Goal: Task Accomplishment & Management: Use online tool/utility

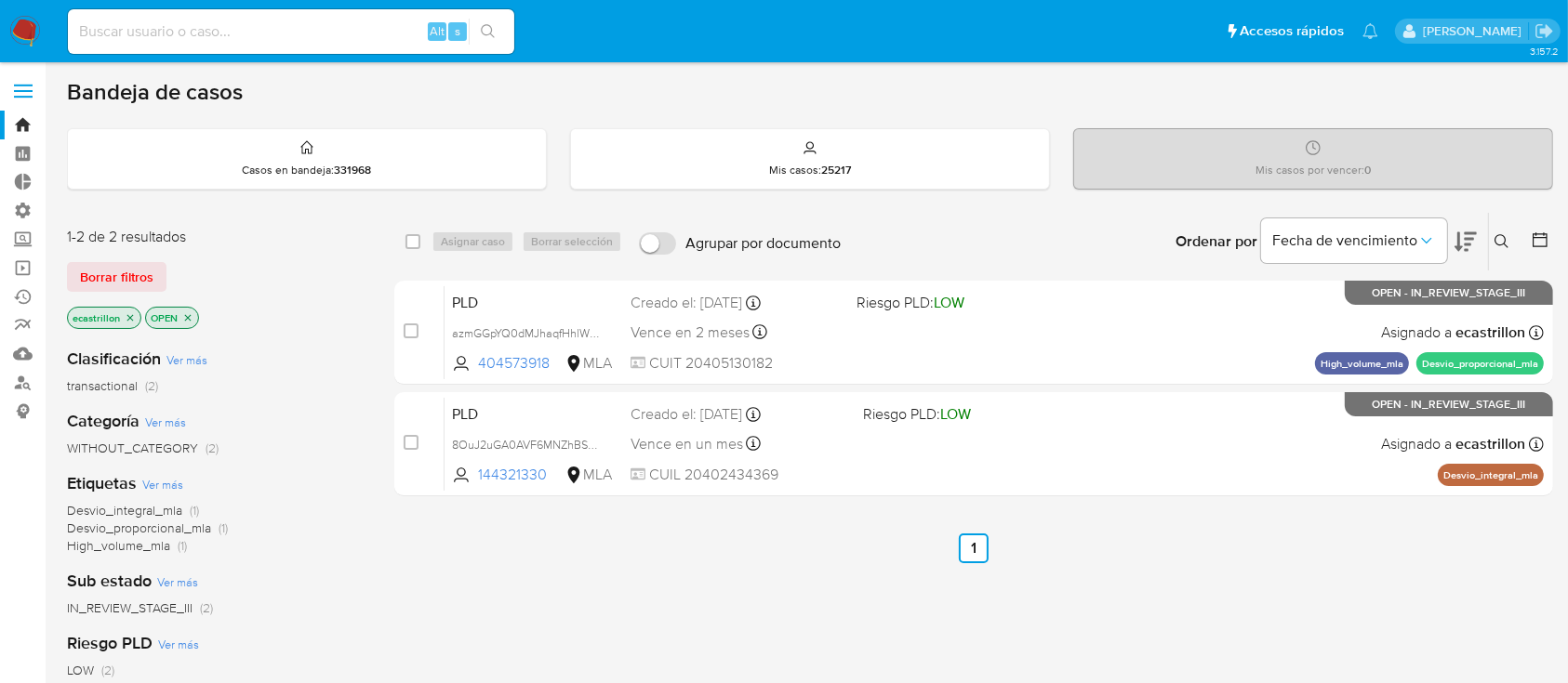
drag, startPoint x: 119, startPoint y: 266, endPoint x: 301, endPoint y: 304, distance: 185.9
click at [301, 304] on div "1-2 de 2 resultados Borrar filtros ecastrillon OPEN" at bounding box center [216, 280] width 297 height 106
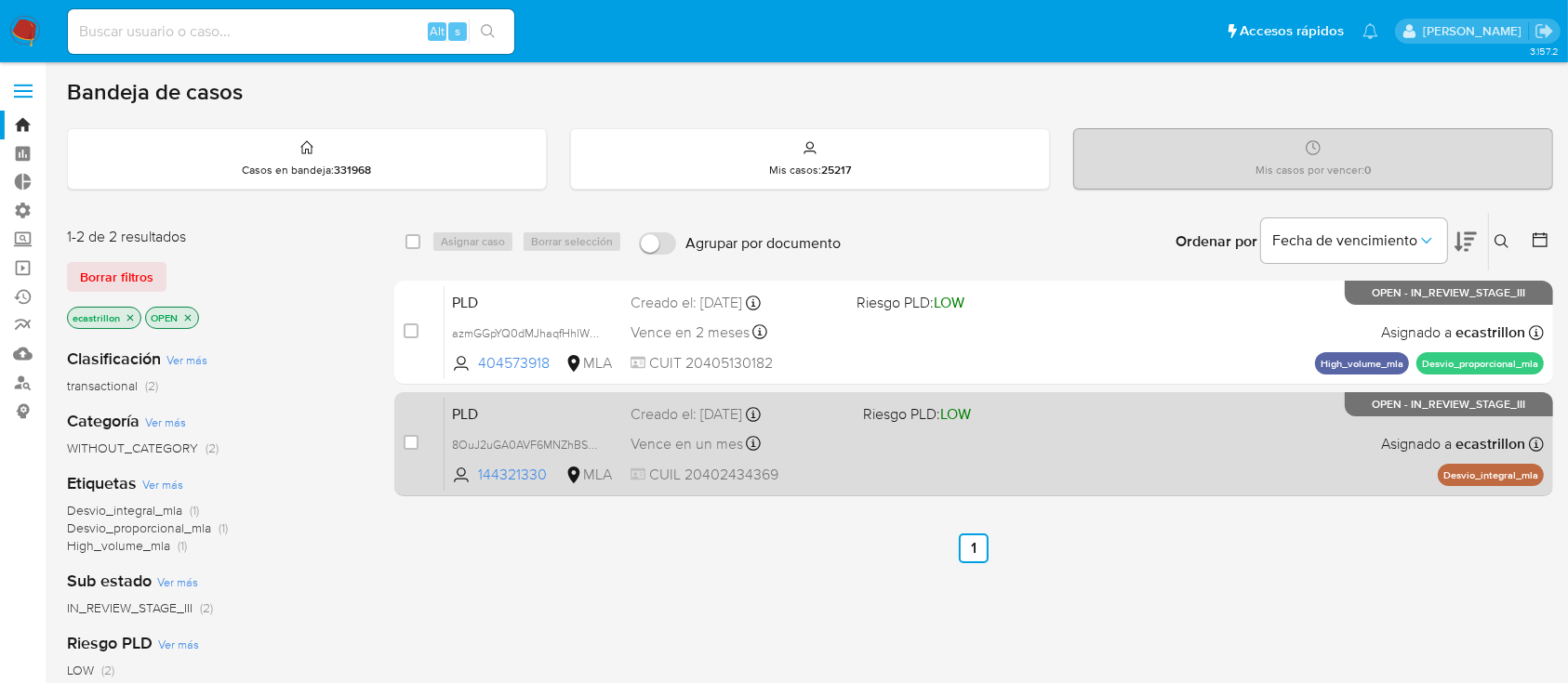
click at [864, 425] on div "PLD 8OuJ2uGA0AVF6MNZhBS5zwpI 144321330 MLA Riesgo PLD: LOW Creado el: 12/07/202…" at bounding box center [994, 444] width 1099 height 94
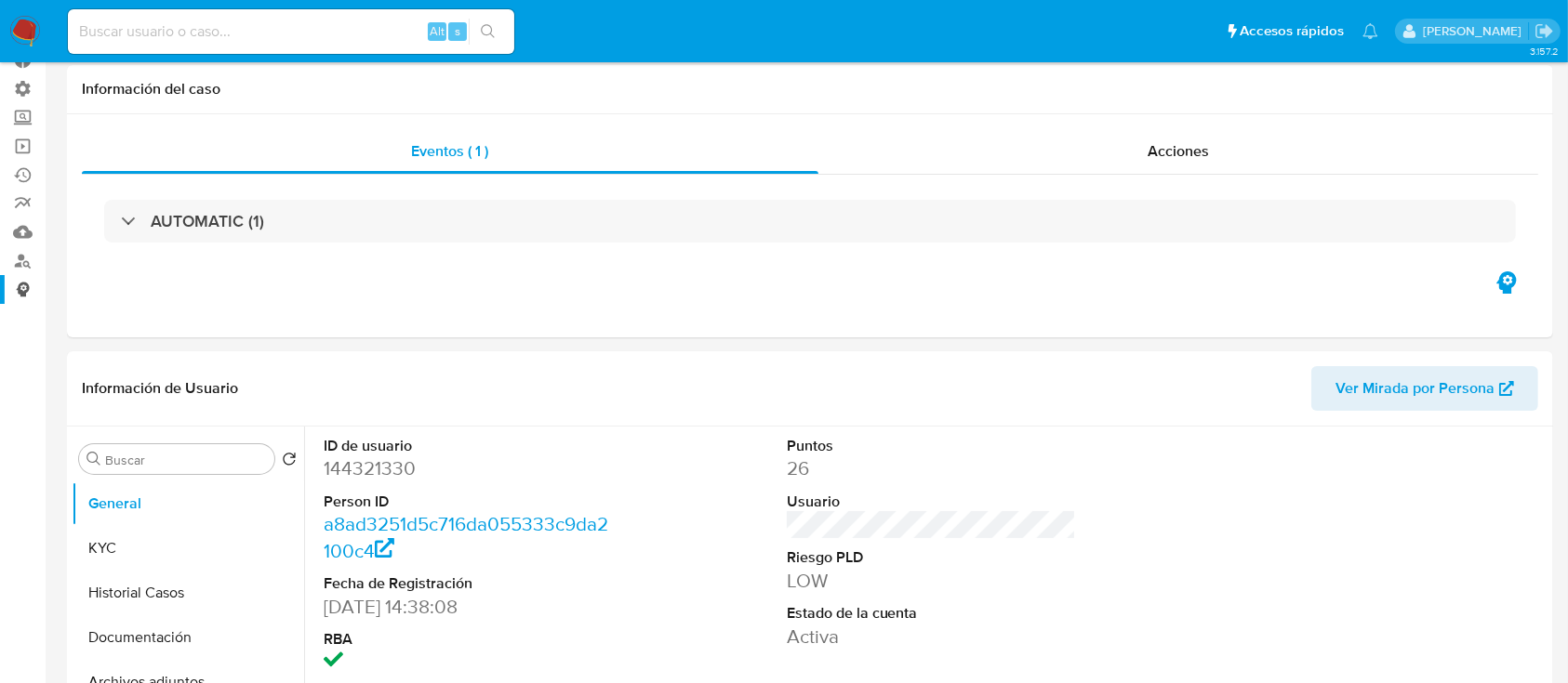
scroll to position [372, 0]
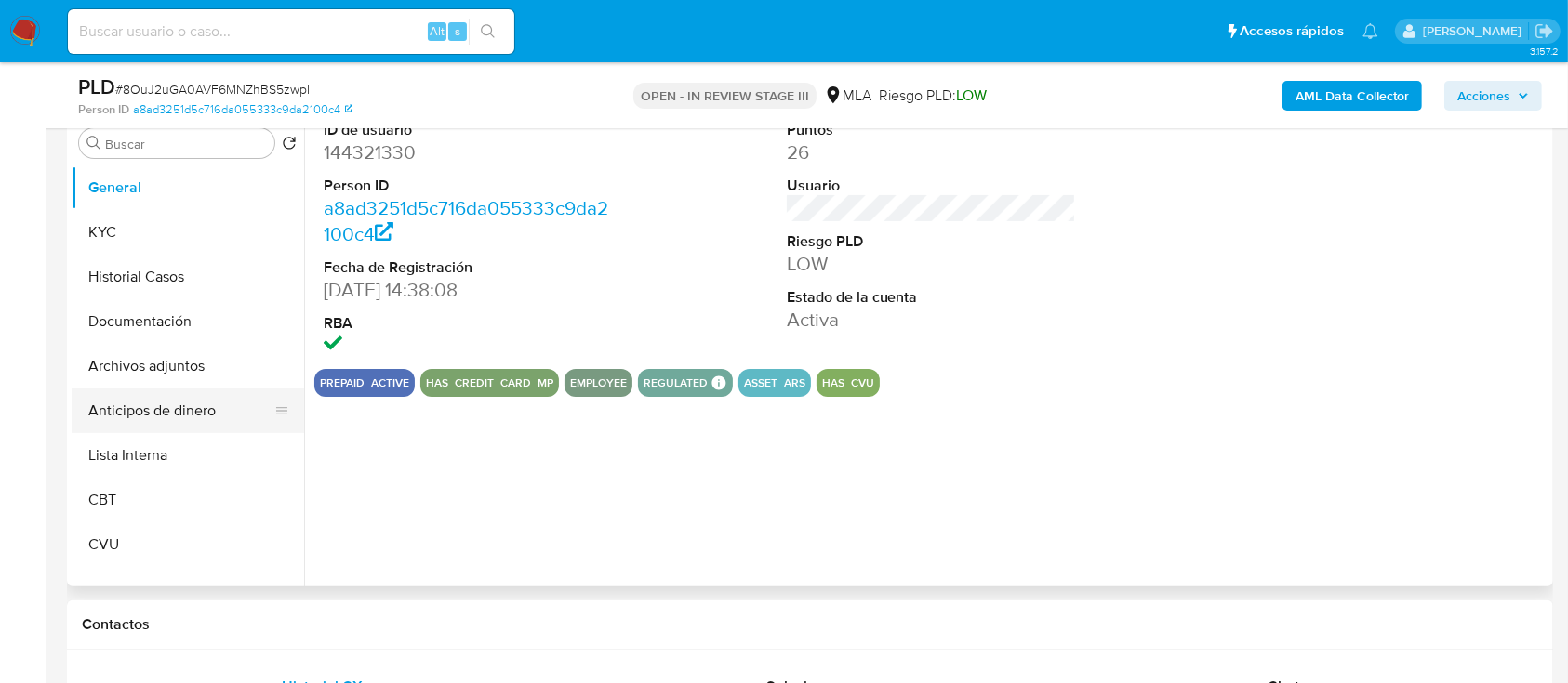
select select "10"
click at [166, 281] on button "Historial Casos" at bounding box center [180, 277] width 218 height 44
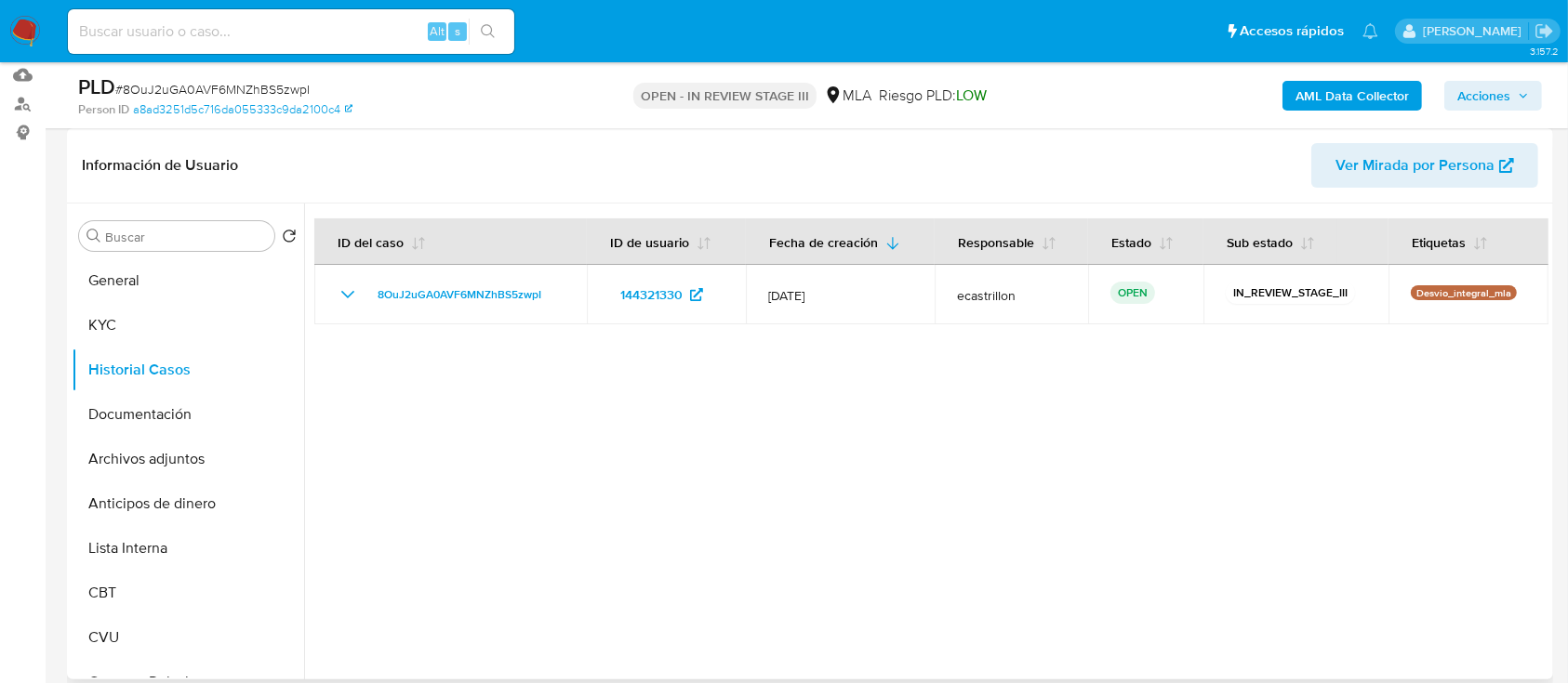
scroll to position [0, 0]
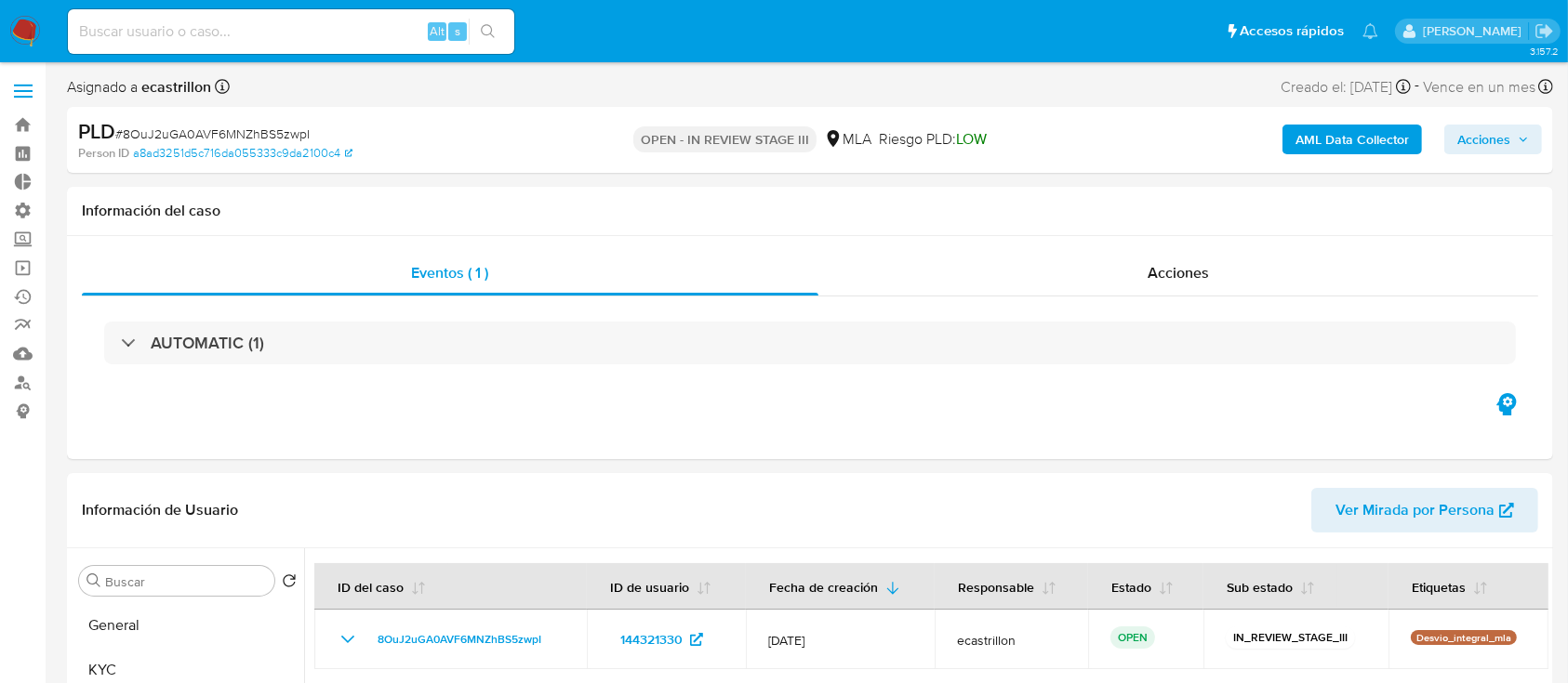
click at [1496, 145] on span "Acciones" at bounding box center [1483, 139] width 53 height 30
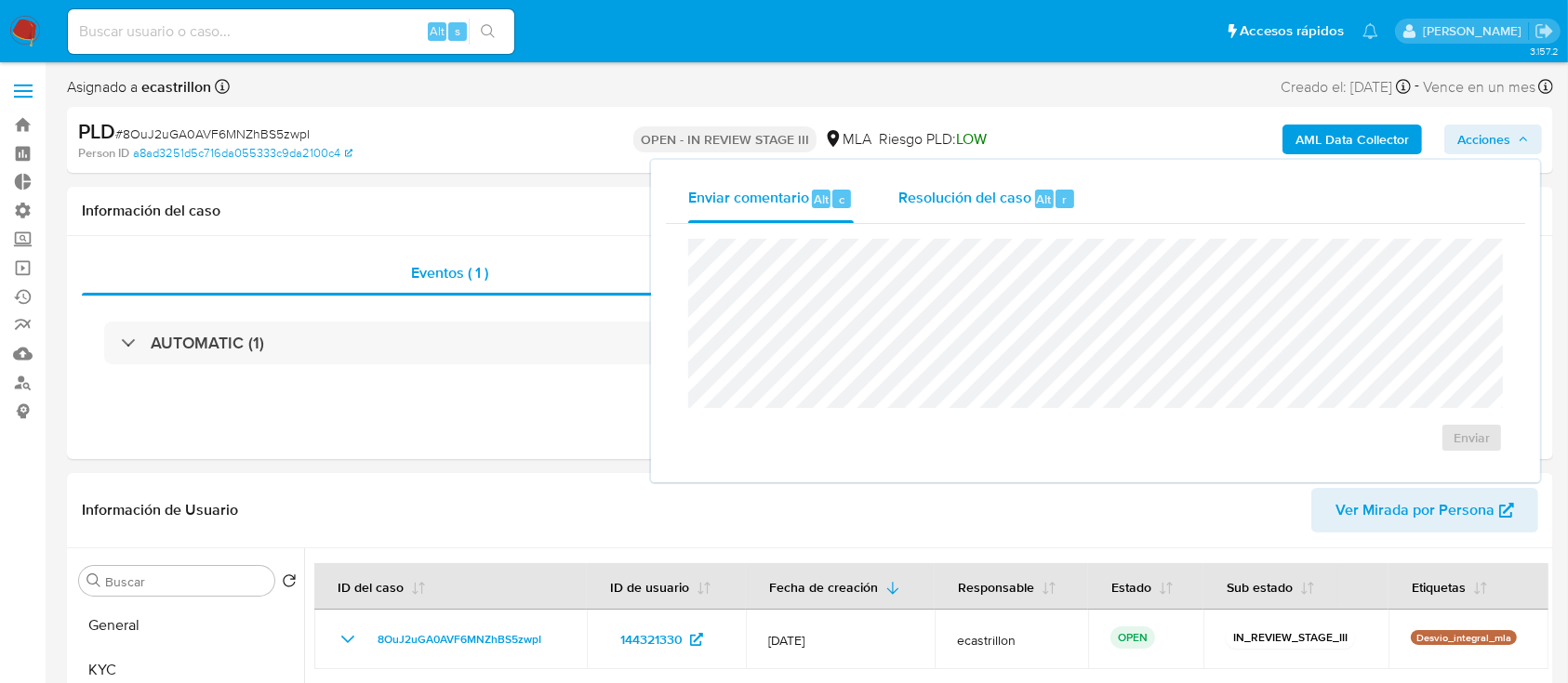
click at [1012, 198] on span "Resolución del caso" at bounding box center [965, 198] width 133 height 21
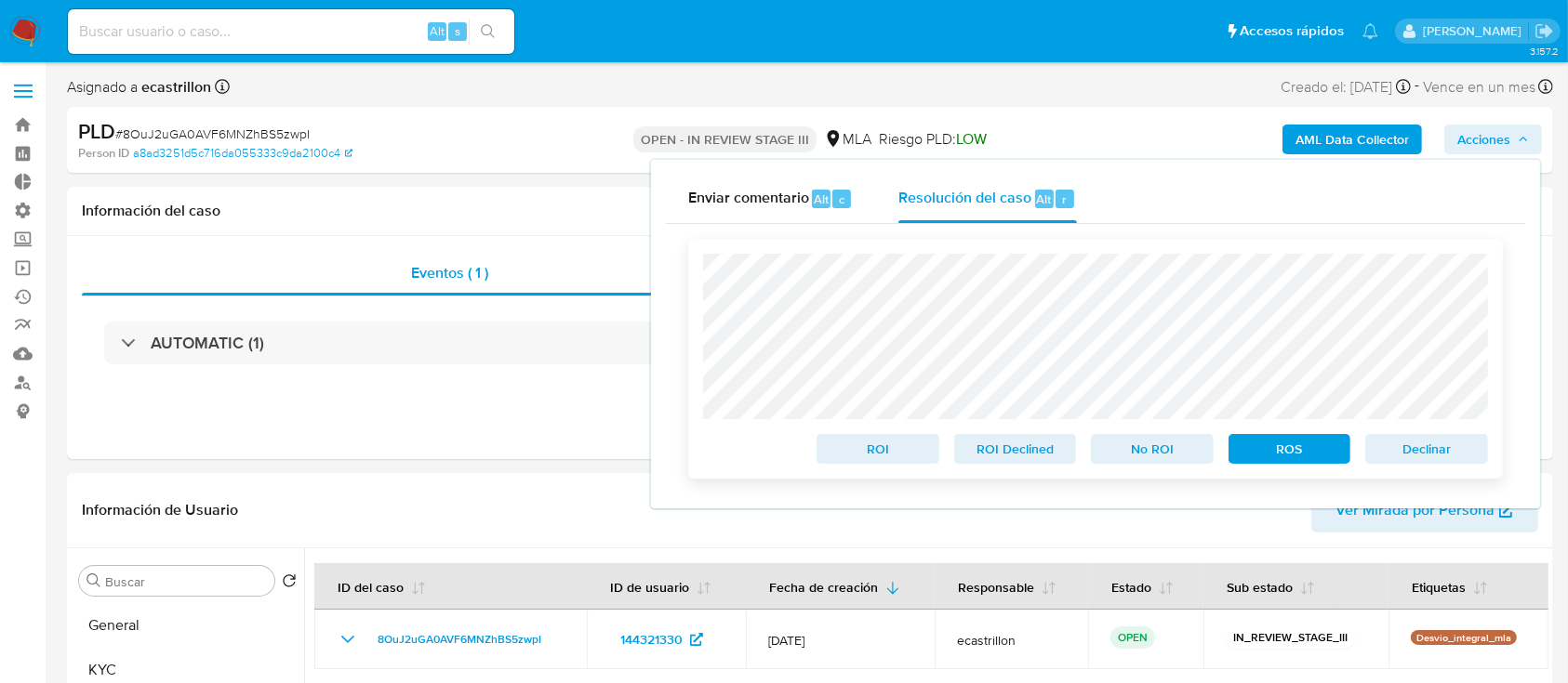
click at [1389, 462] on span "Declinar" at bounding box center [1427, 448] width 97 height 26
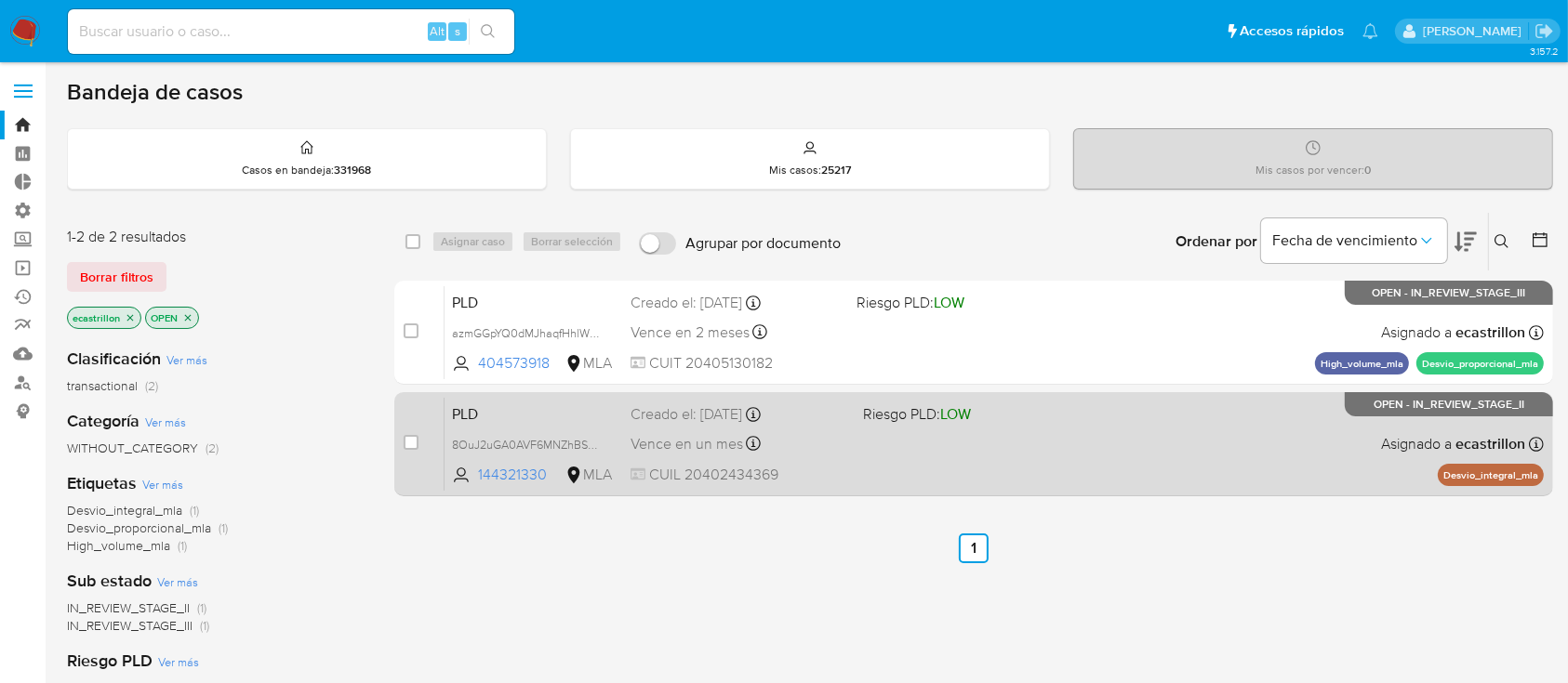
click at [869, 465] on div "PLD 8OuJ2uGA0AVF6MNZhBS5zwpI 144321330 MLA Riesgo PLD: LOW Creado el: [DATE] Cr…" at bounding box center [994, 444] width 1099 height 94
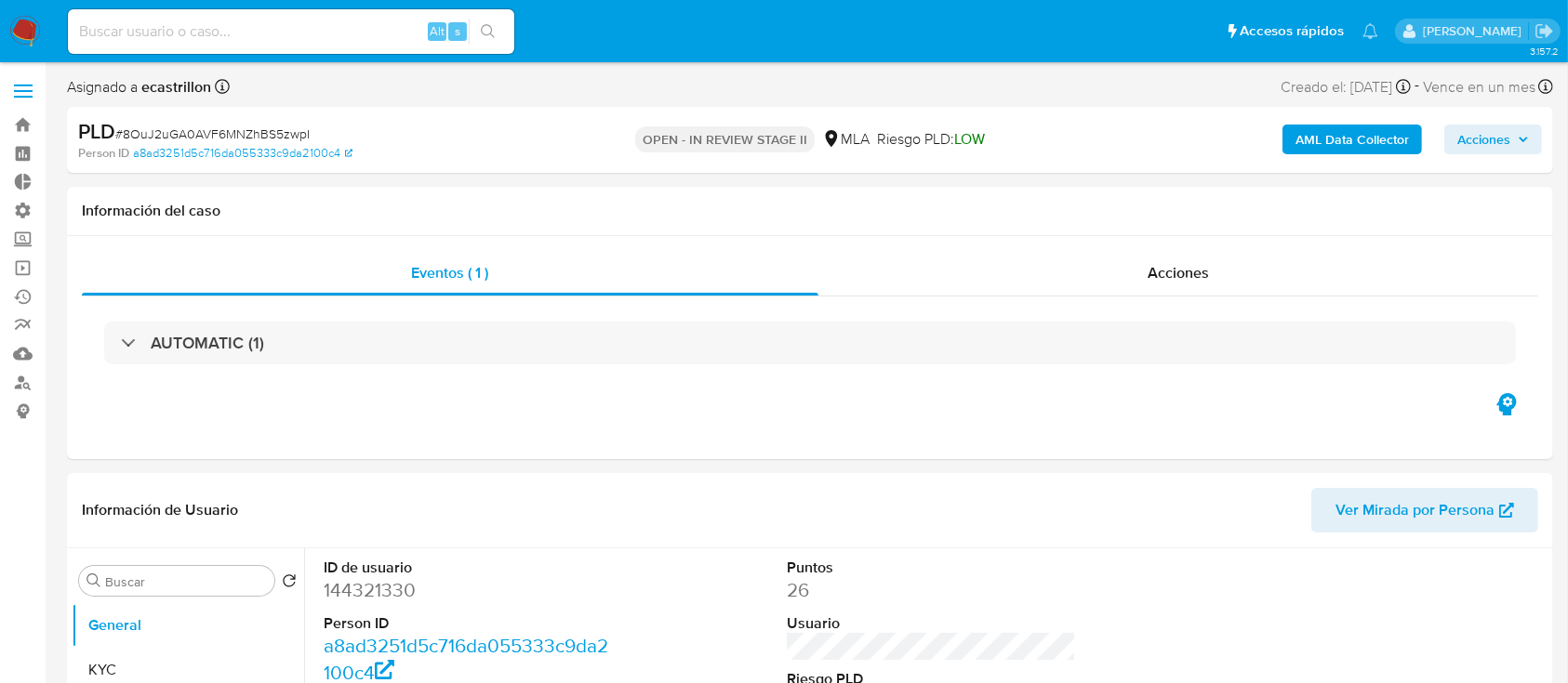
click at [1476, 139] on span "Acciones" at bounding box center [1483, 139] width 53 height 30
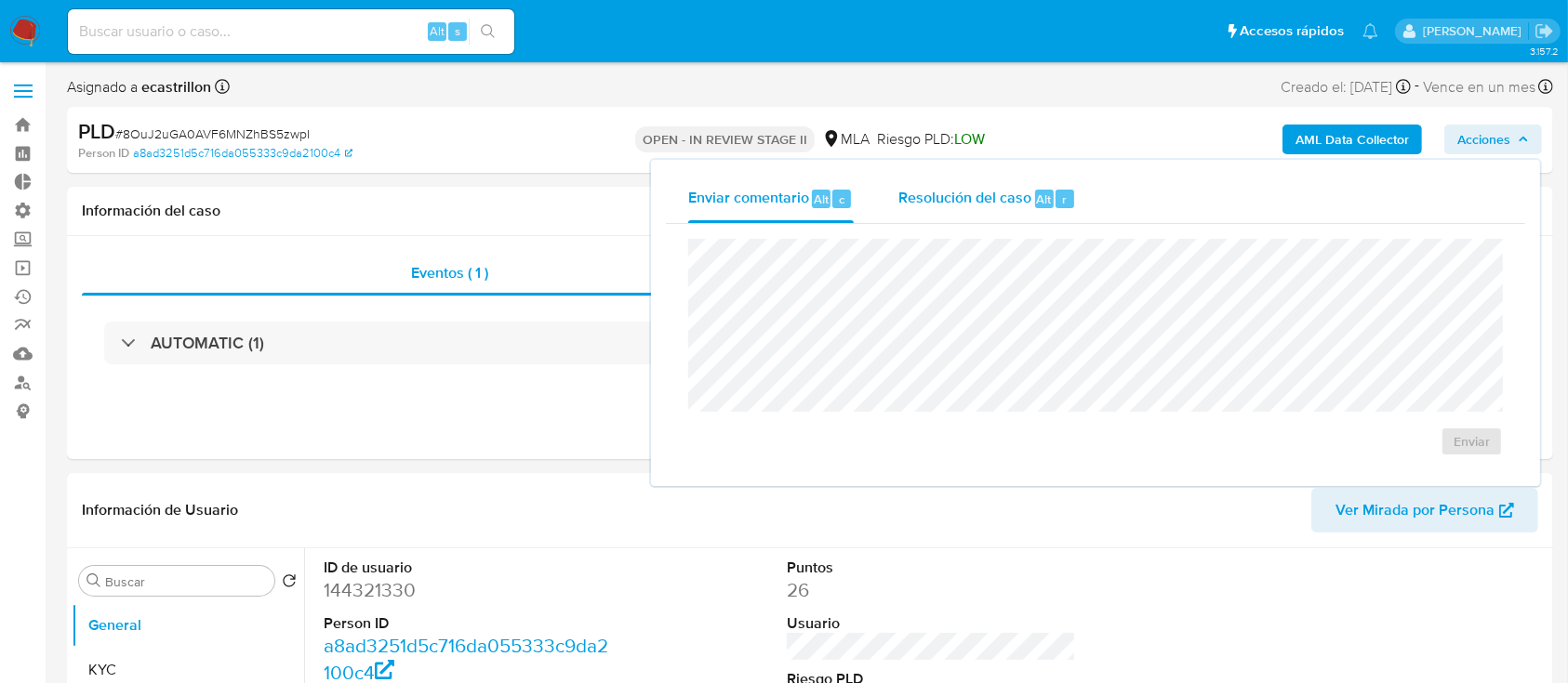
select select "10"
click at [971, 203] on span "Resolución del caso" at bounding box center [965, 198] width 133 height 21
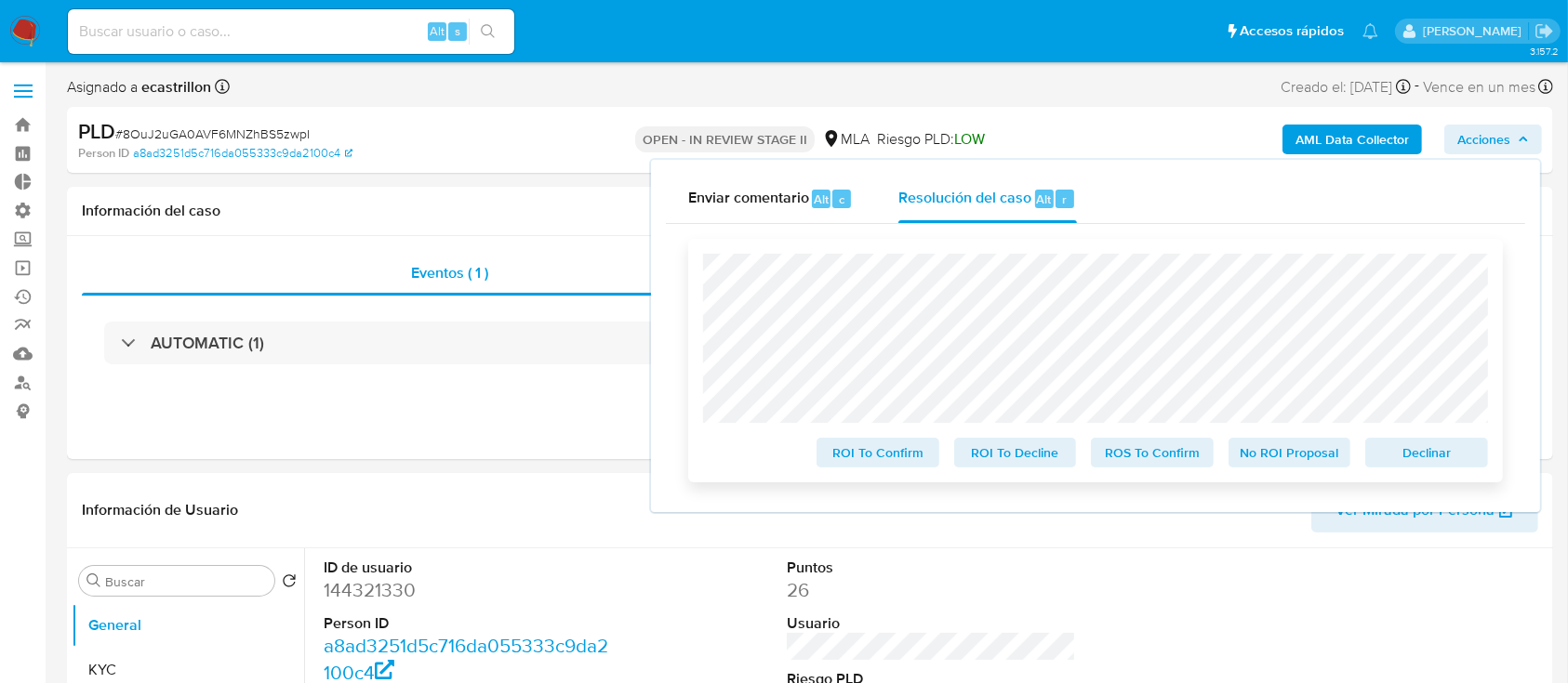
click at [1422, 457] on span "Declinar" at bounding box center [1427, 452] width 97 height 26
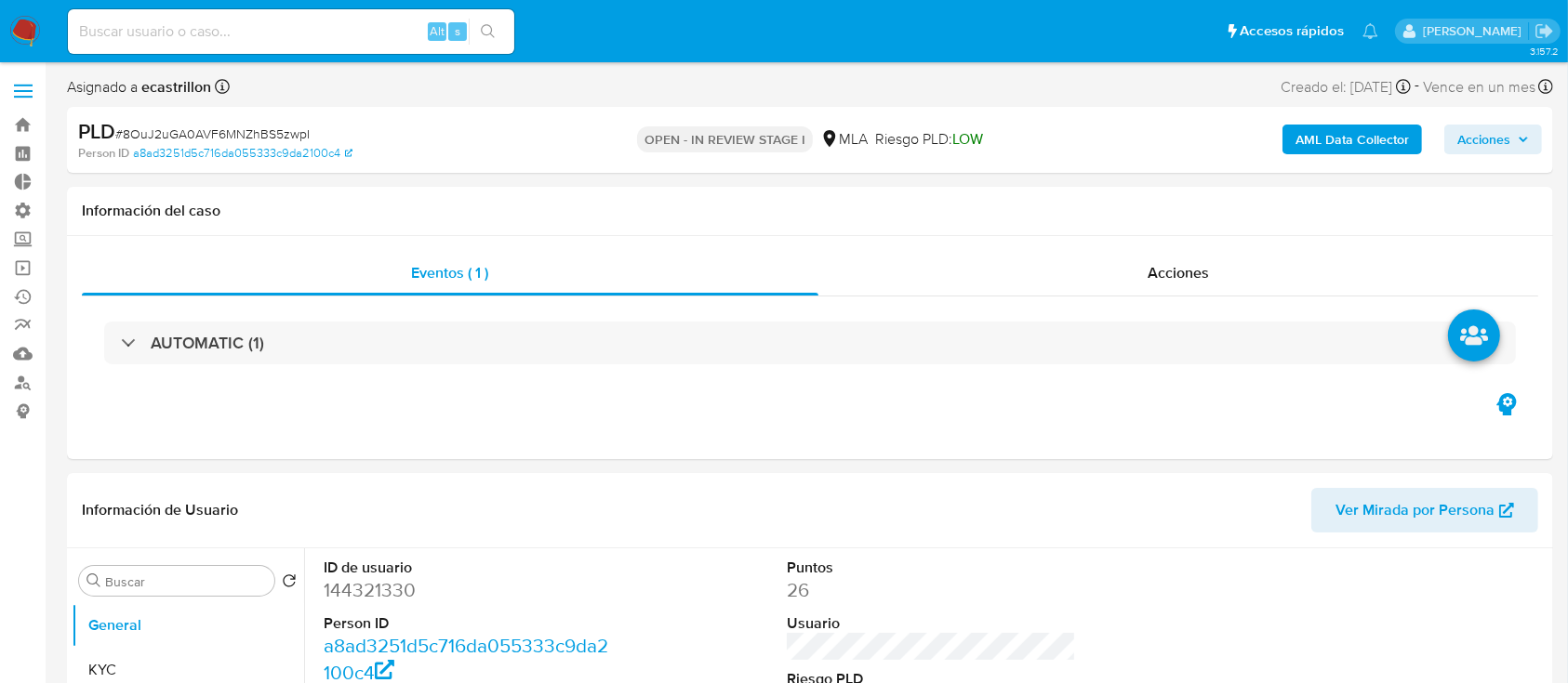
select select "10"
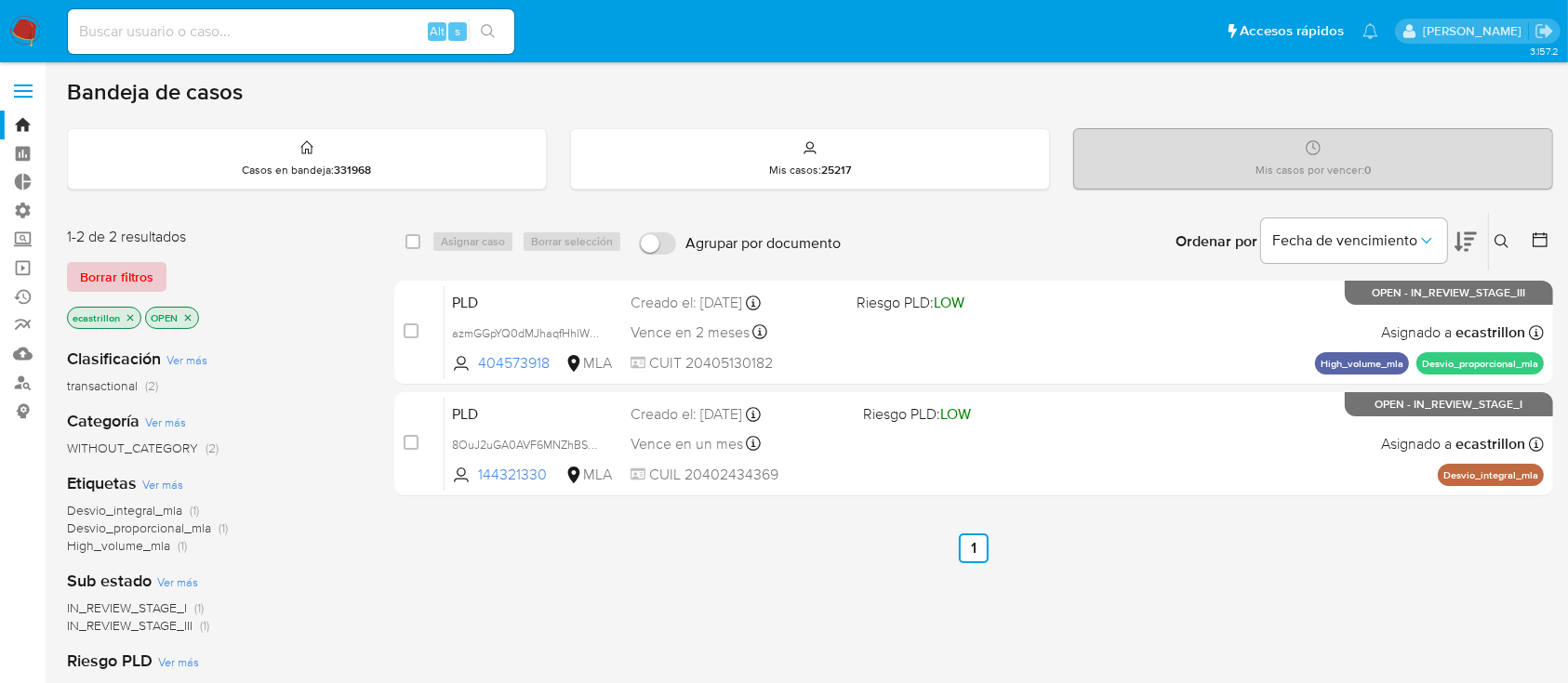
click at [156, 271] on button "Borrar filtros" at bounding box center [116, 277] width 99 height 30
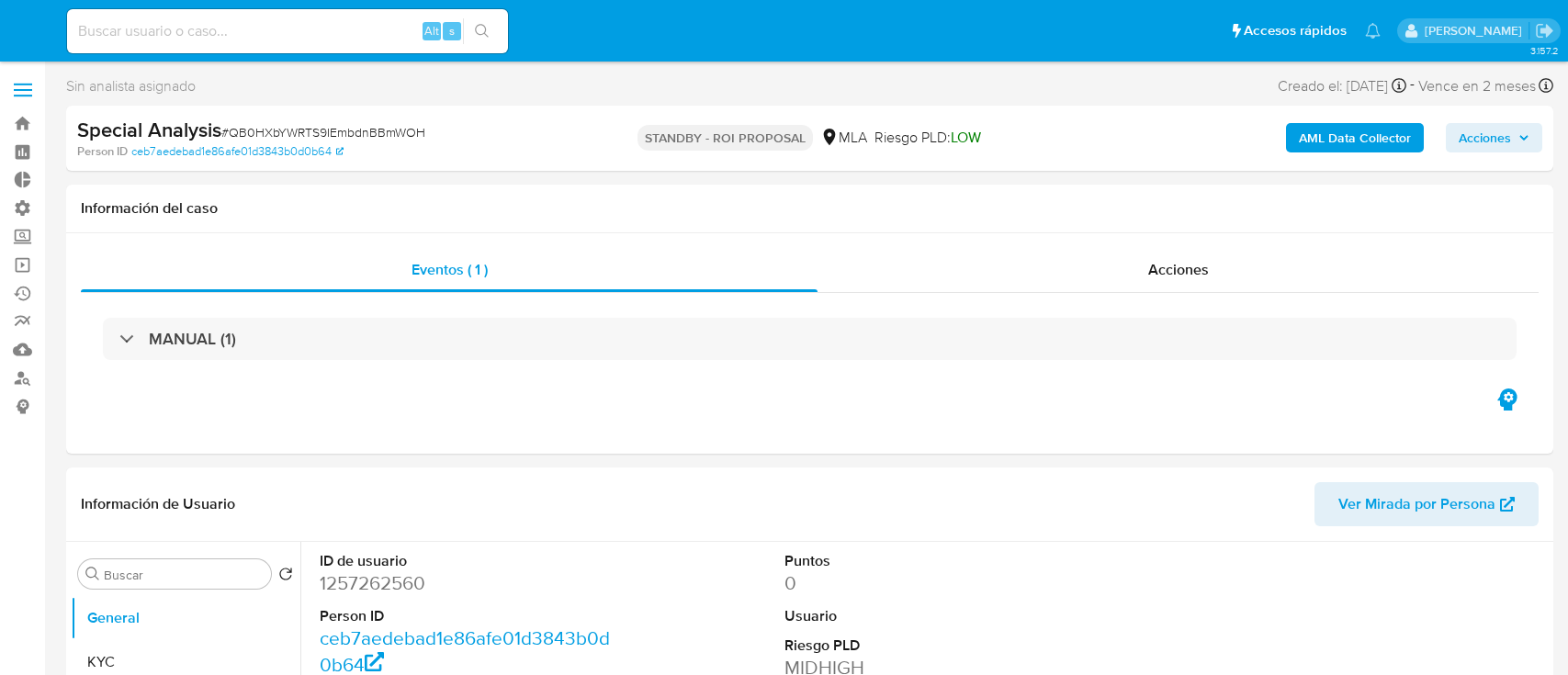
select select "10"
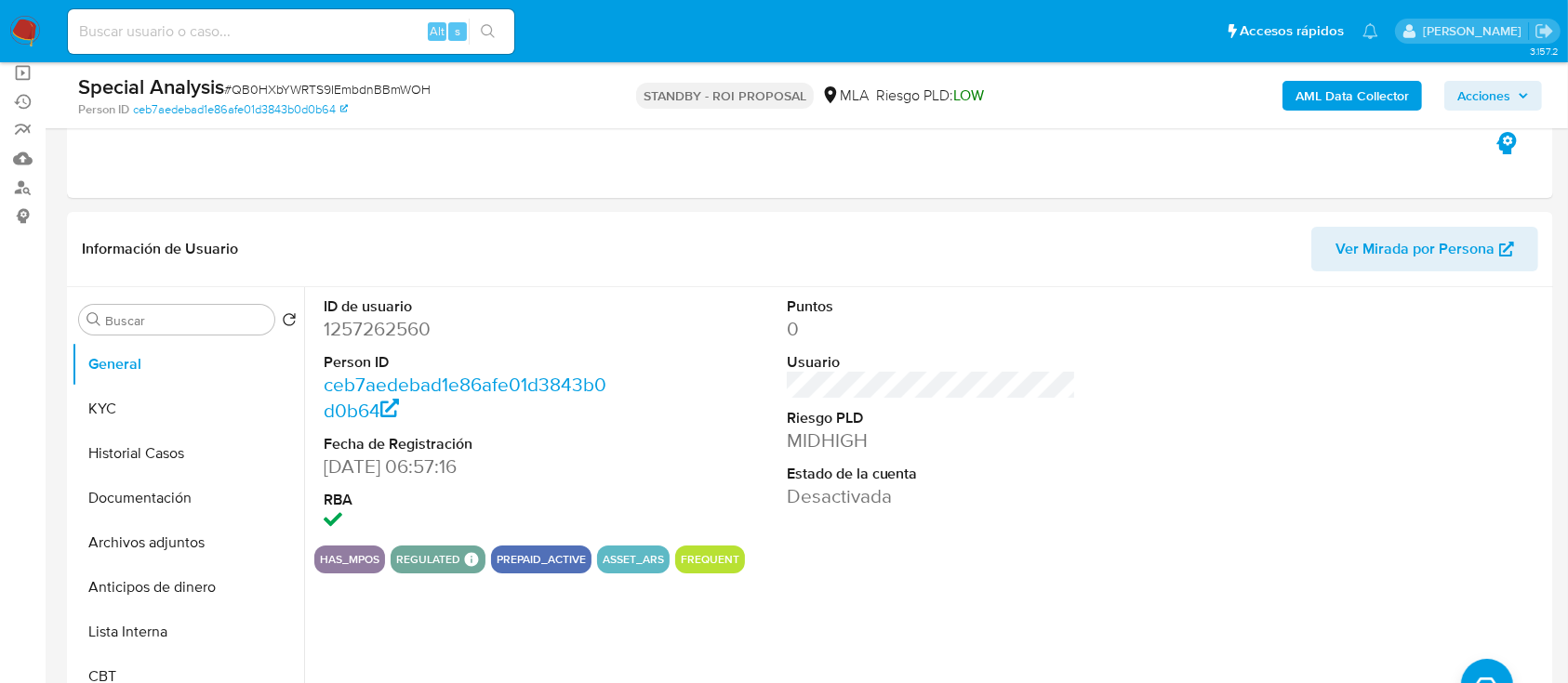
scroll to position [231, 0]
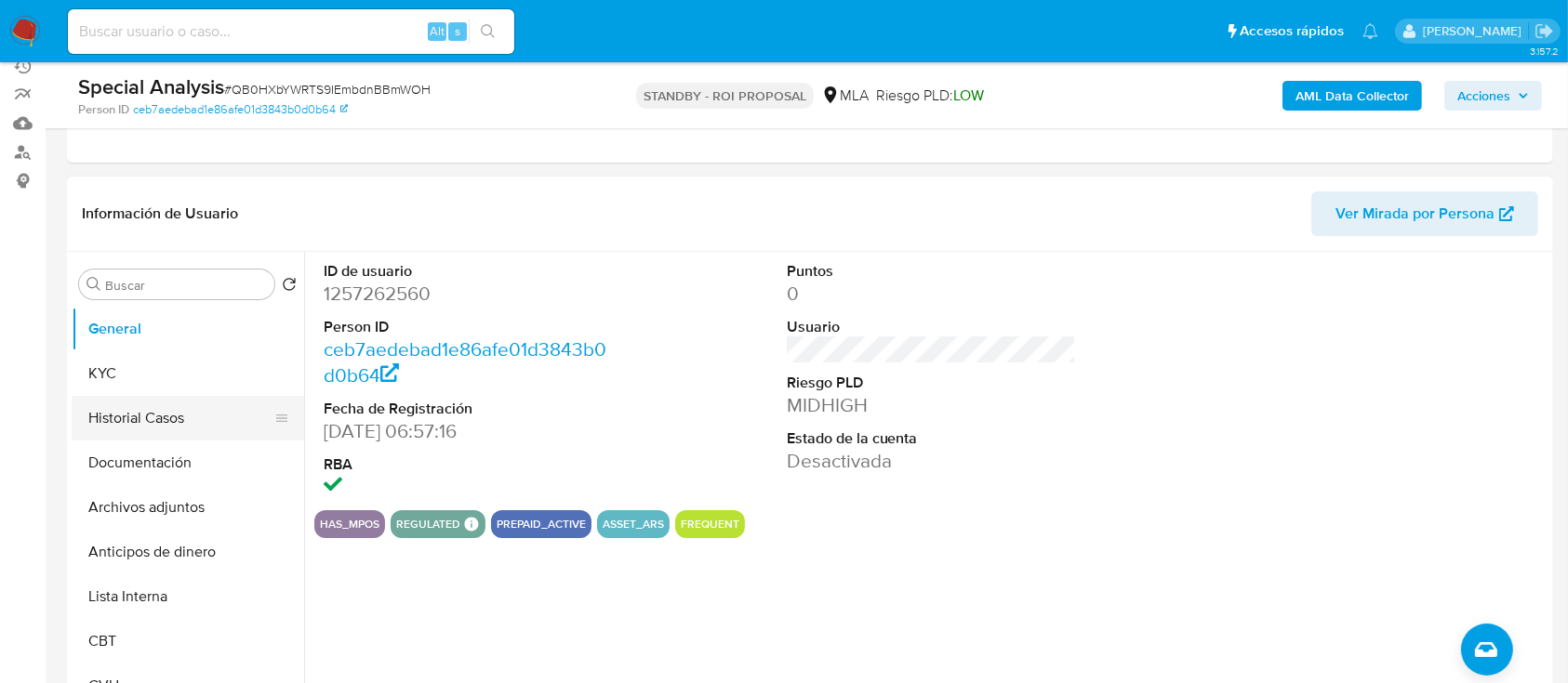
click at [135, 413] on button "Historial Casos" at bounding box center [180, 418] width 218 height 44
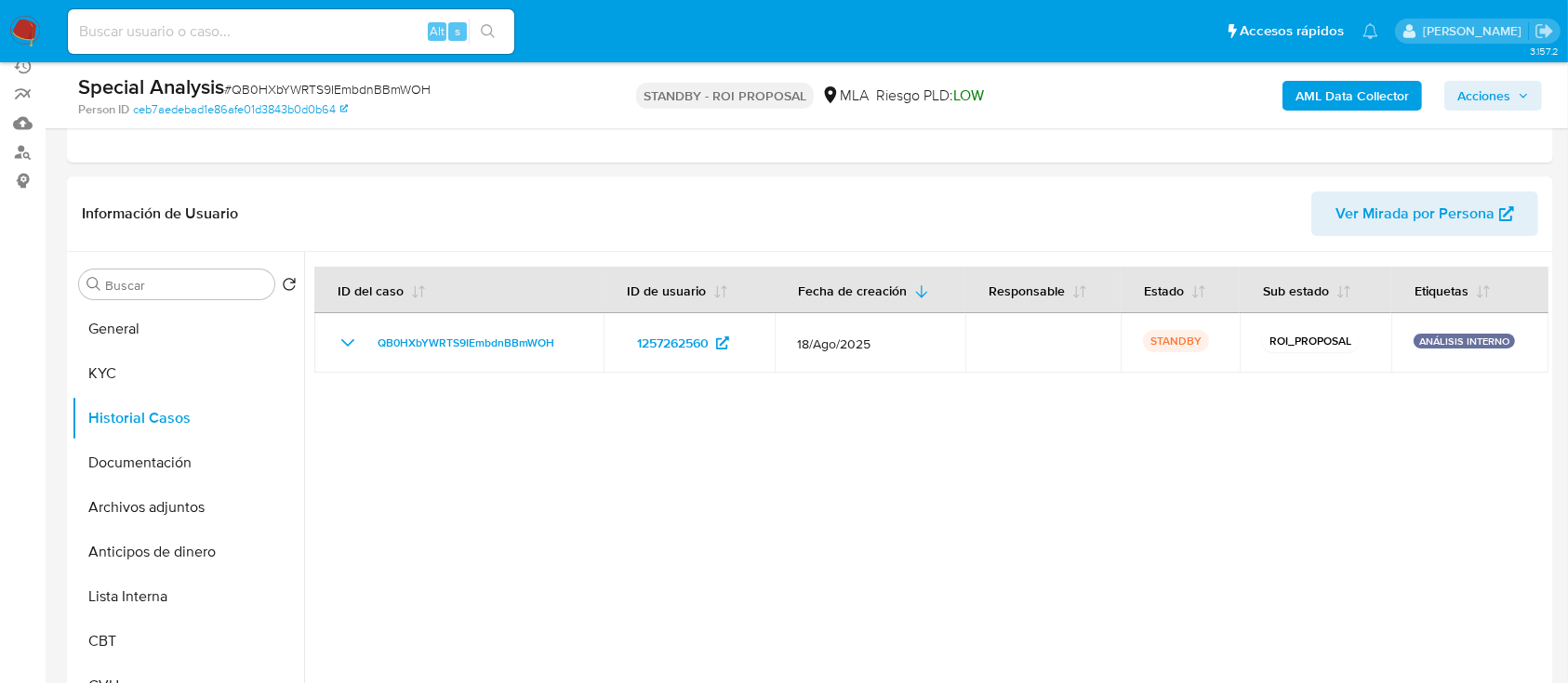
click at [340, 41] on input at bounding box center [292, 31] width 447 height 24
paste input "2130093679"
type input "2130093679"
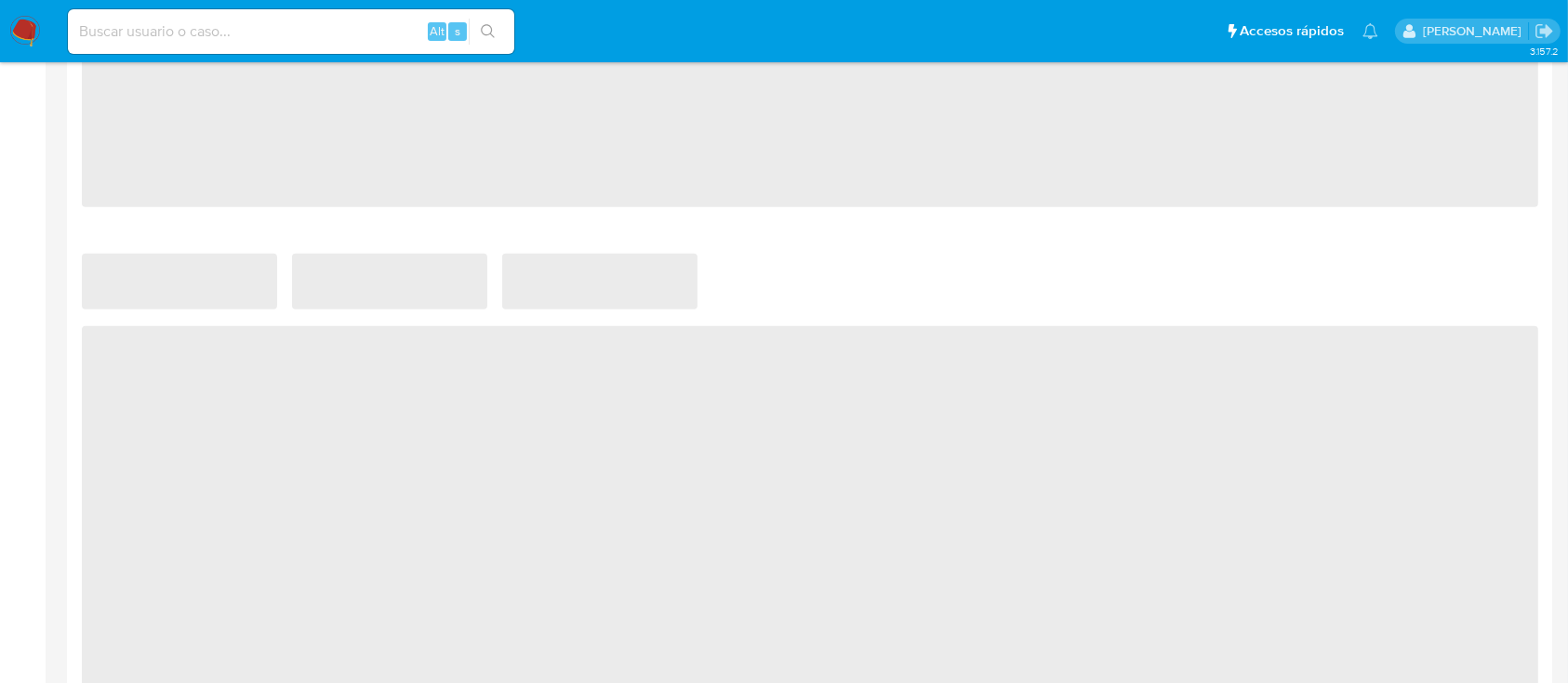
scroll to position [1073, 0]
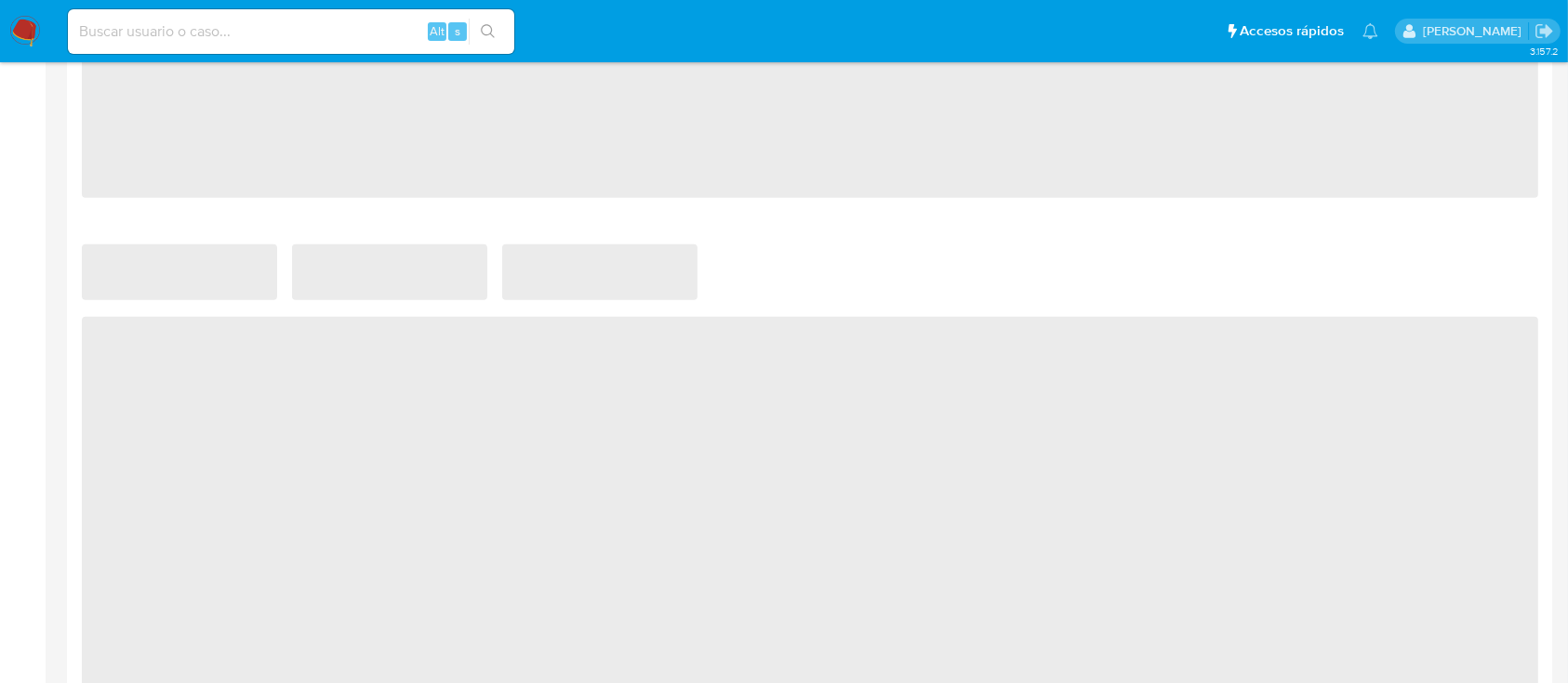
select select "10"
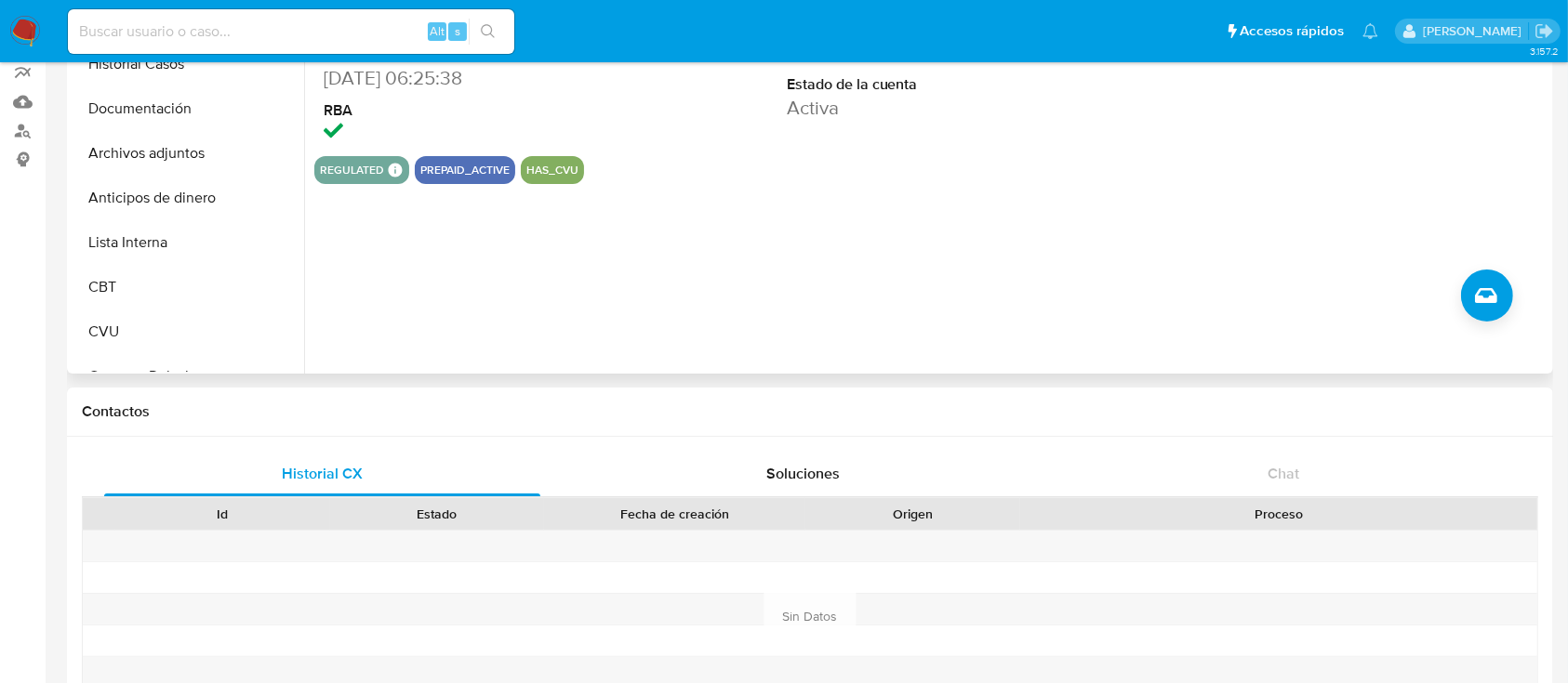
scroll to position [0, 0]
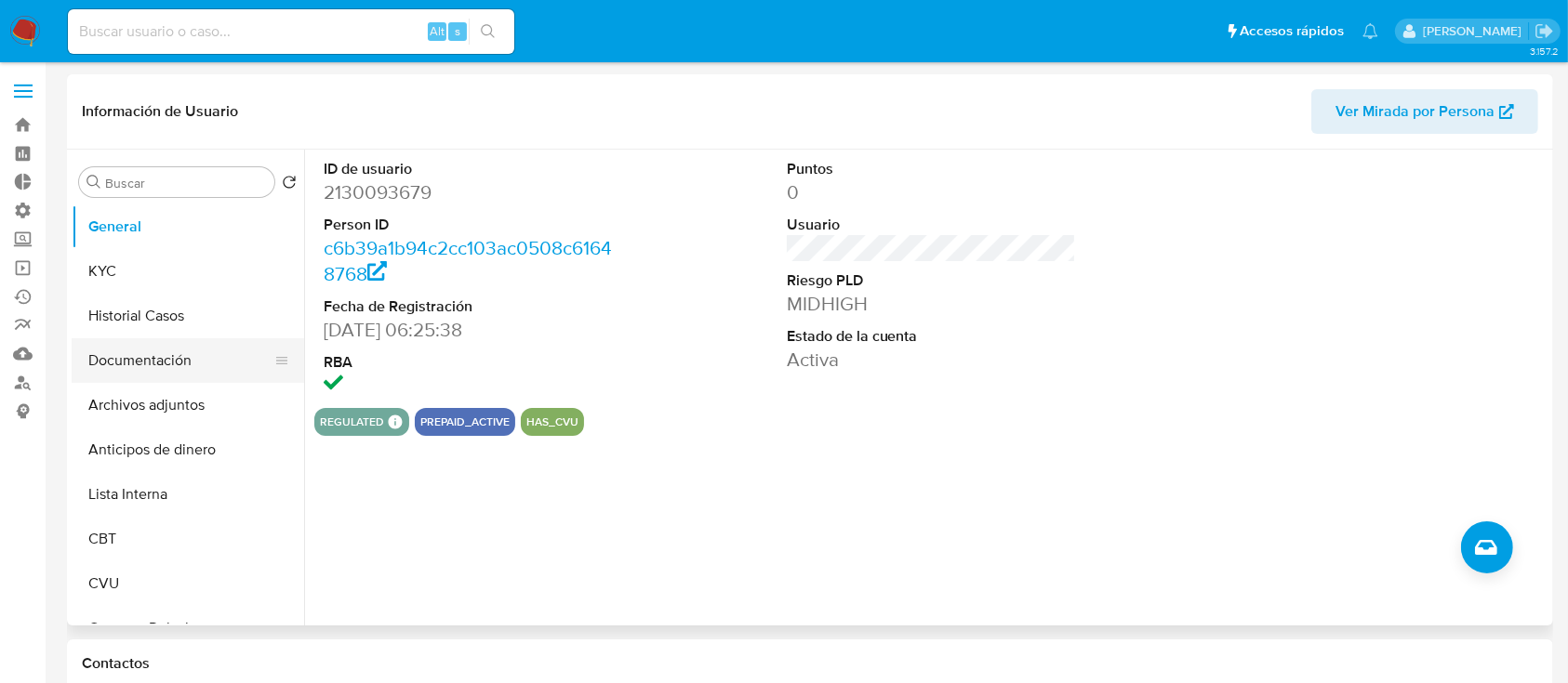
click at [109, 339] on button "Documentación" at bounding box center [180, 361] width 218 height 44
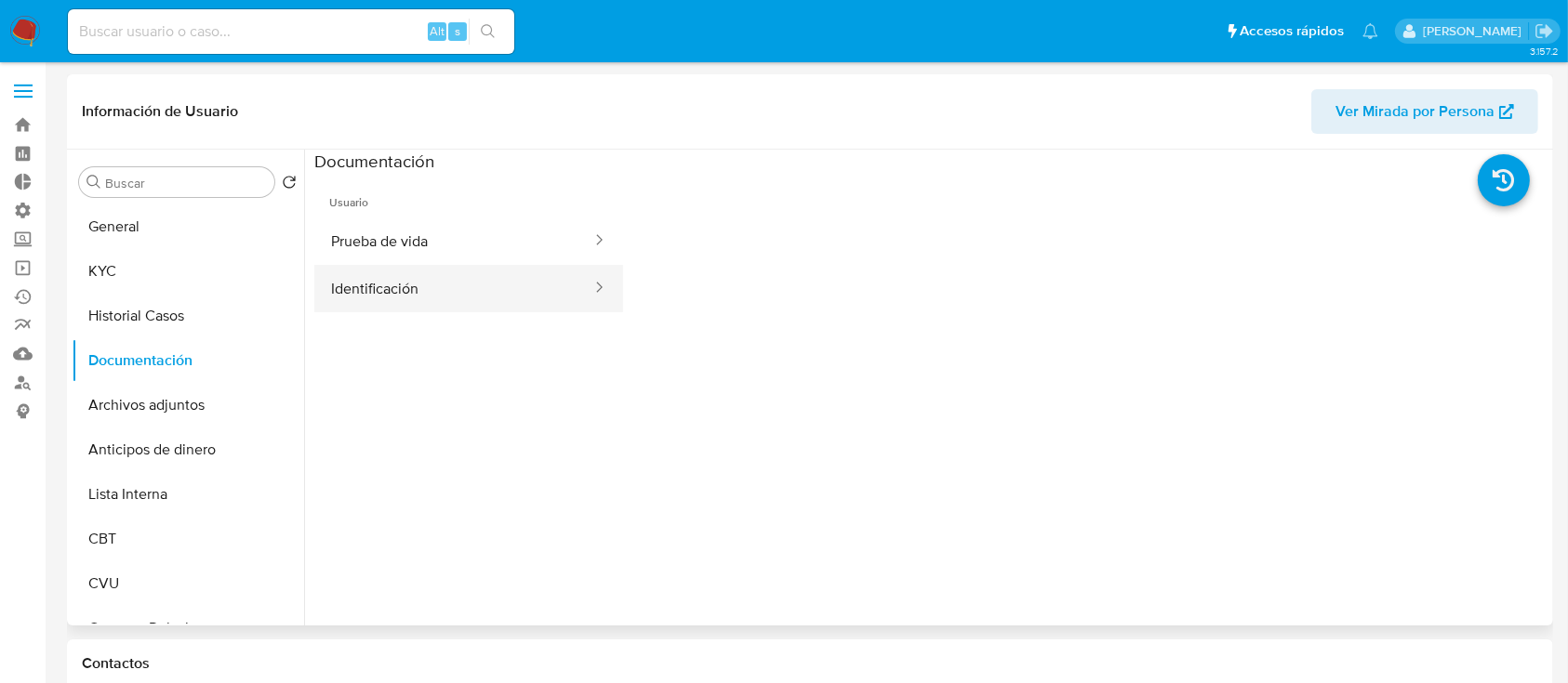
click at [385, 299] on button "Identificación" at bounding box center [454, 288] width 279 height 47
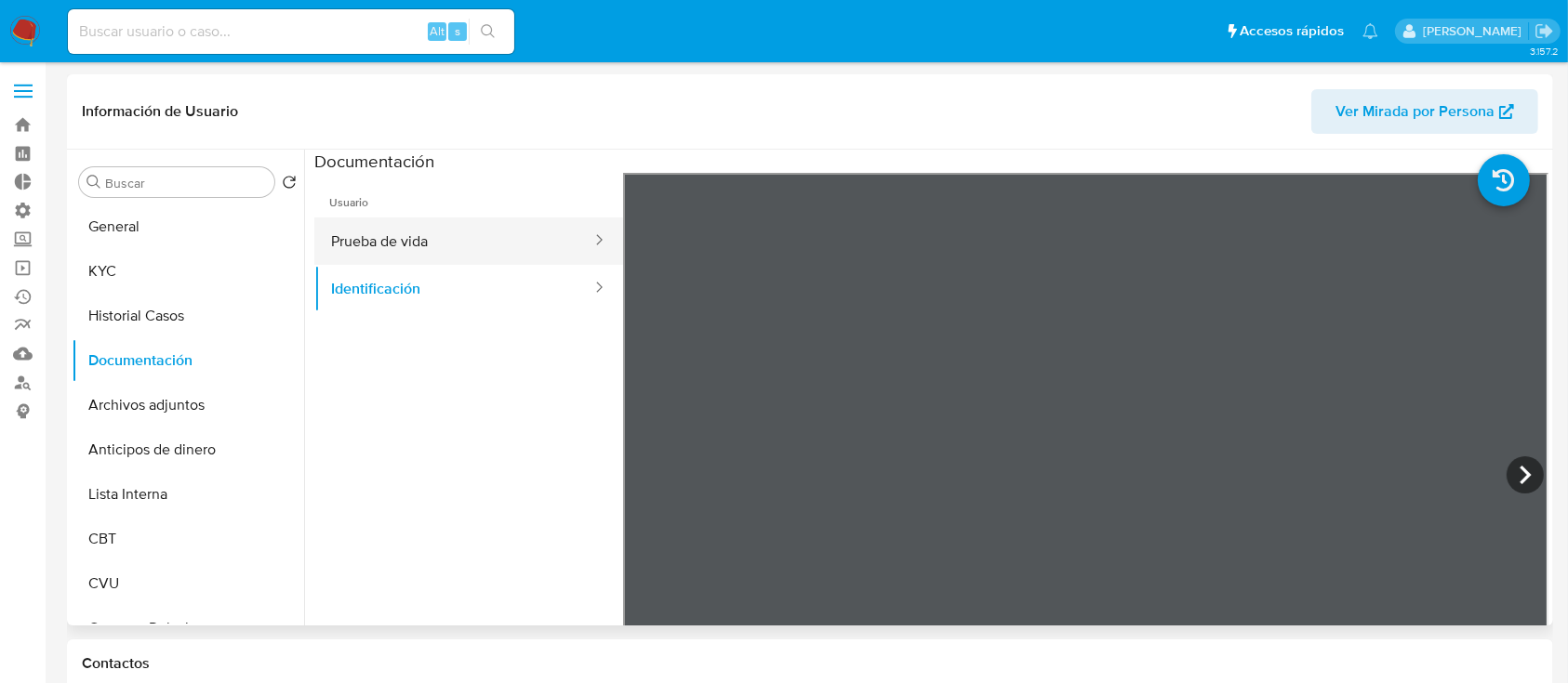
click at [420, 260] on button "Prueba de vida" at bounding box center [454, 240] width 279 height 47
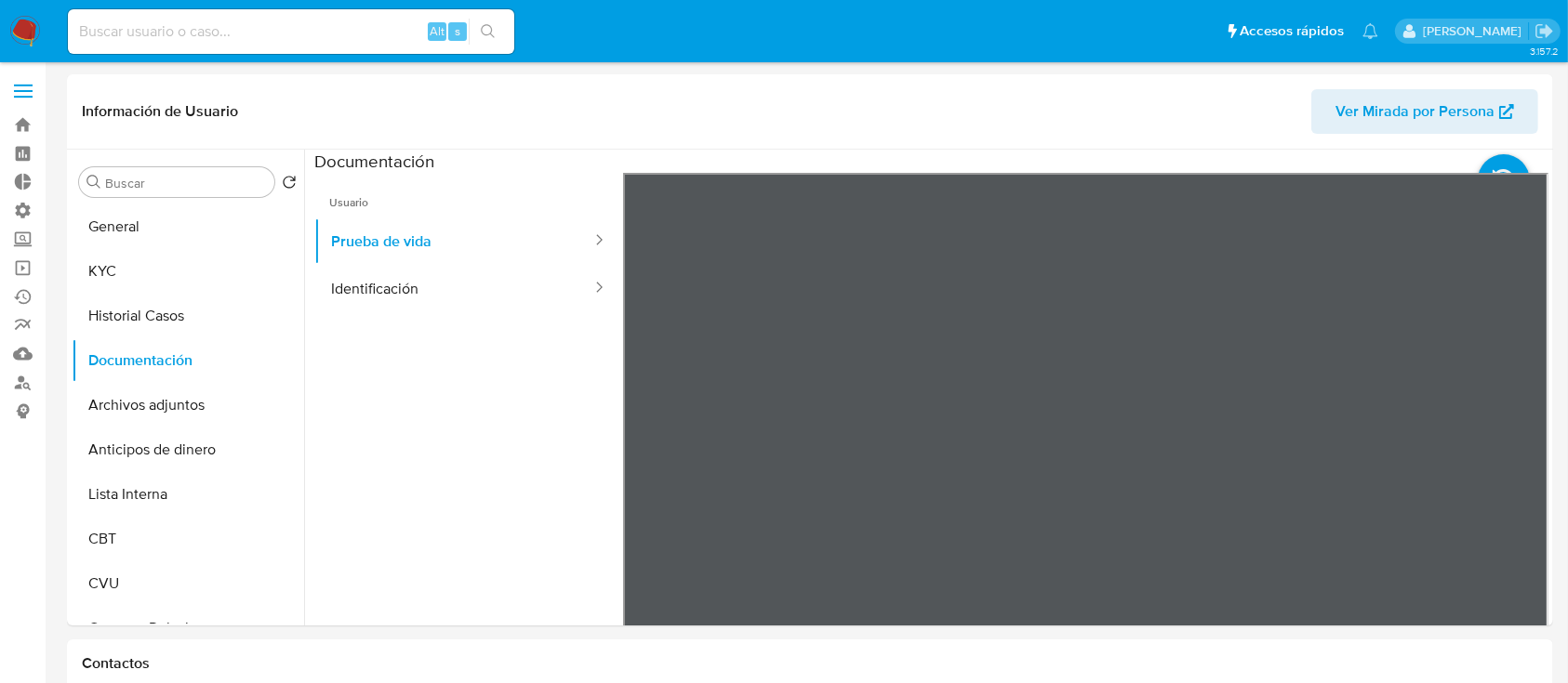
click at [261, 33] on input at bounding box center [292, 31] width 447 height 24
paste input "2289328086"
type input "2289328086"
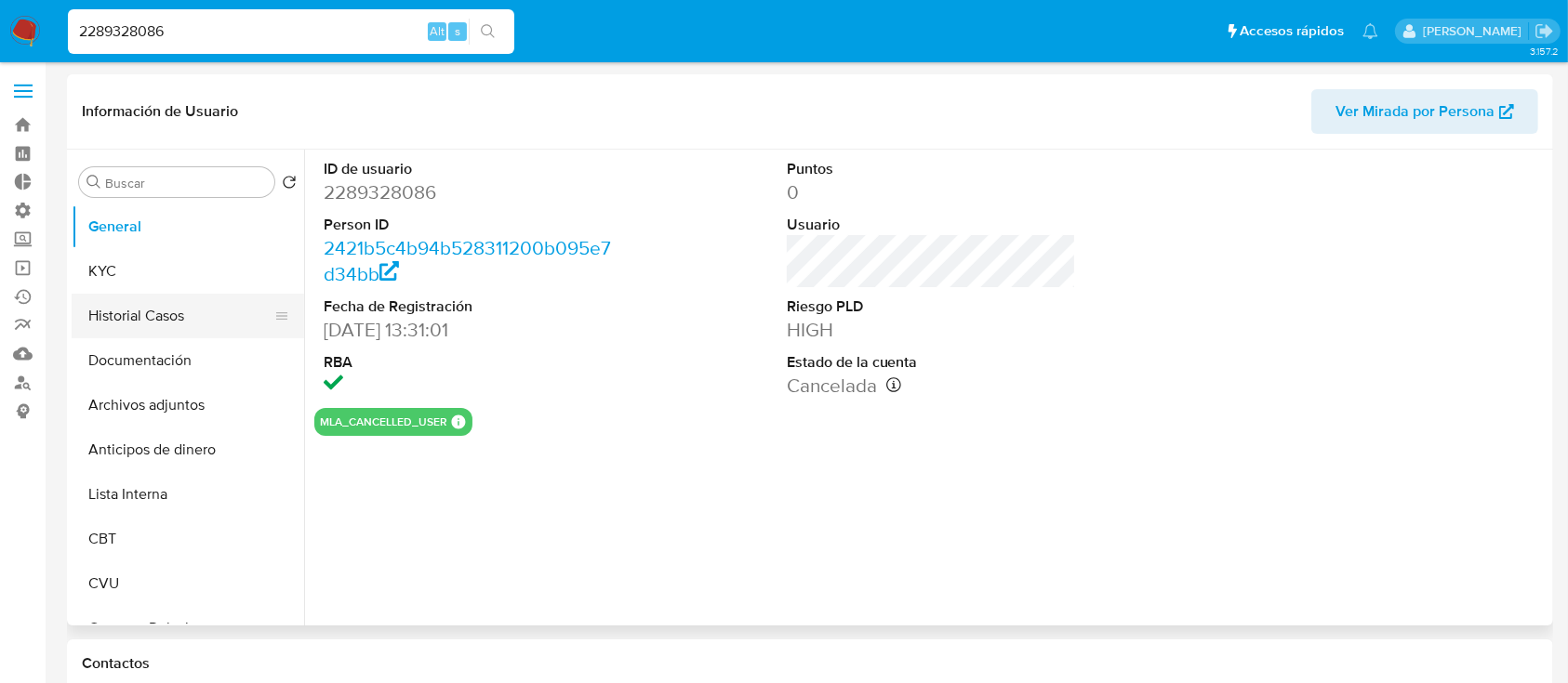
click at [142, 318] on button "Historial Casos" at bounding box center [180, 316] width 218 height 44
select select "10"
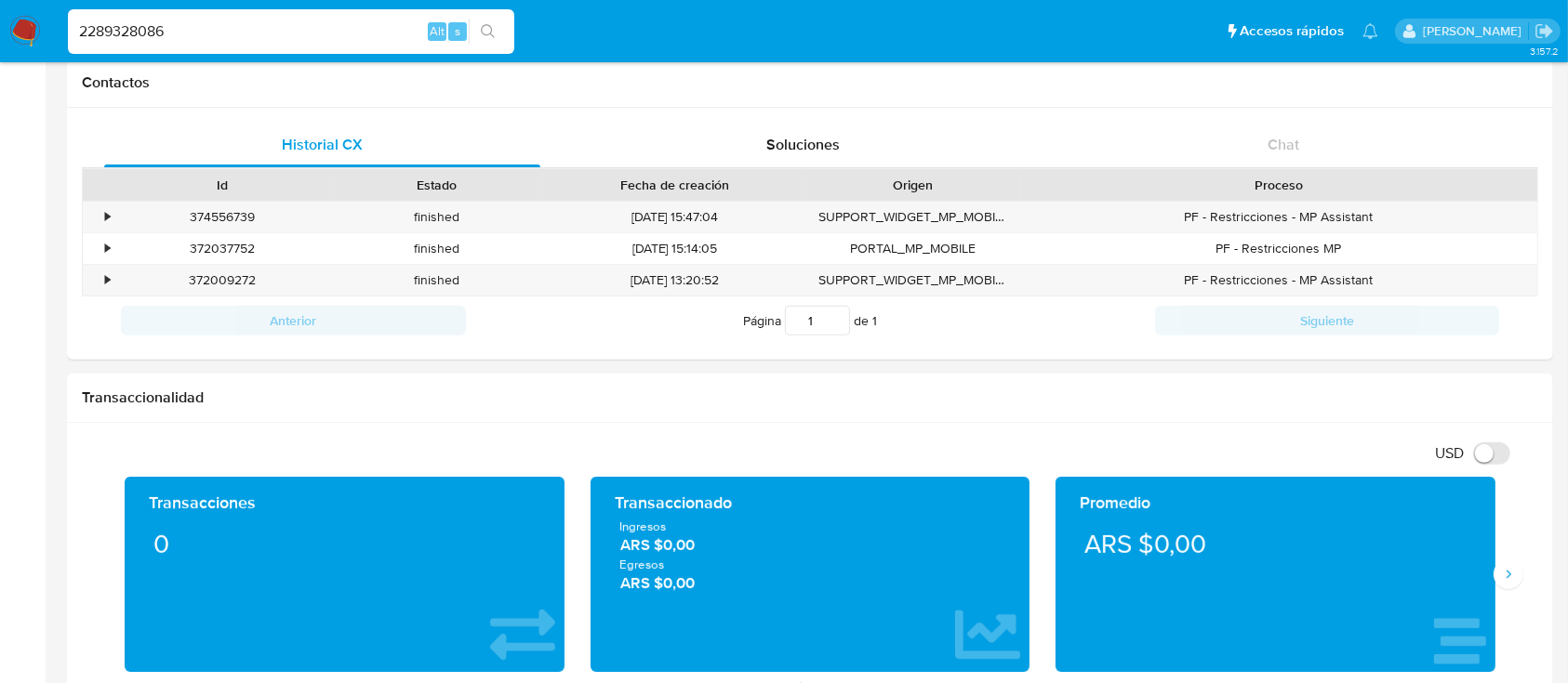
scroll to position [582, 0]
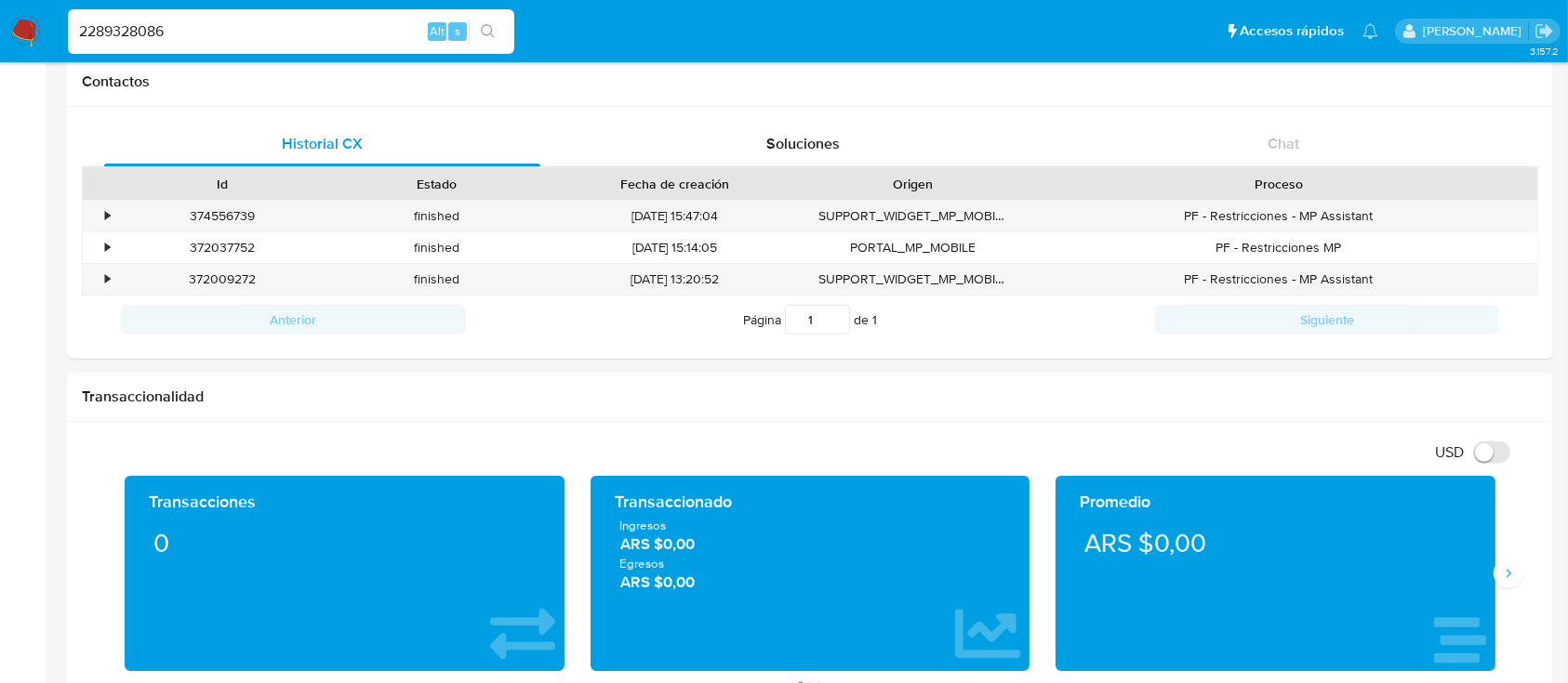
click at [383, 35] on input "2289328086" at bounding box center [292, 31] width 447 height 24
paste input "385468947"
type input "2385468947"
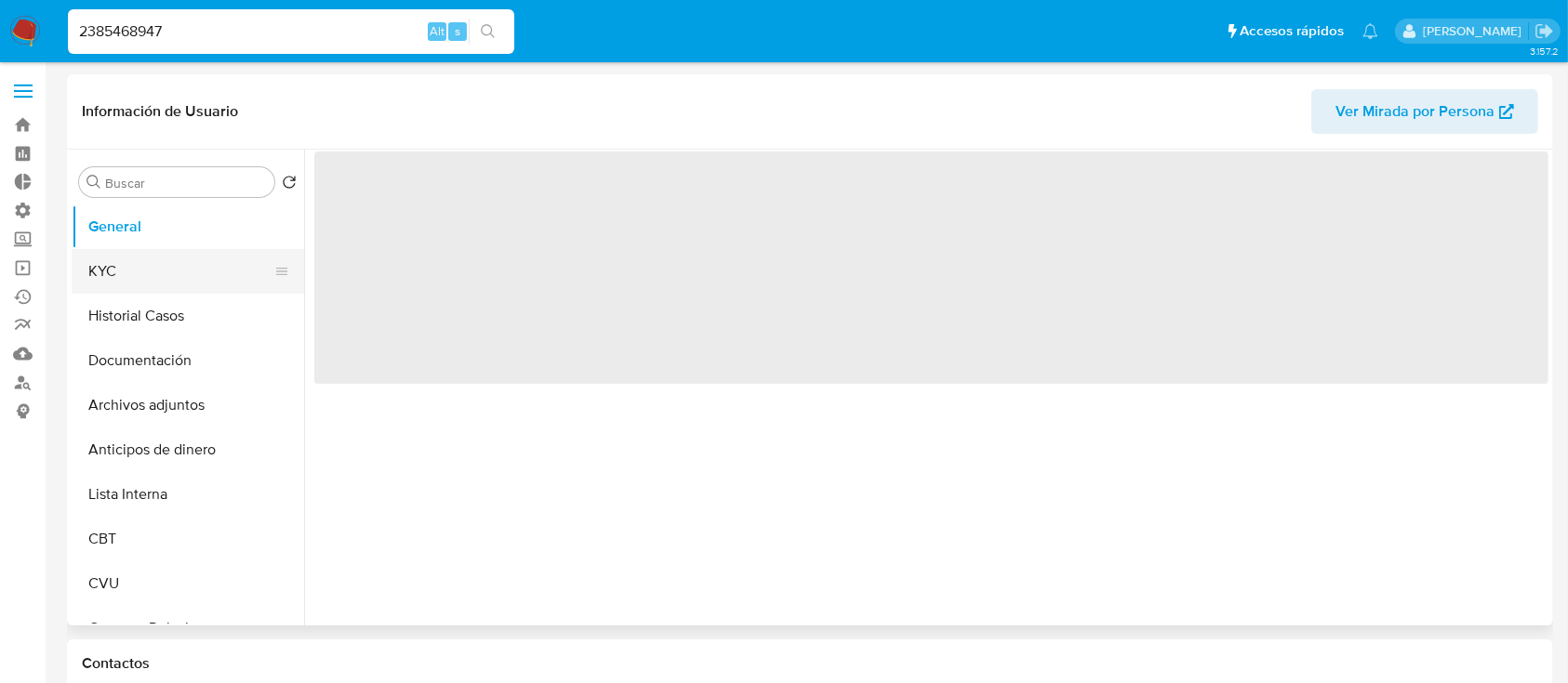
click at [153, 280] on button "KYC" at bounding box center [180, 271] width 218 height 44
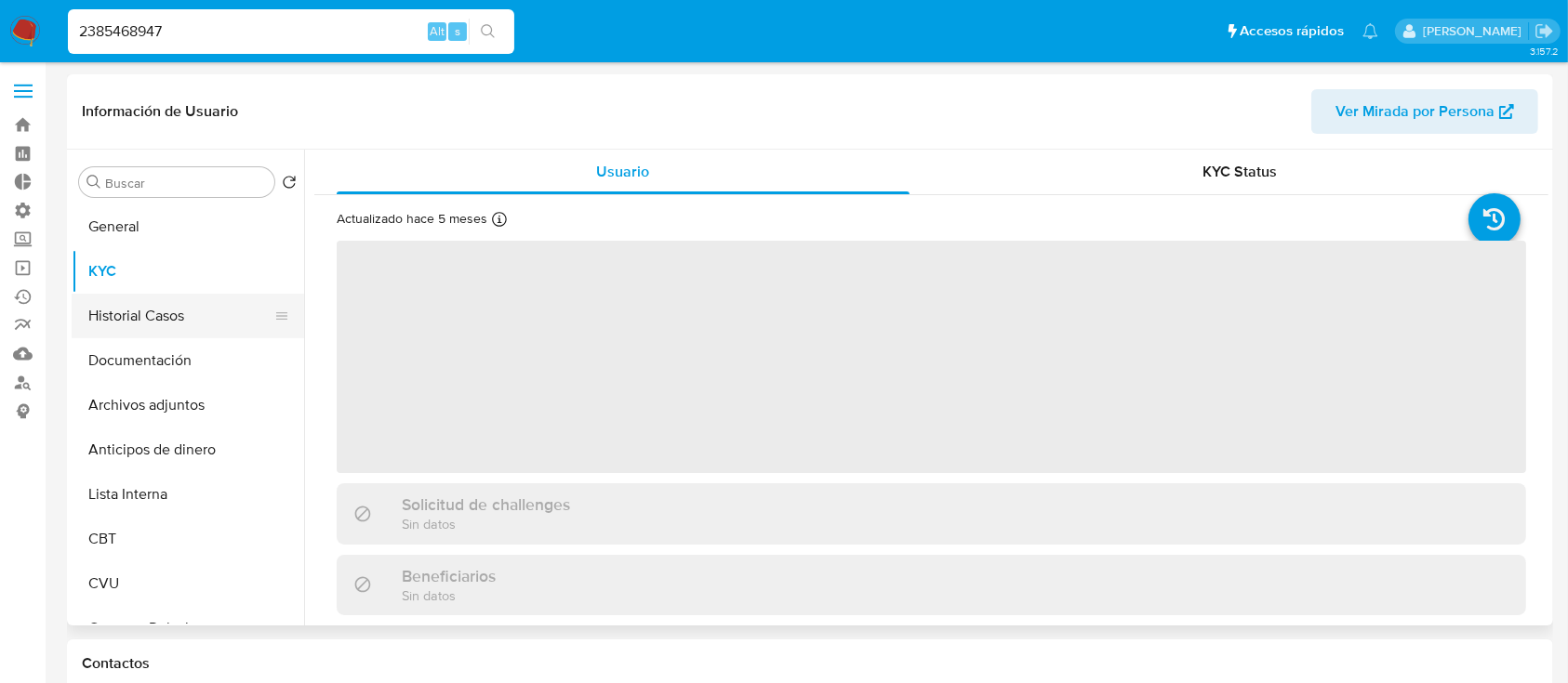
click at [174, 321] on button "Historial Casos" at bounding box center [180, 316] width 218 height 44
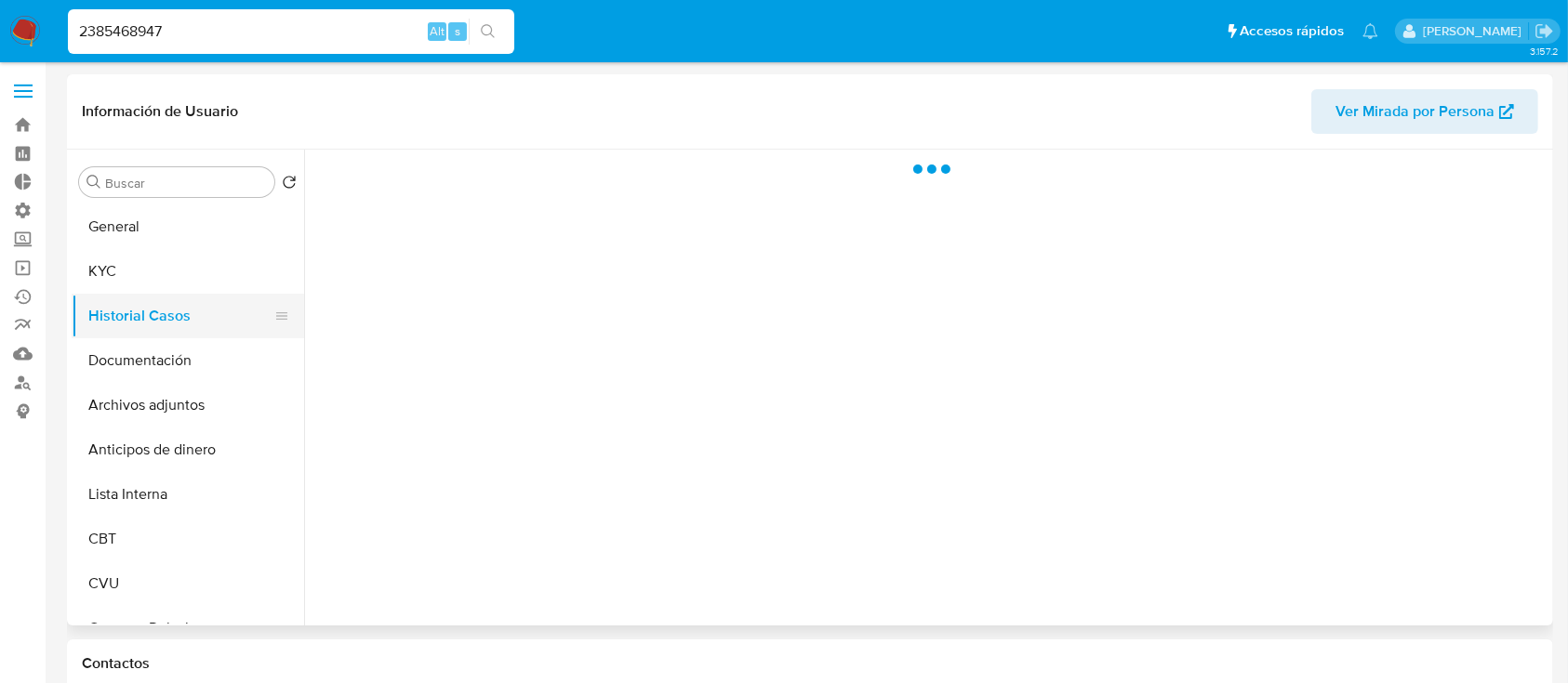
select select "10"
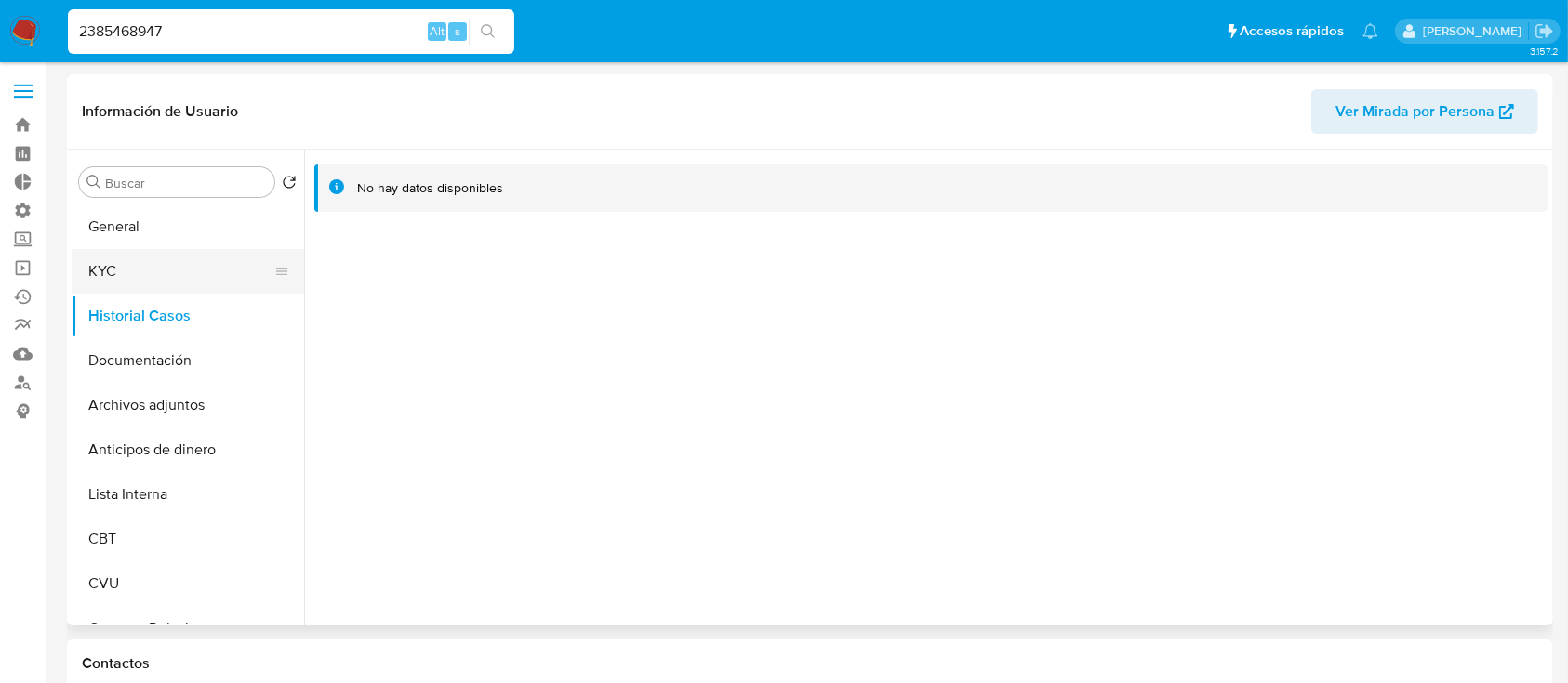
click at [148, 272] on button "KYC" at bounding box center [180, 271] width 218 height 44
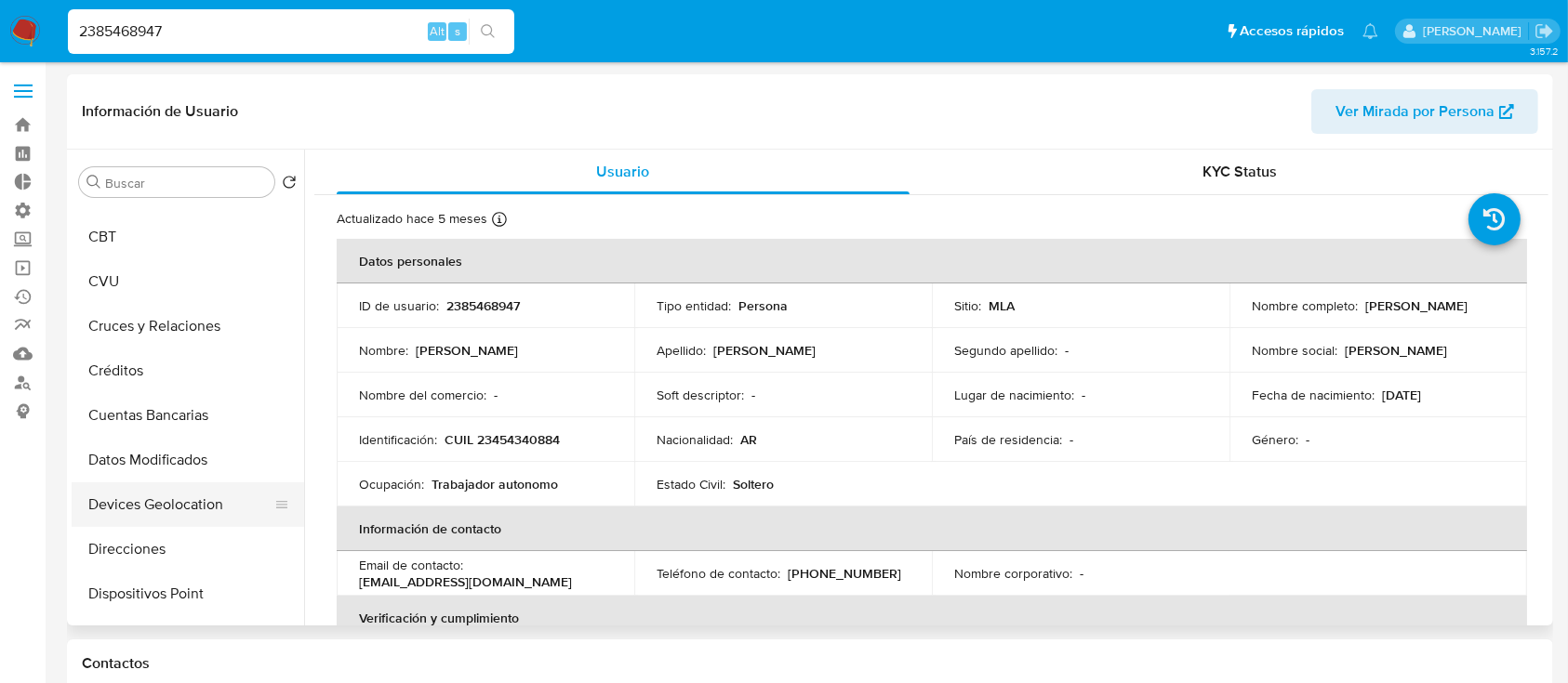
scroll to position [466, 0]
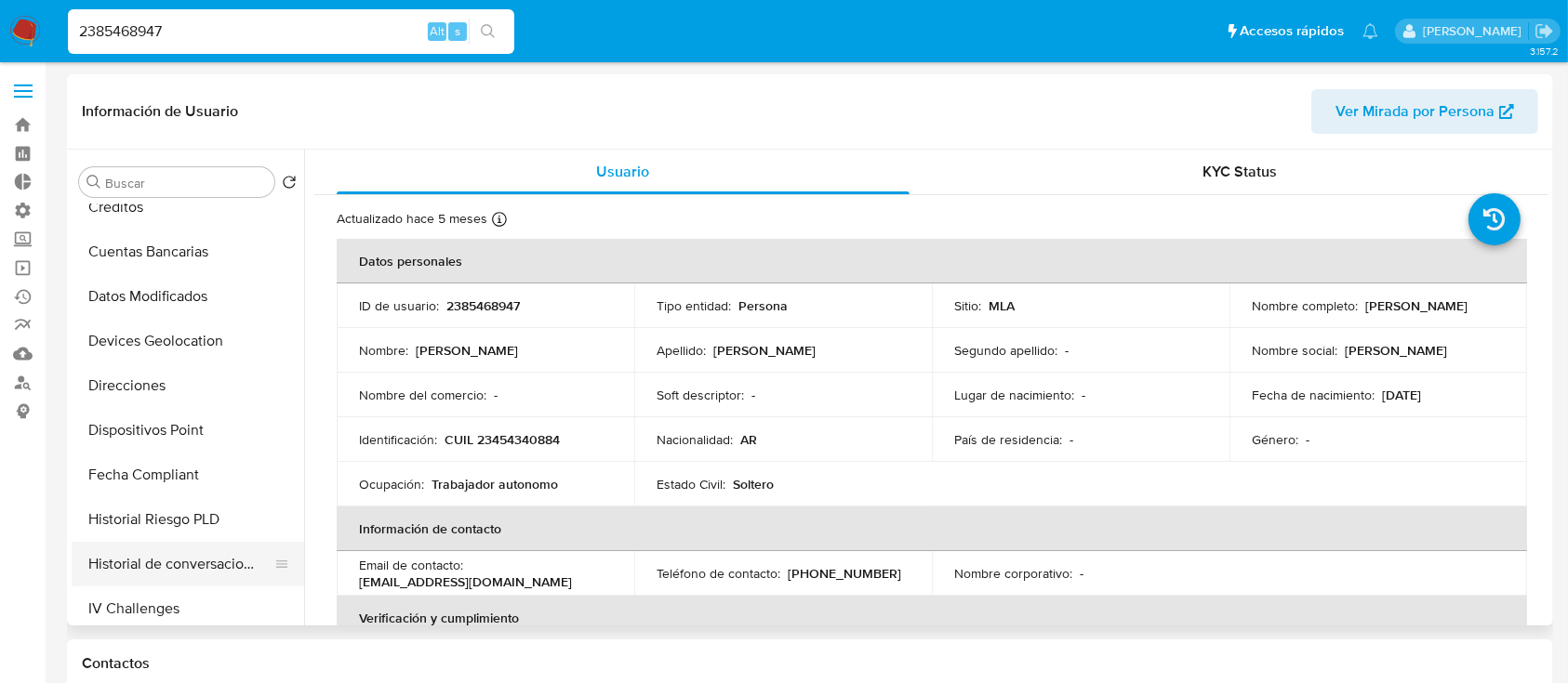
click at [154, 556] on button "Historial de conversaciones" at bounding box center [180, 564] width 218 height 44
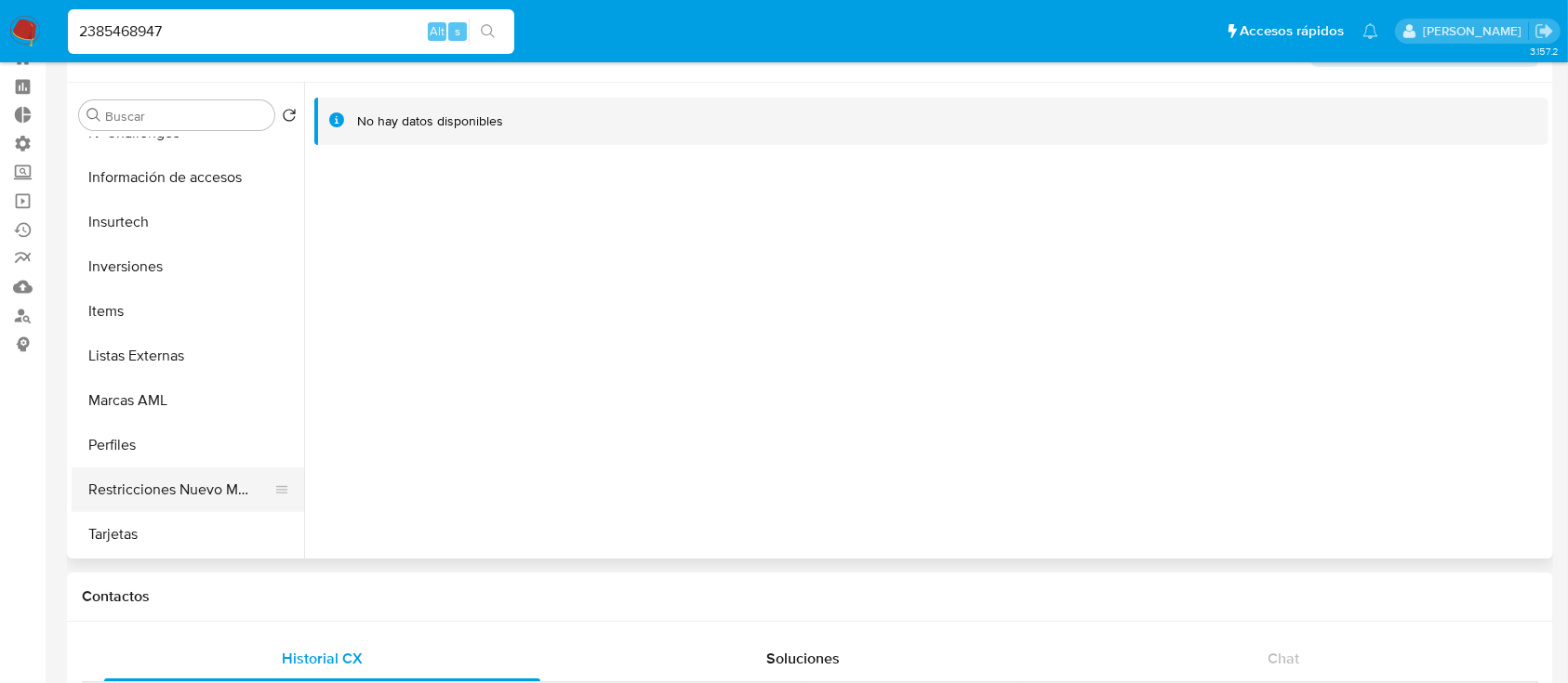
scroll to position [68, 0]
click at [111, 496] on button "Restricciones Nuevo Mundo" at bounding box center [180, 489] width 218 height 44
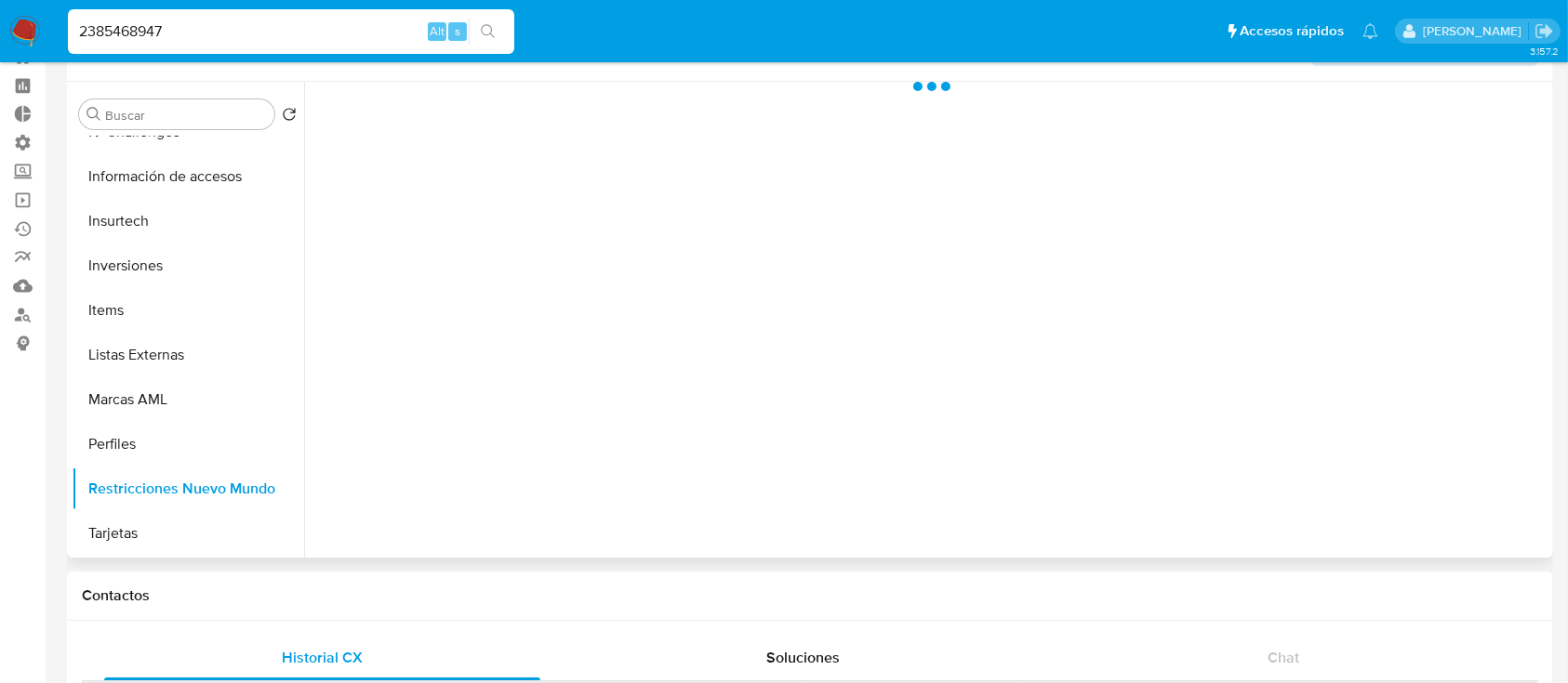
scroll to position [0, 0]
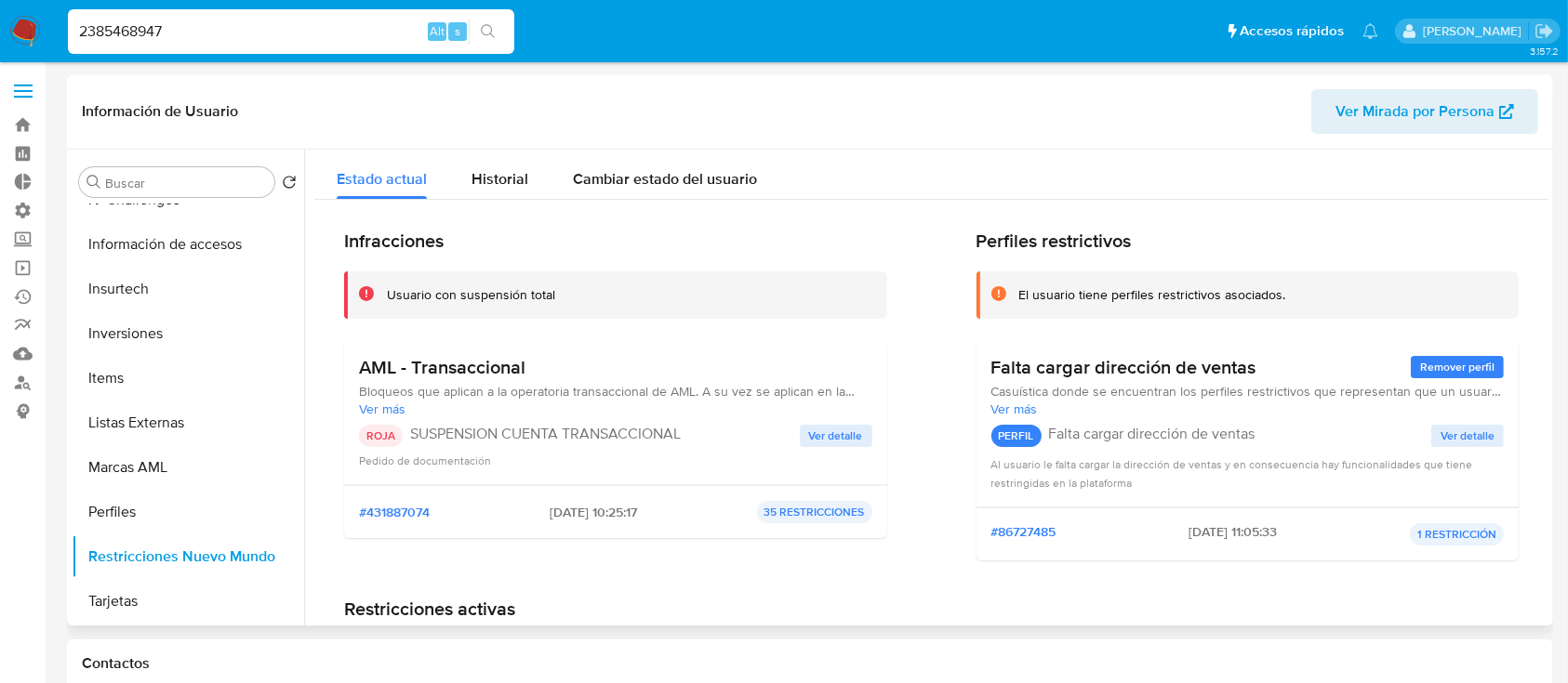
click at [818, 443] on span "Ver detalle" at bounding box center [836, 436] width 54 height 18
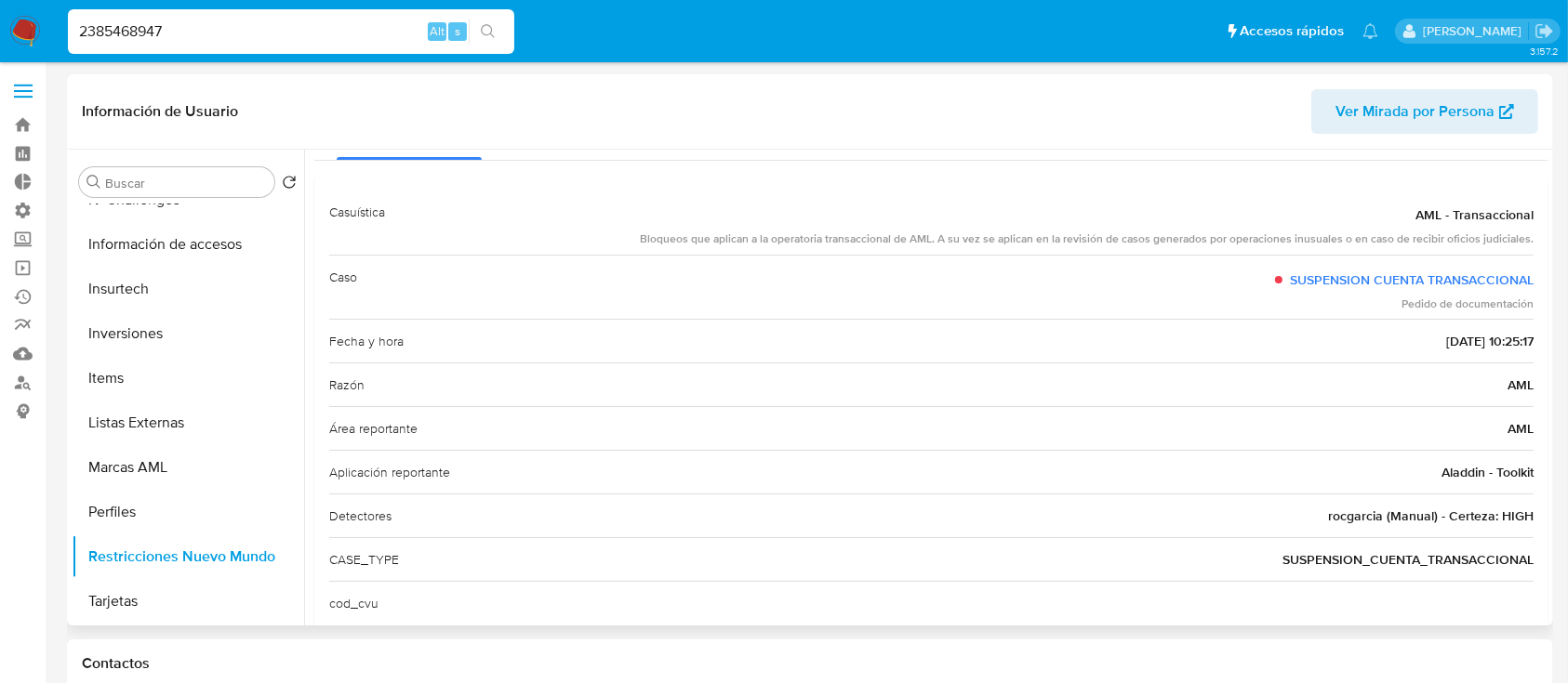
scroll to position [106, 0]
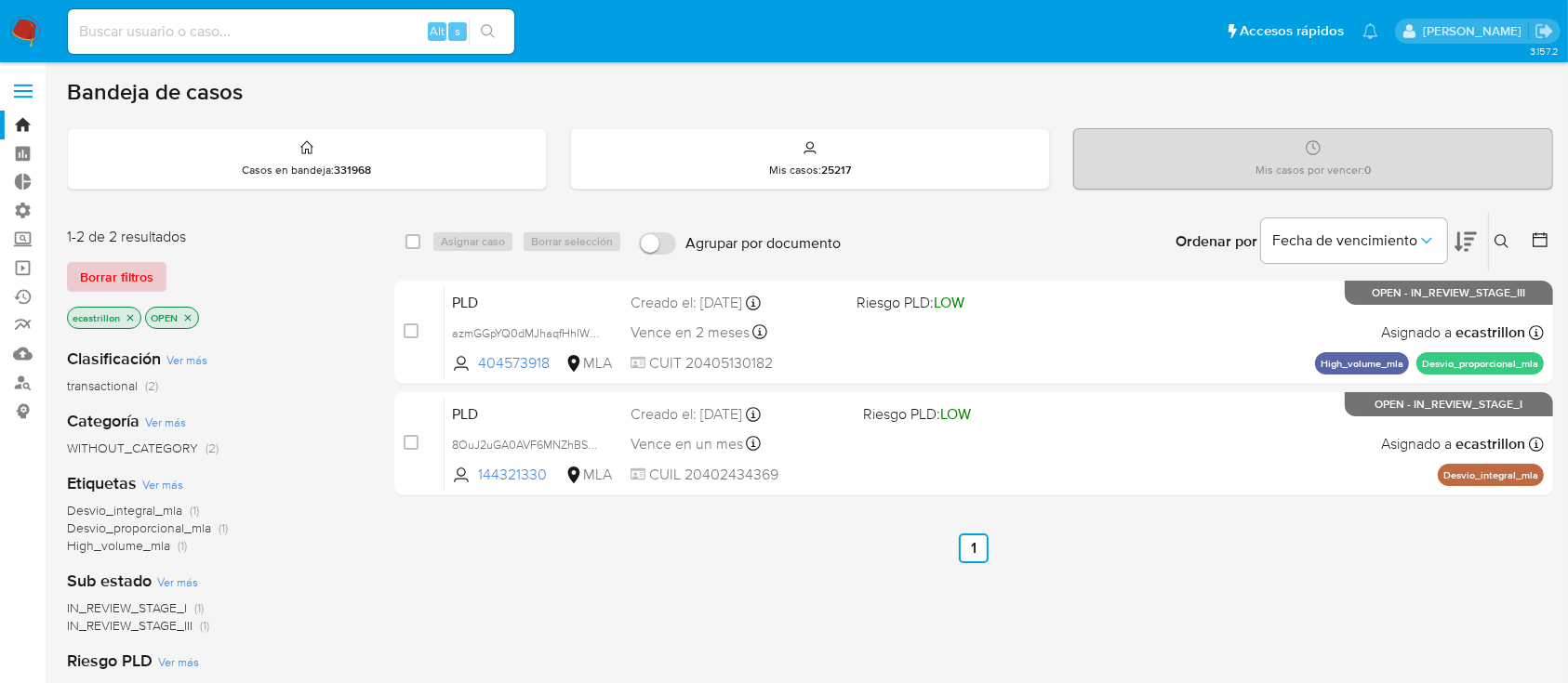
click at [98, 264] on span "Borrar filtros" at bounding box center [116, 276] width 73 height 26
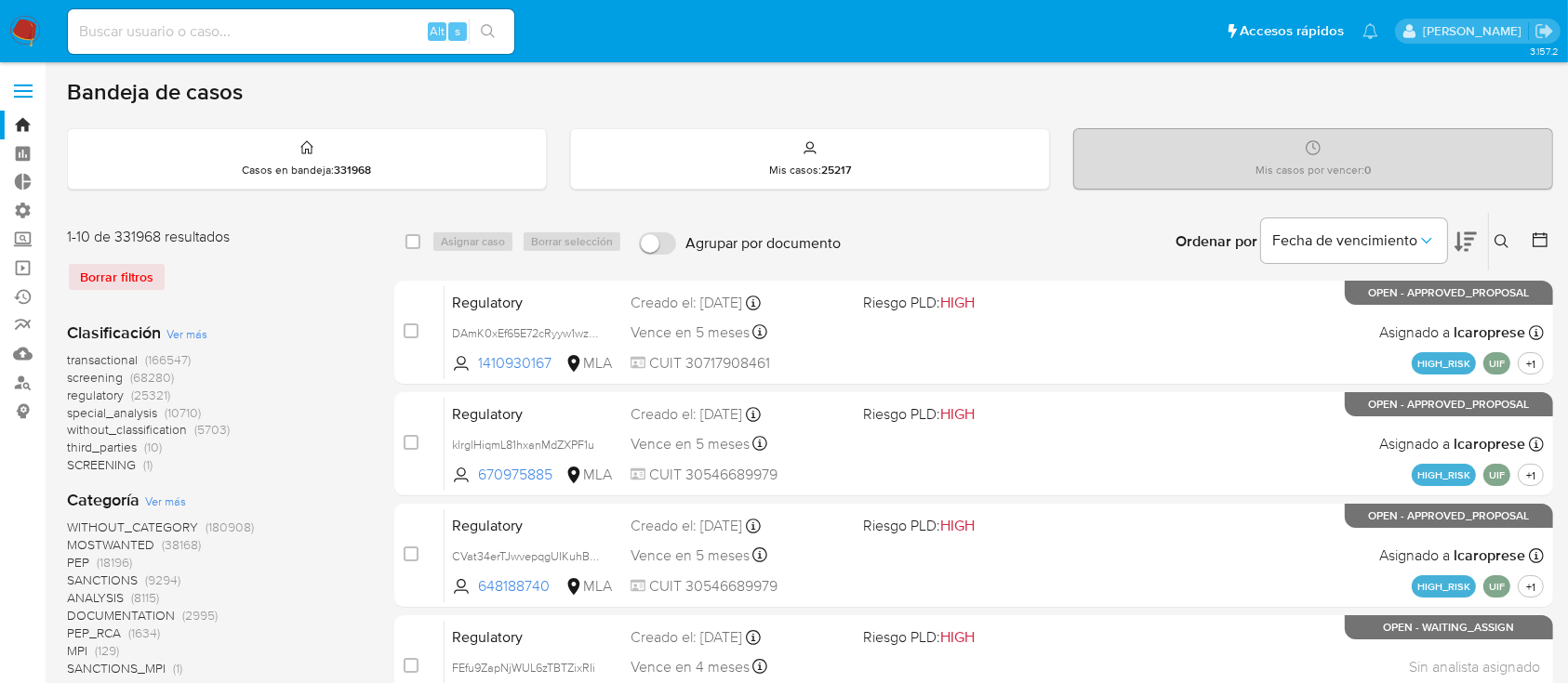
click at [222, 38] on input at bounding box center [292, 31] width 447 height 24
paste input "1370643184"
type input "1370643184"
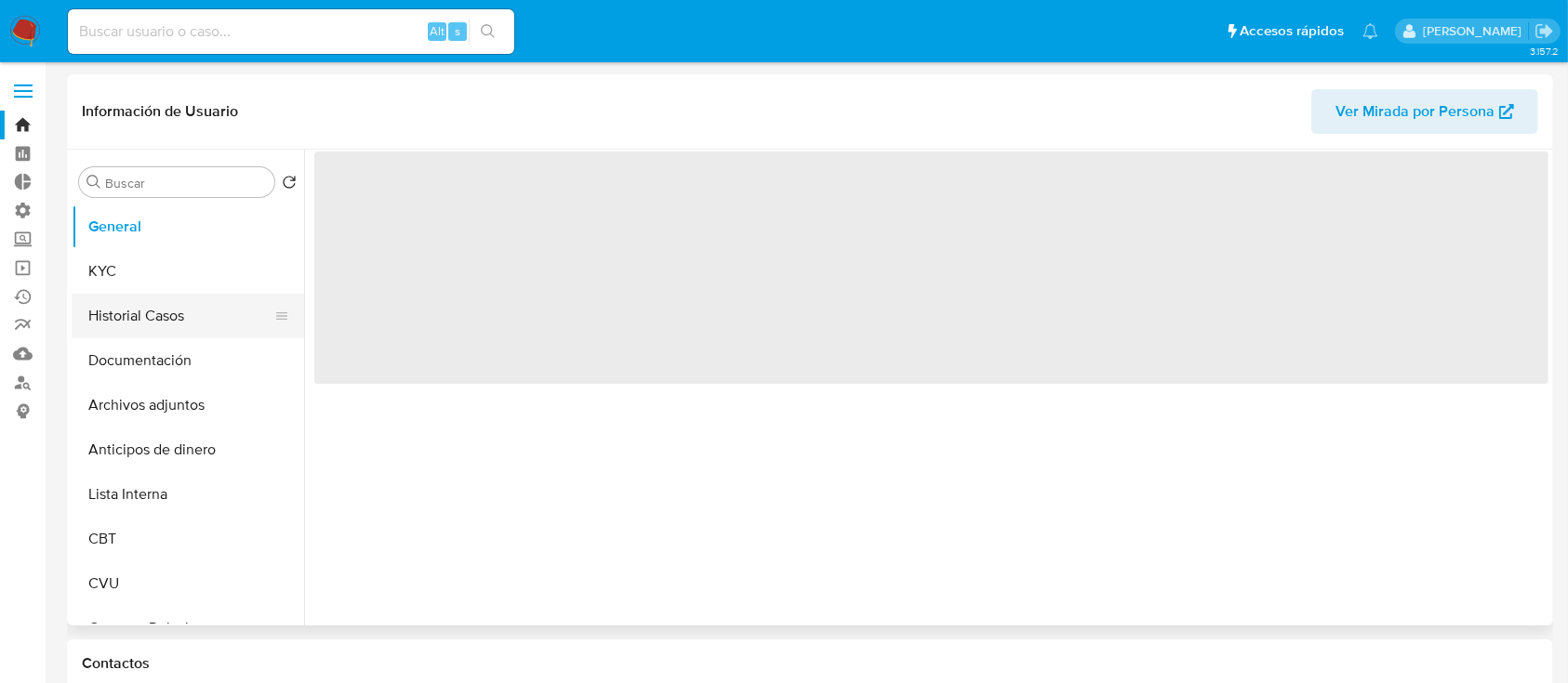
click at [100, 302] on button "Historial Casos" at bounding box center [180, 316] width 218 height 44
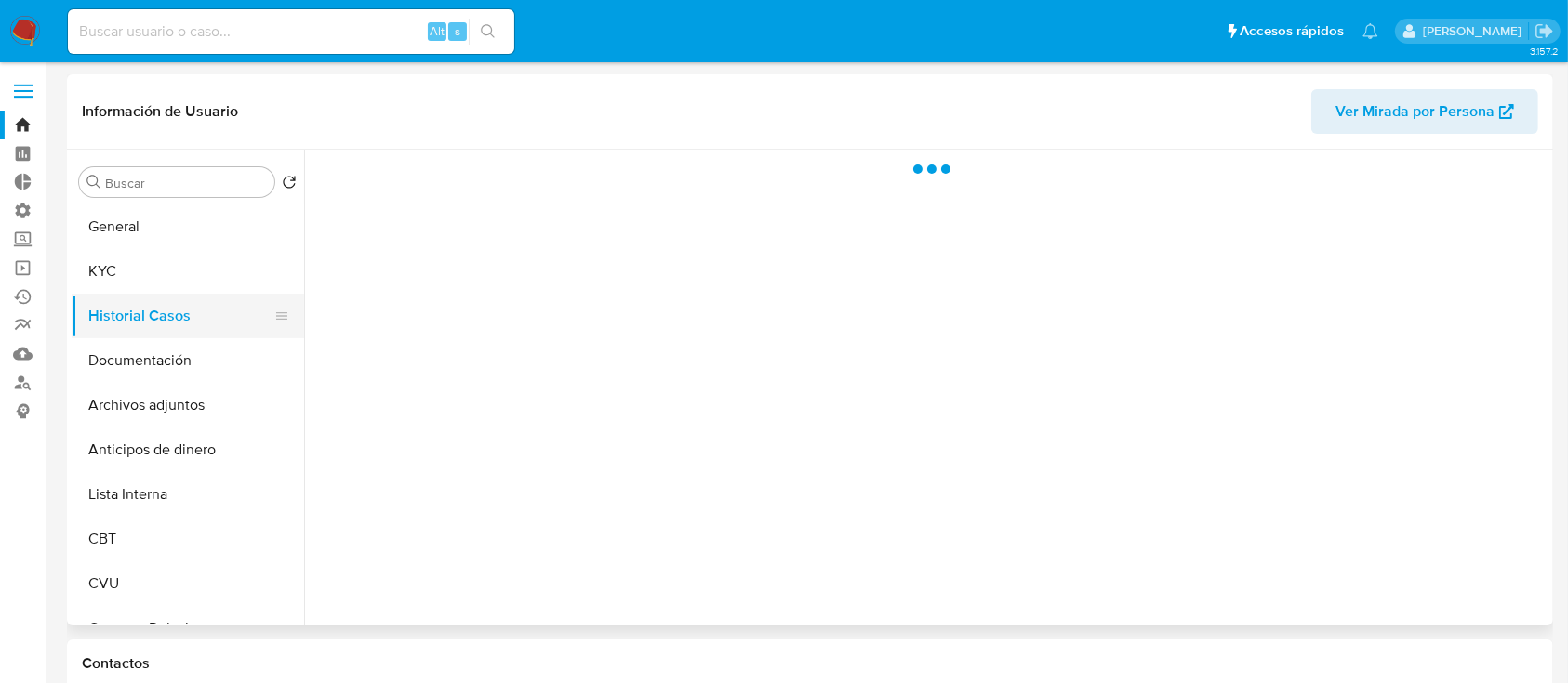
select select "10"
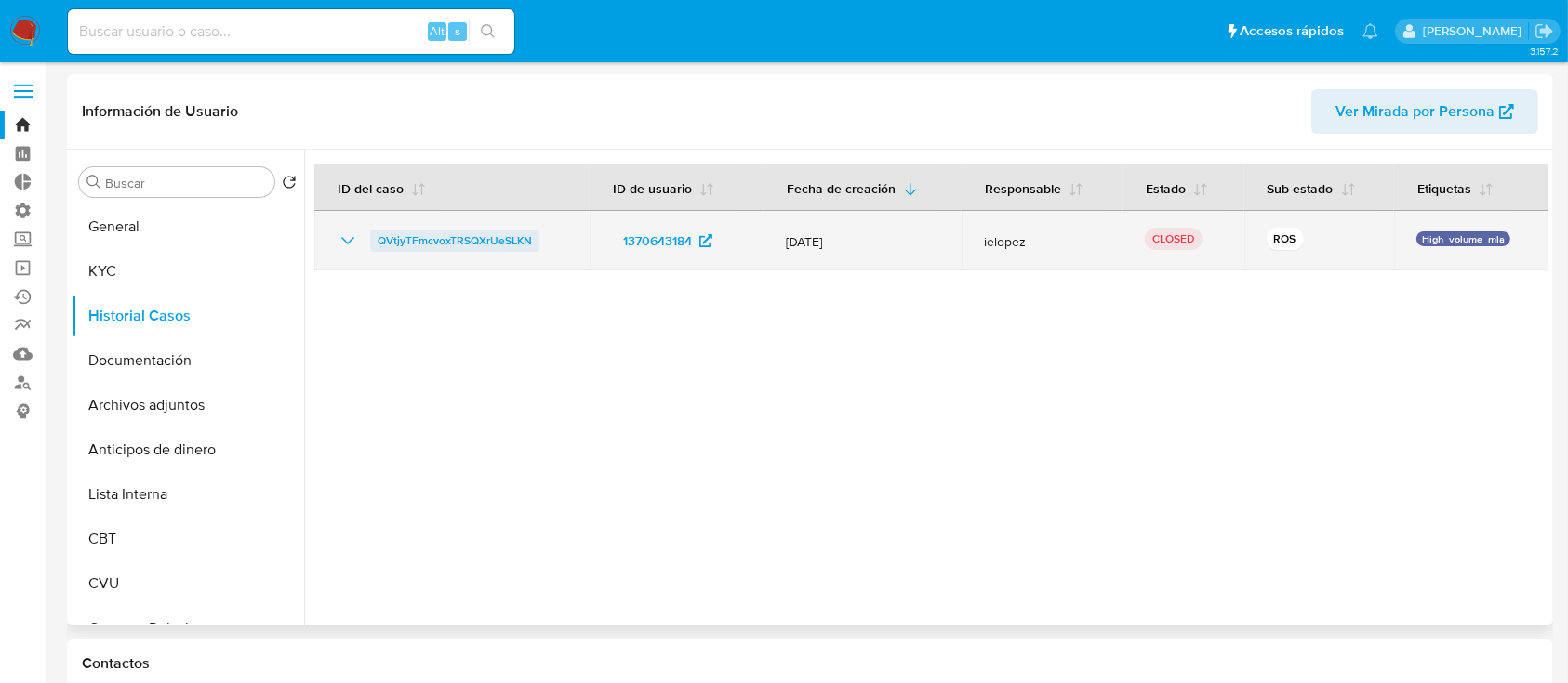
click at [480, 242] on span "QVtjyTFmcvoxTRSQXrUeSLKN" at bounding box center [454, 240] width 154 height 22
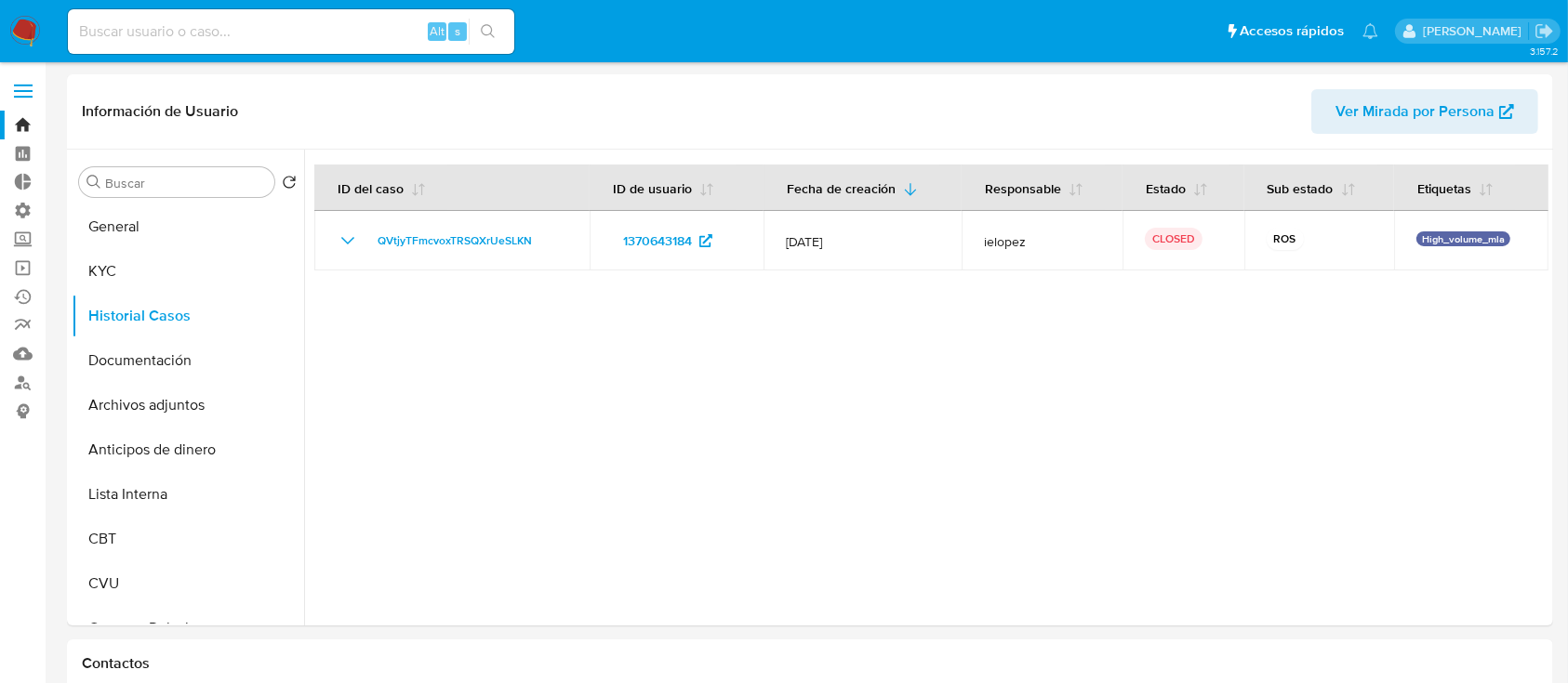
click at [267, 32] on input at bounding box center [292, 31] width 447 height 24
paste input "2289328086"
type input "2289328086"
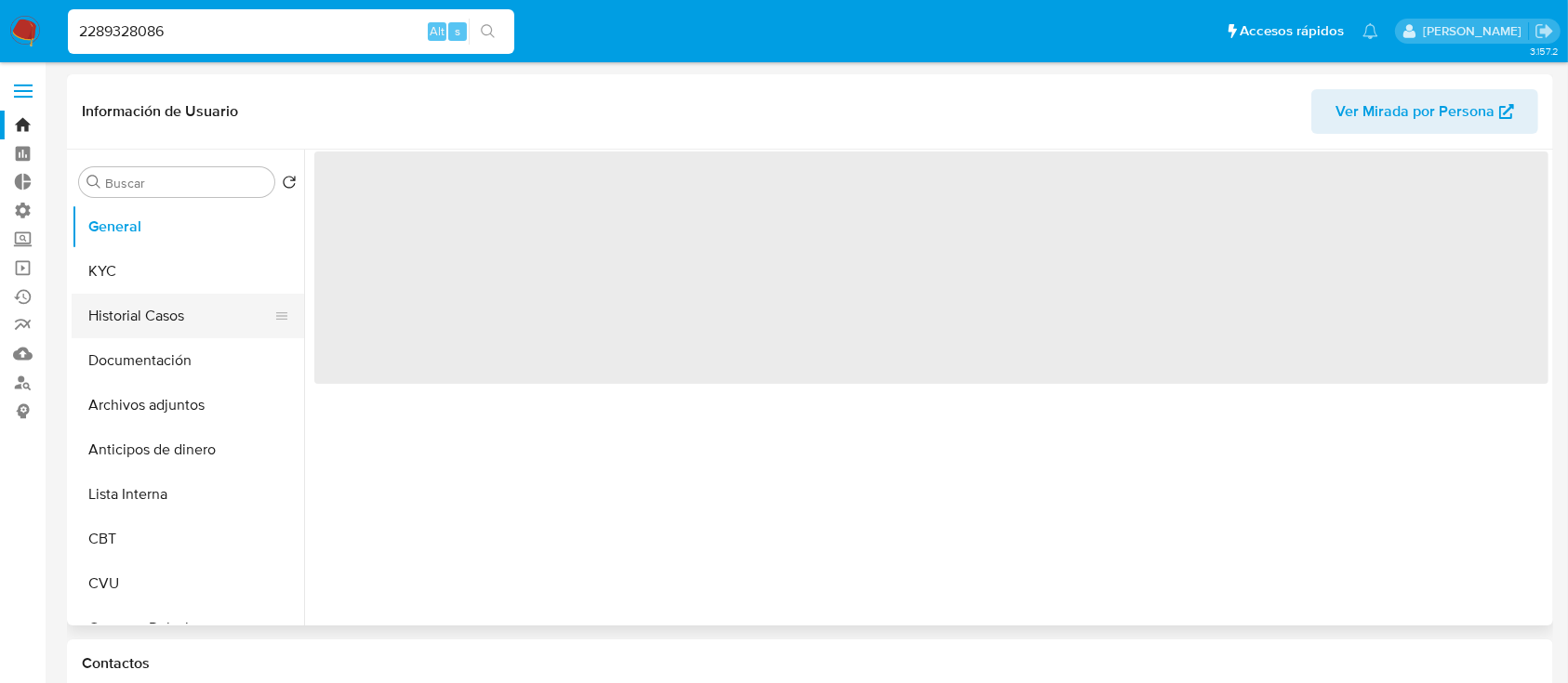
click at [149, 322] on button "Historial Casos" at bounding box center [180, 316] width 218 height 44
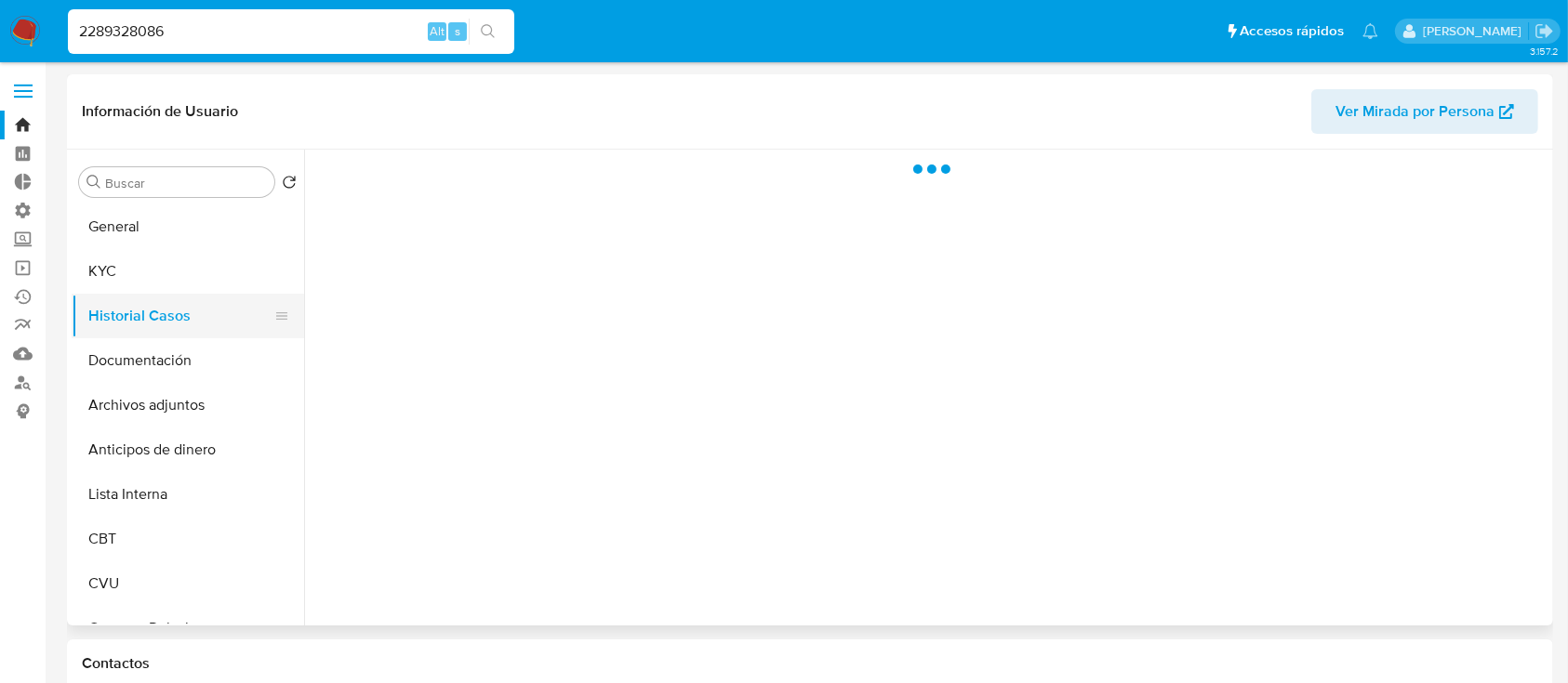
select select "10"
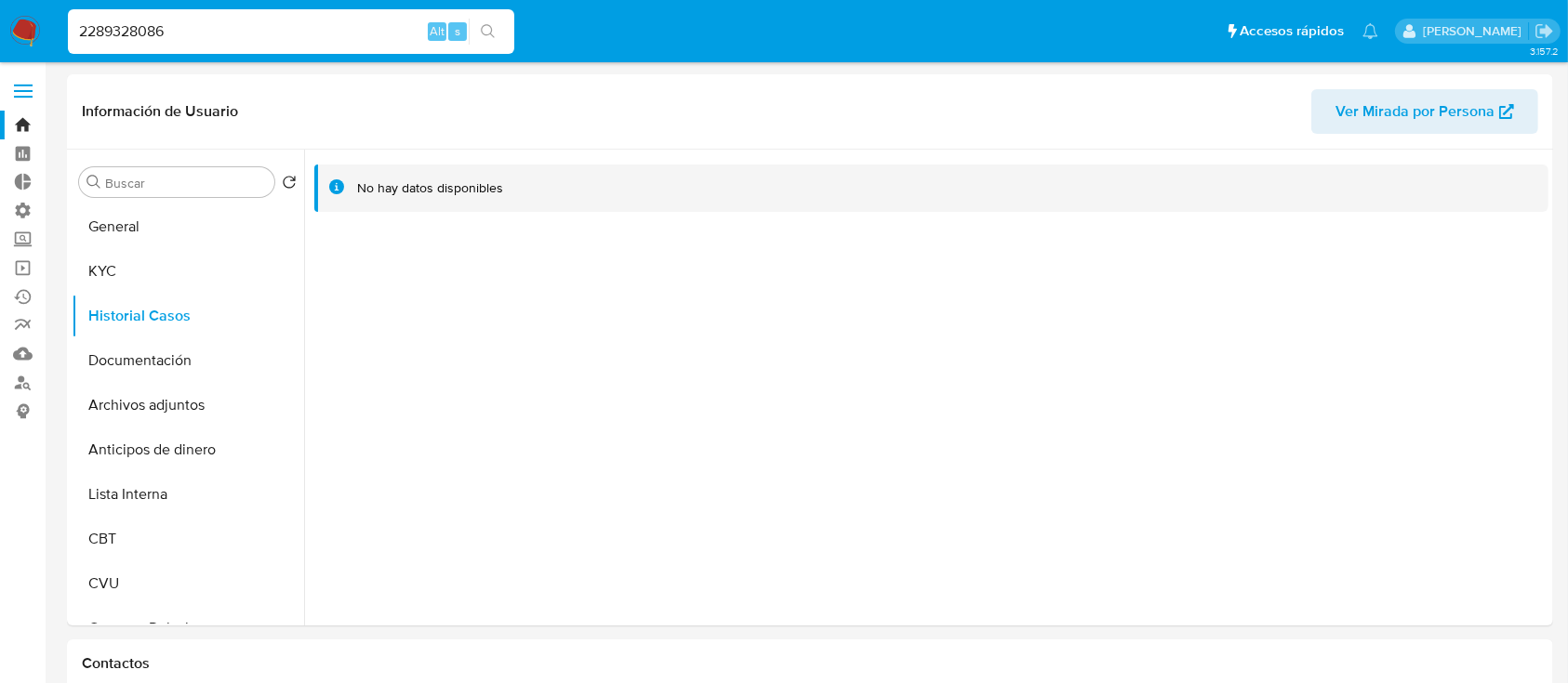
click at [288, 26] on input "2289328086" at bounding box center [292, 31] width 447 height 24
type input "2"
paste input "1370643184"
type input "1370643184"
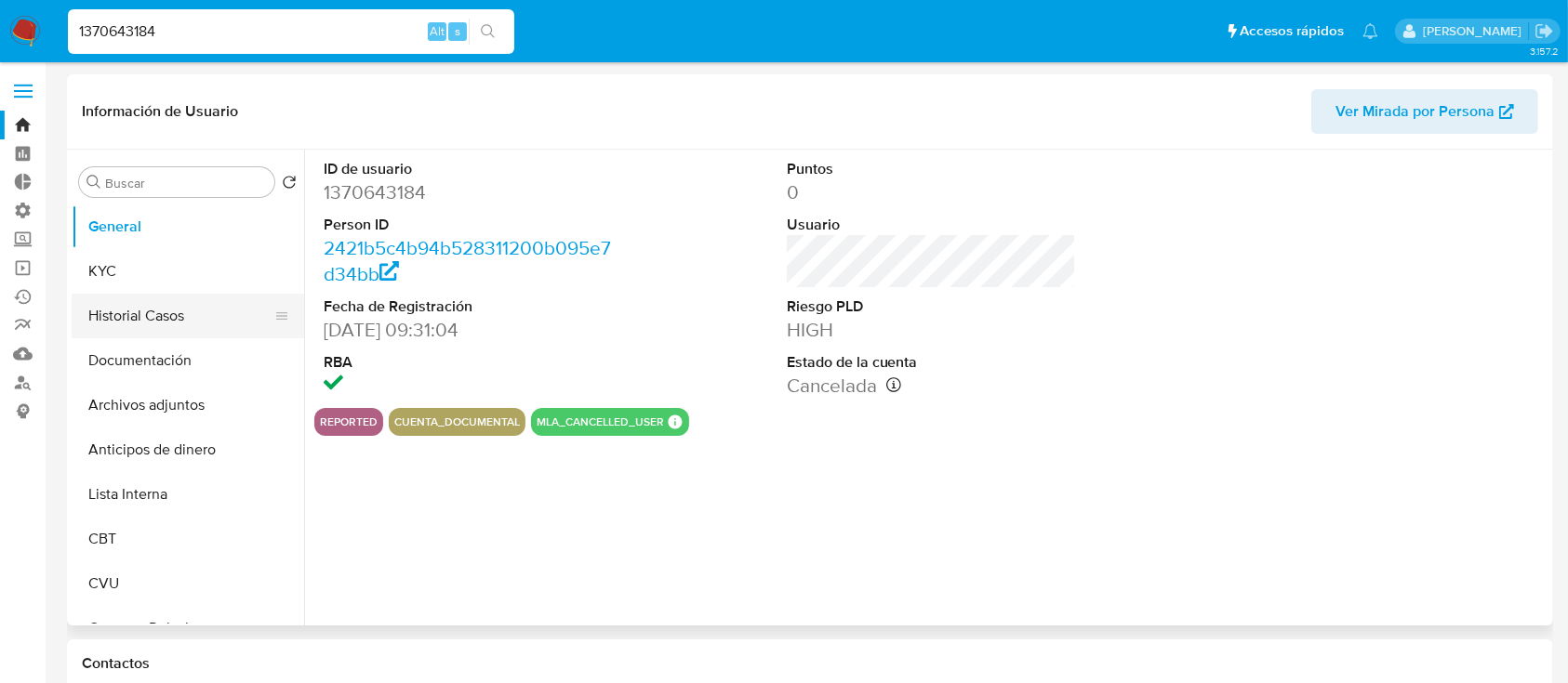
select select "10"
click at [132, 279] on button "KYC" at bounding box center [180, 271] width 218 height 44
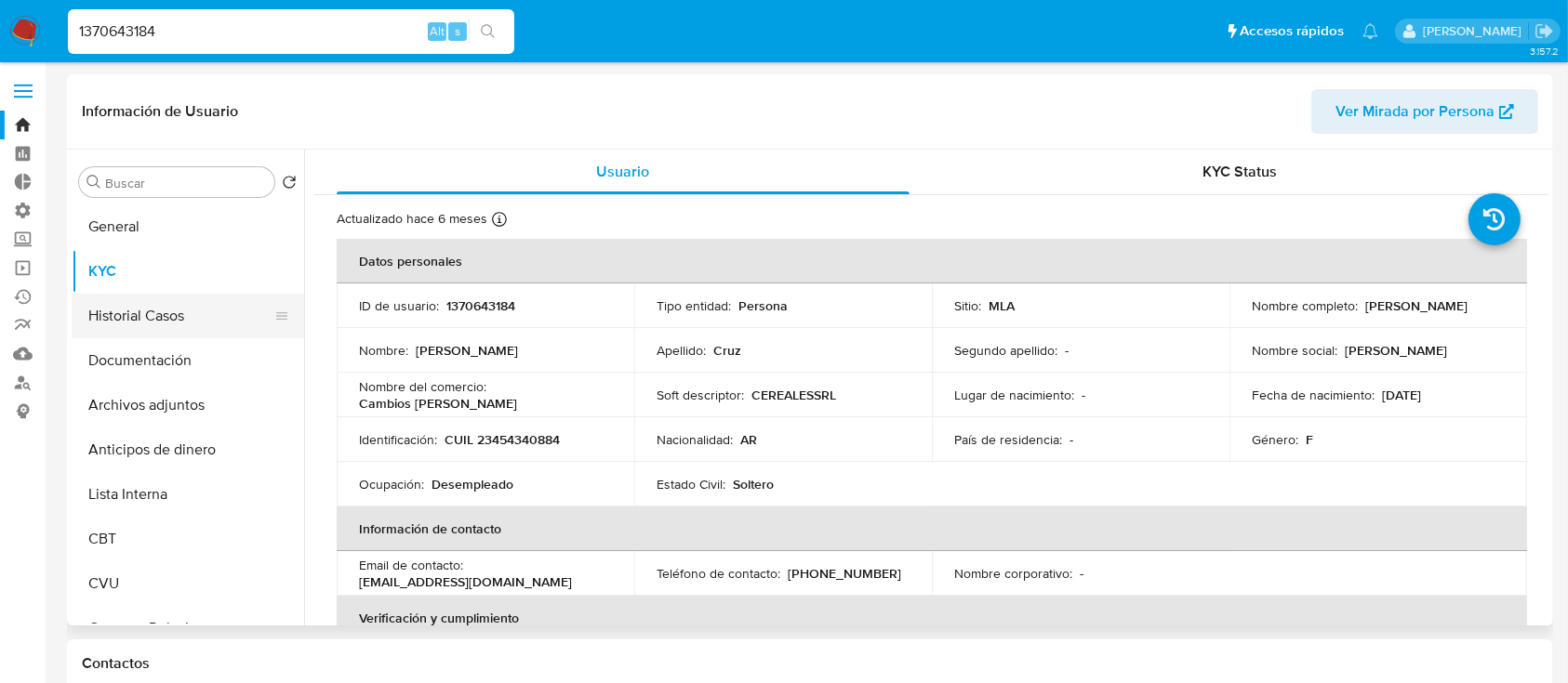
click at [189, 309] on button "Historial Casos" at bounding box center [180, 316] width 218 height 44
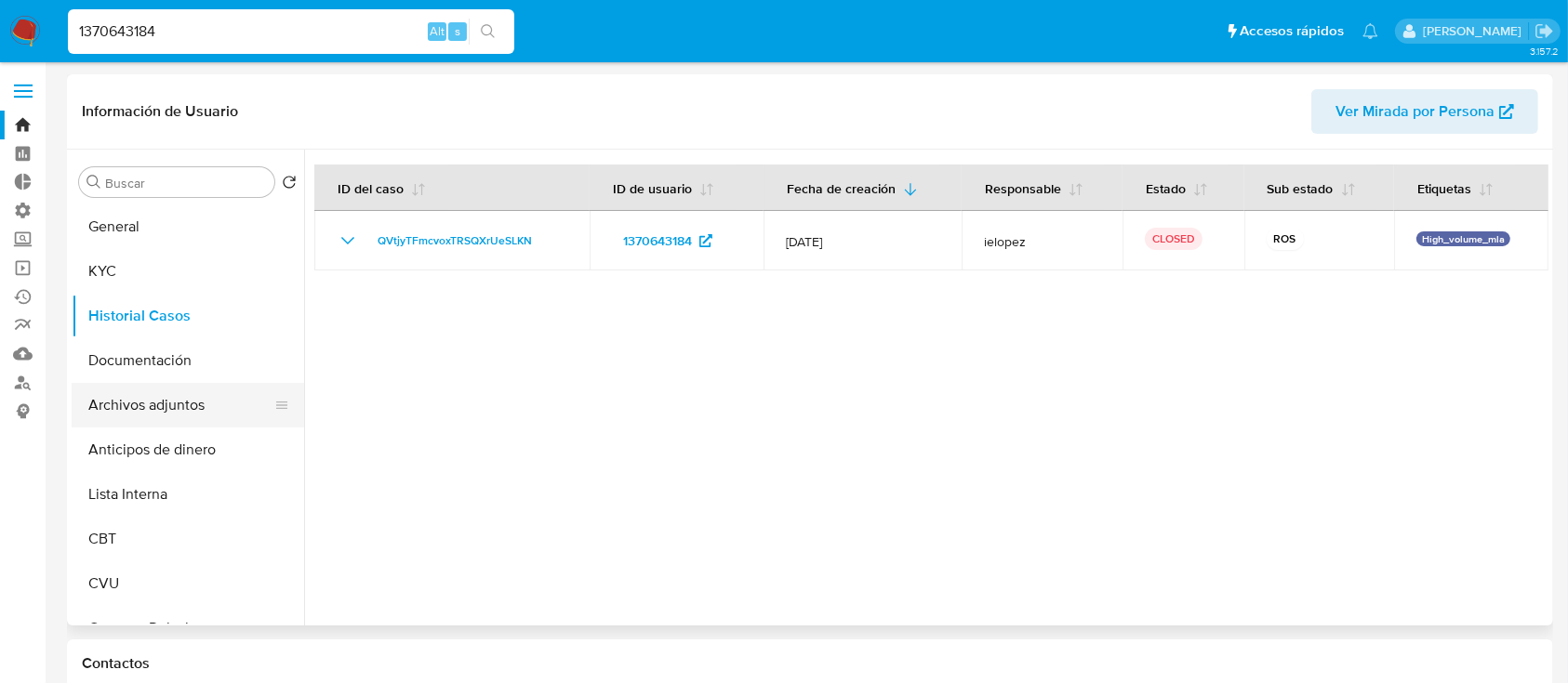
click at [179, 410] on button "Archivos adjuntos" at bounding box center [180, 405] width 218 height 44
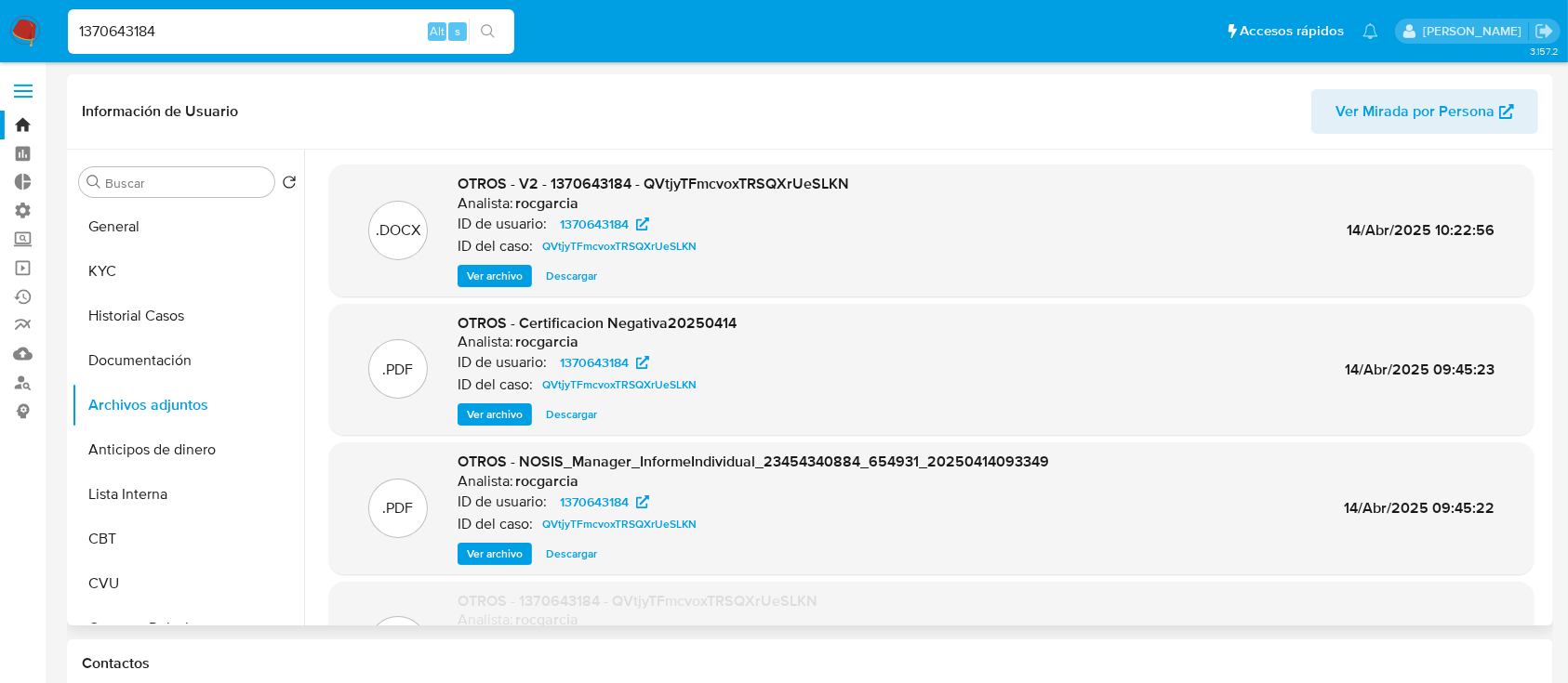
click at [494, 279] on span "Ver archivo" at bounding box center [495, 275] width 56 height 18
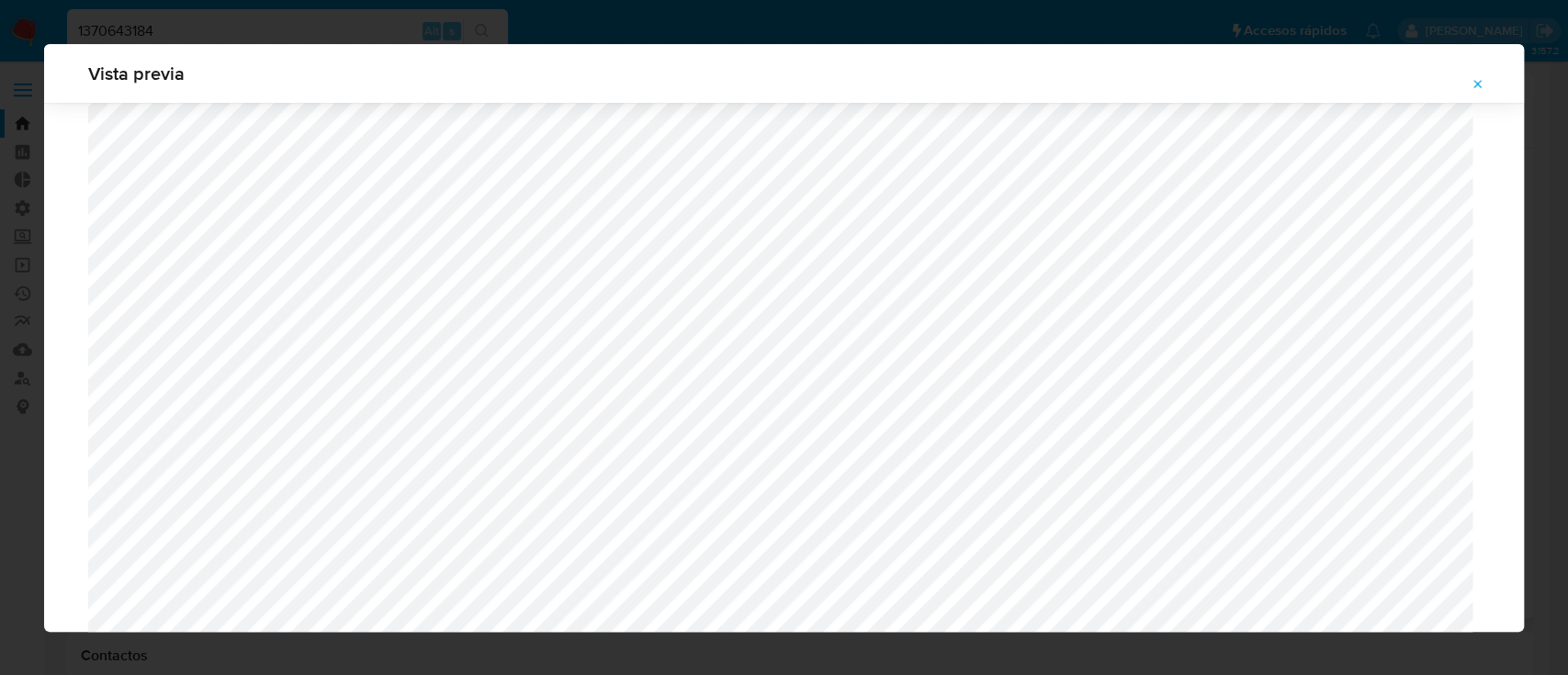
scroll to position [1606, 0]
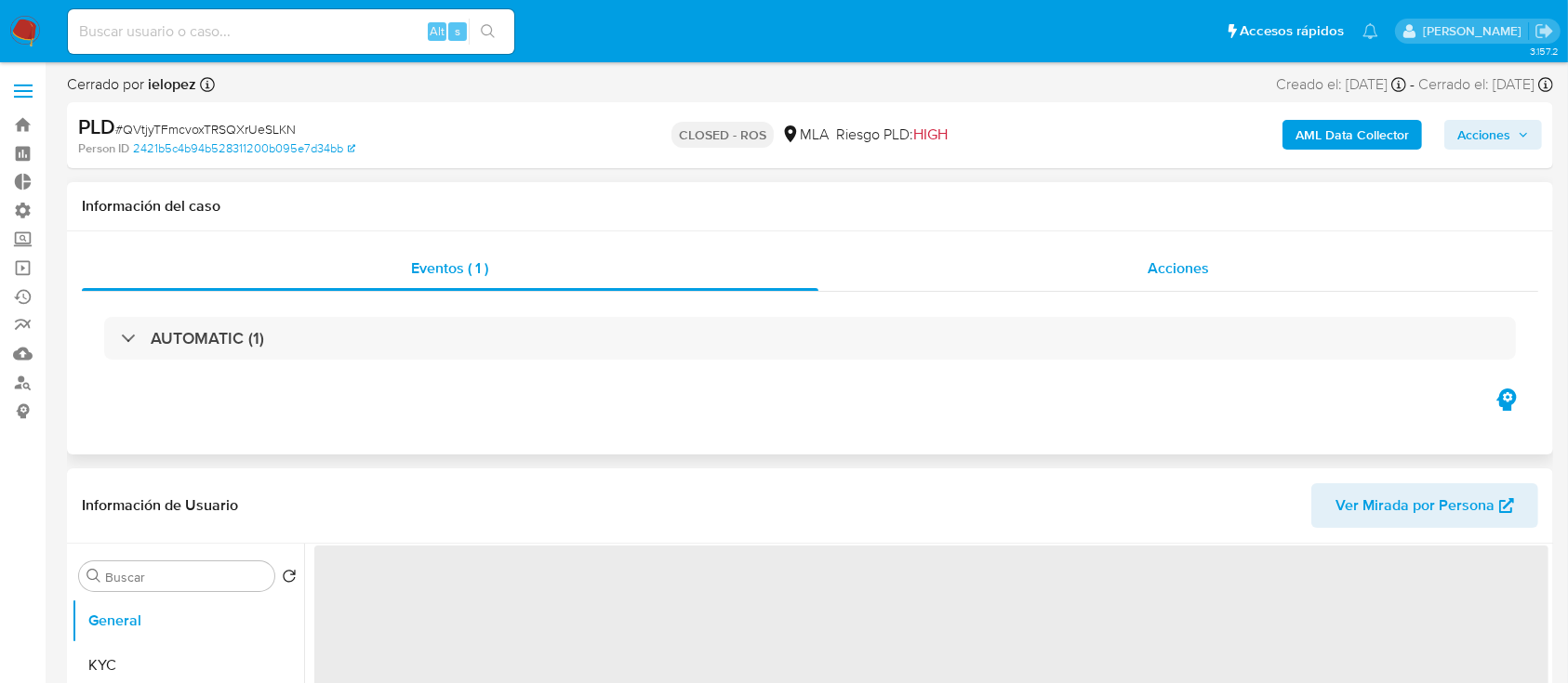
click at [948, 266] on div "Acciones" at bounding box center [1178, 268] width 721 height 44
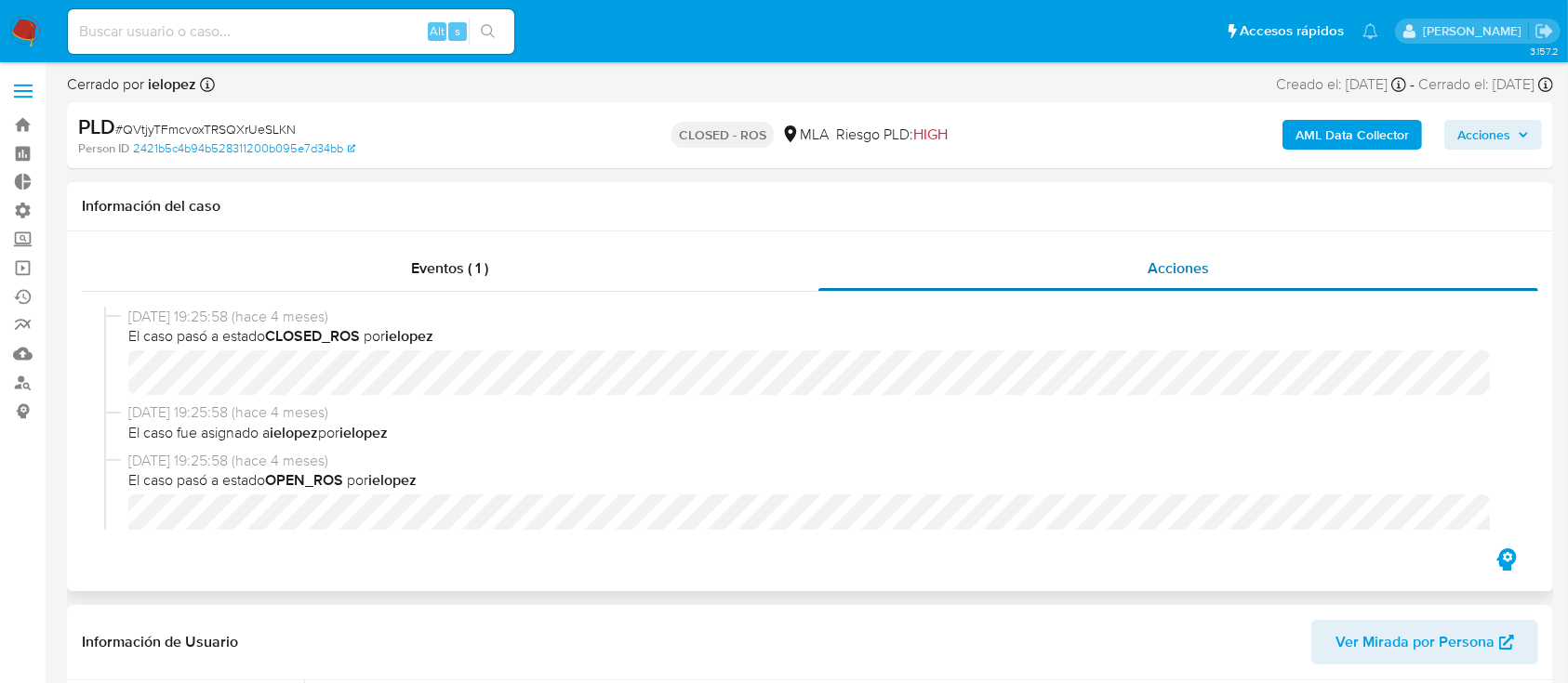
select select "10"
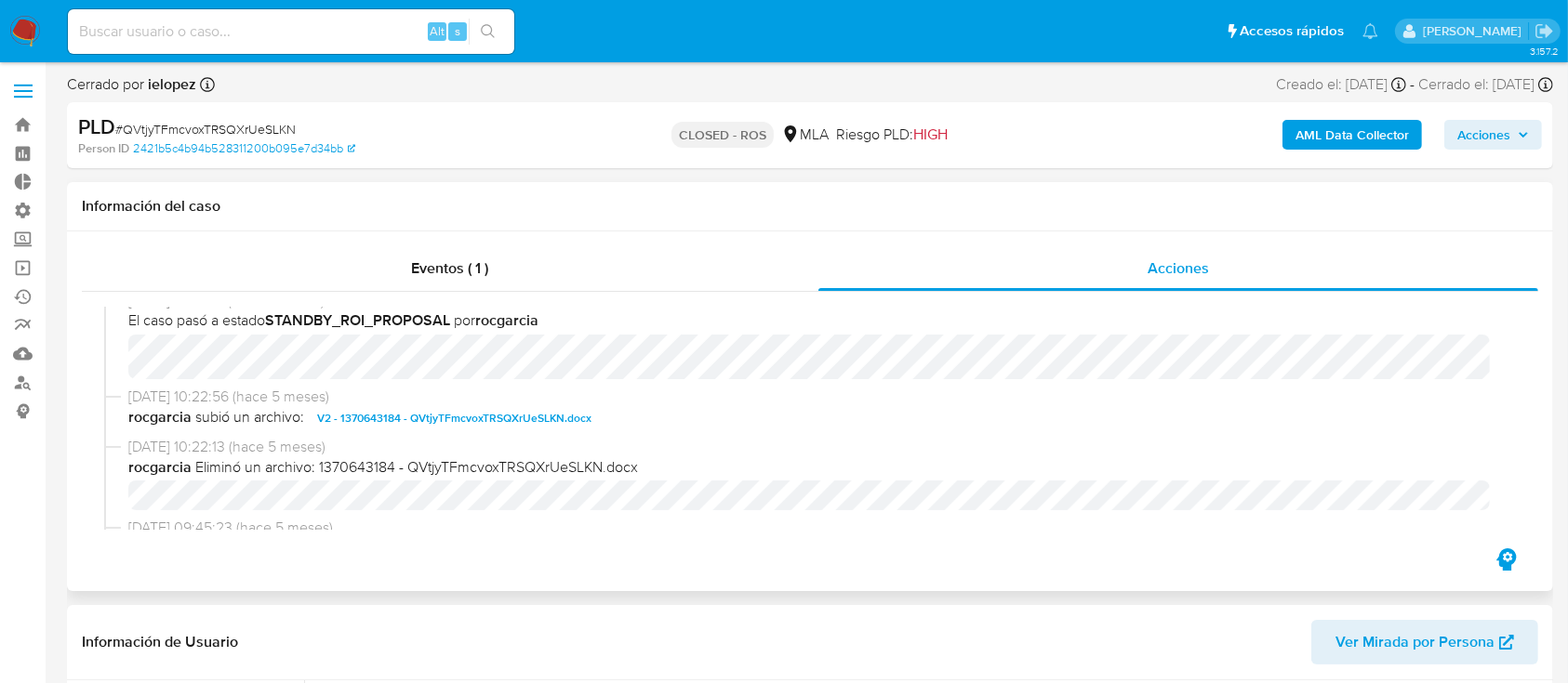
scroll to position [1083, 0]
click at [337, 23] on input at bounding box center [292, 31] width 447 height 24
paste input "2199370721"
type input "2199370721"
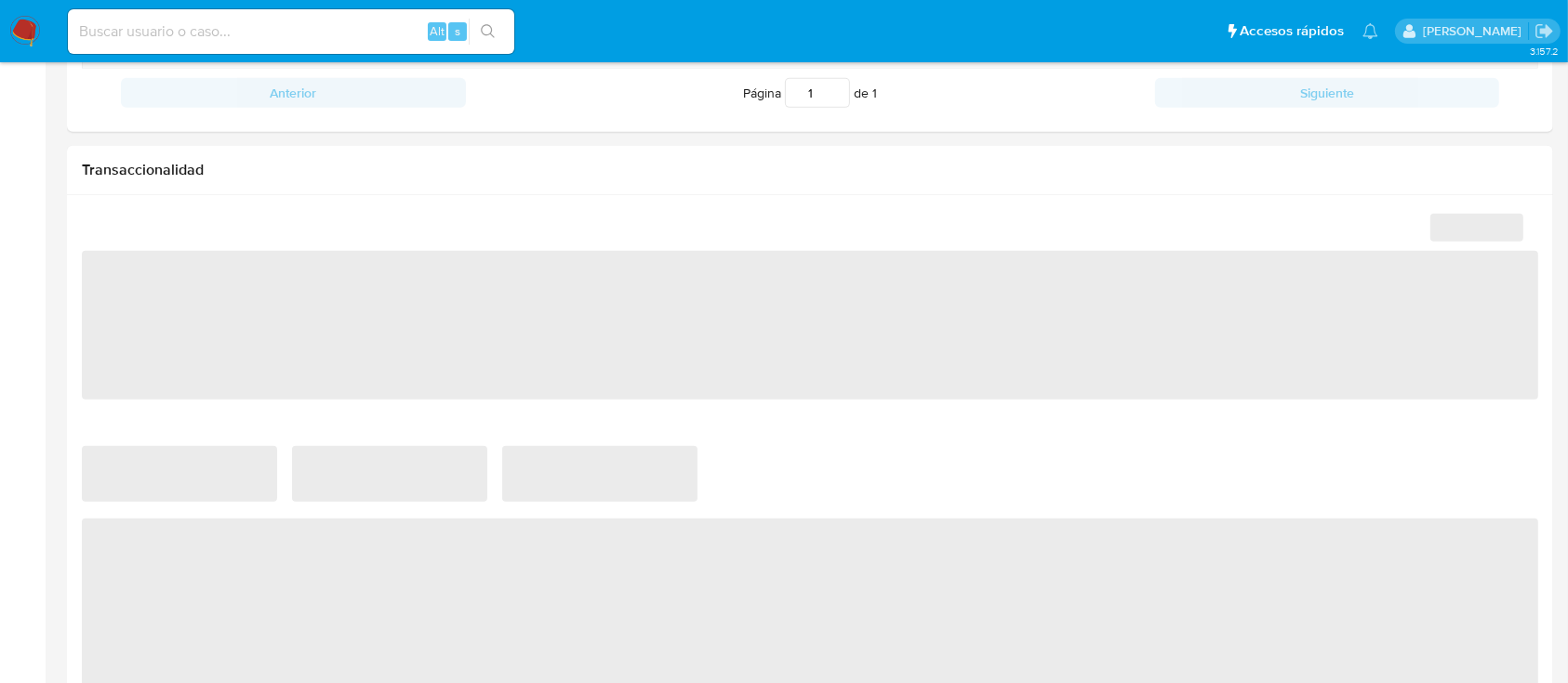
select select "10"
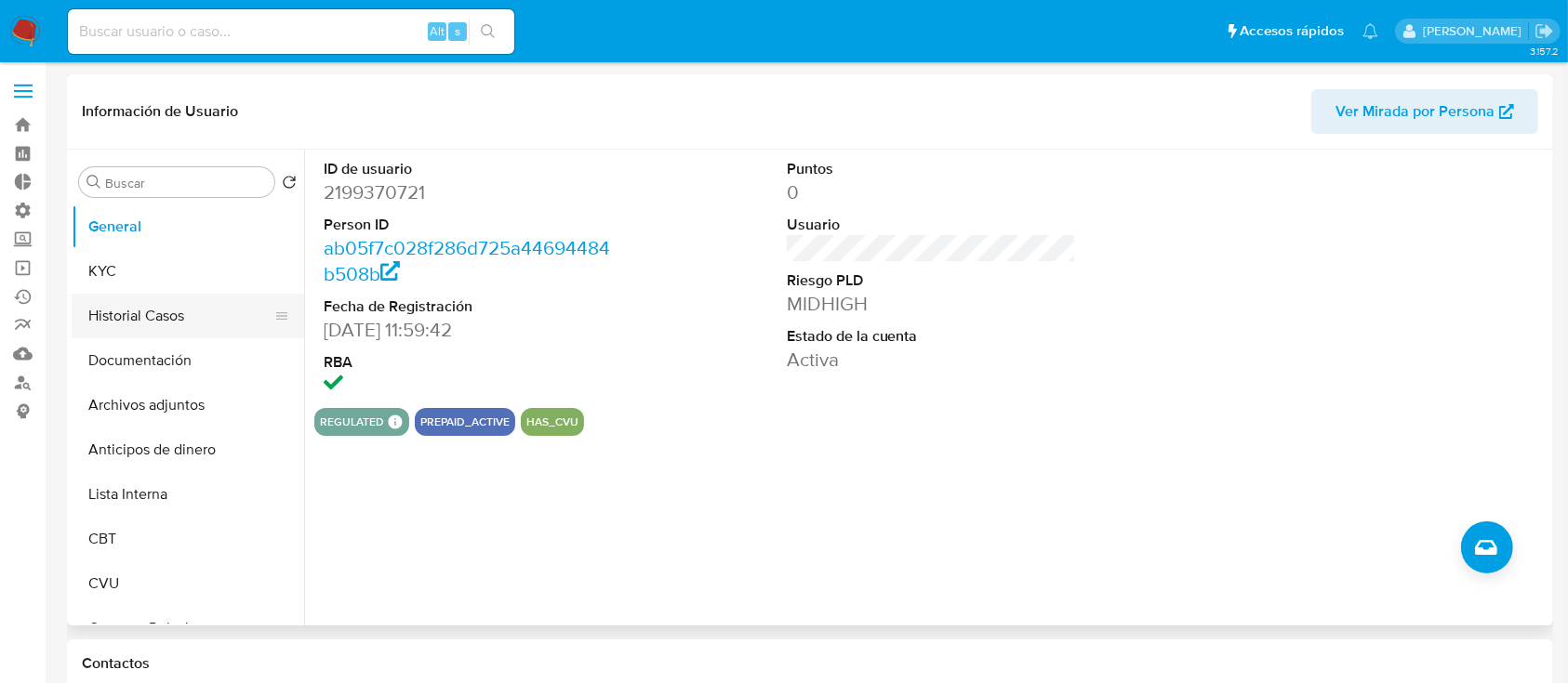
click at [129, 301] on button "Historial Casos" at bounding box center [180, 316] width 218 height 44
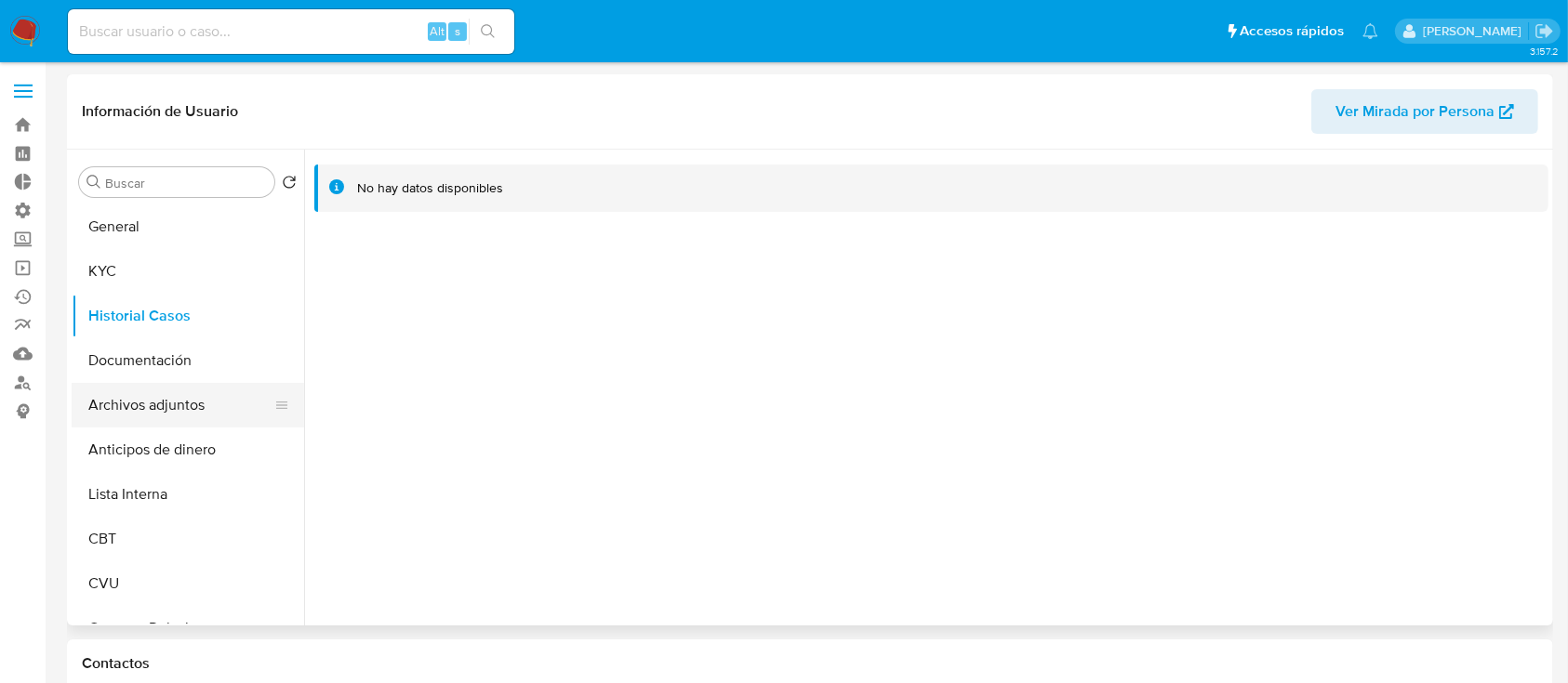
click at [133, 408] on button "Archivos adjuntos" at bounding box center [180, 405] width 218 height 44
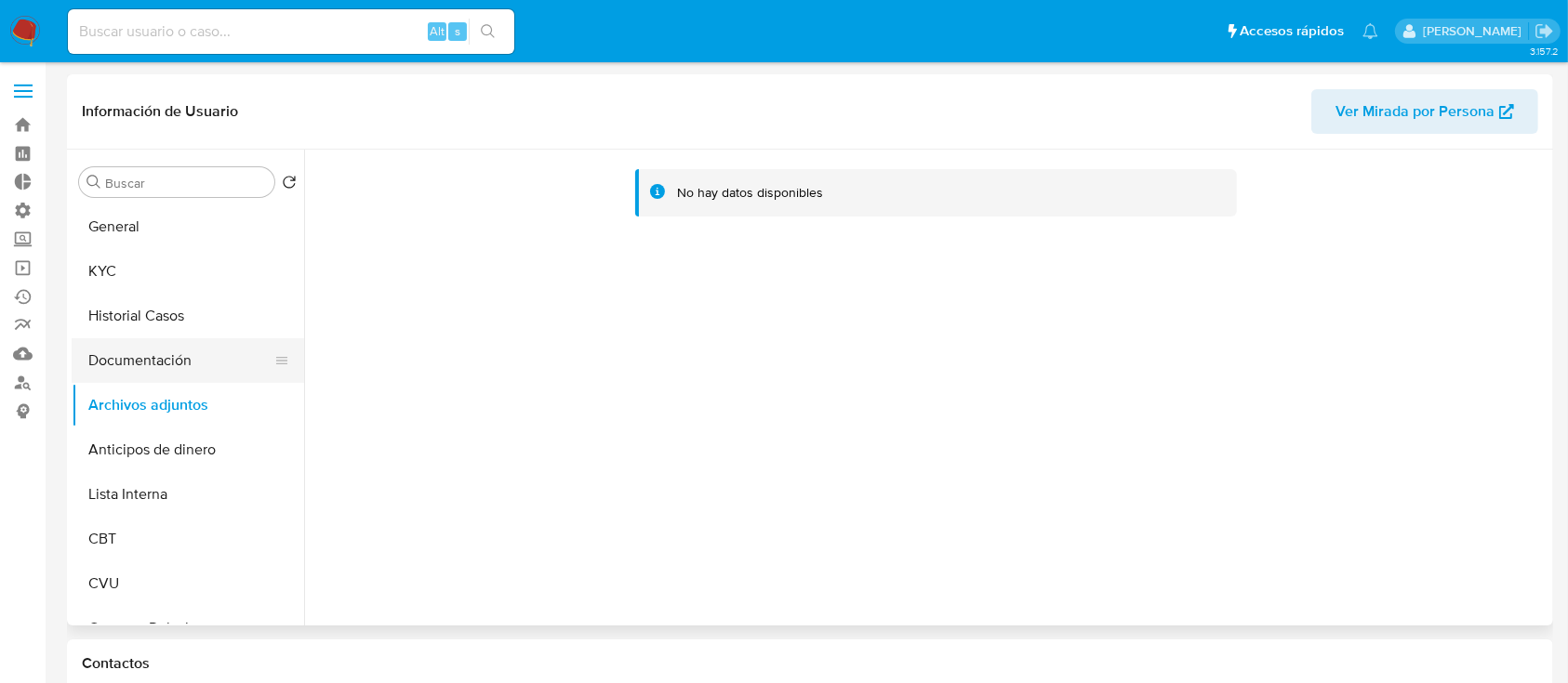
click at [131, 367] on button "Documentación" at bounding box center [180, 361] width 218 height 44
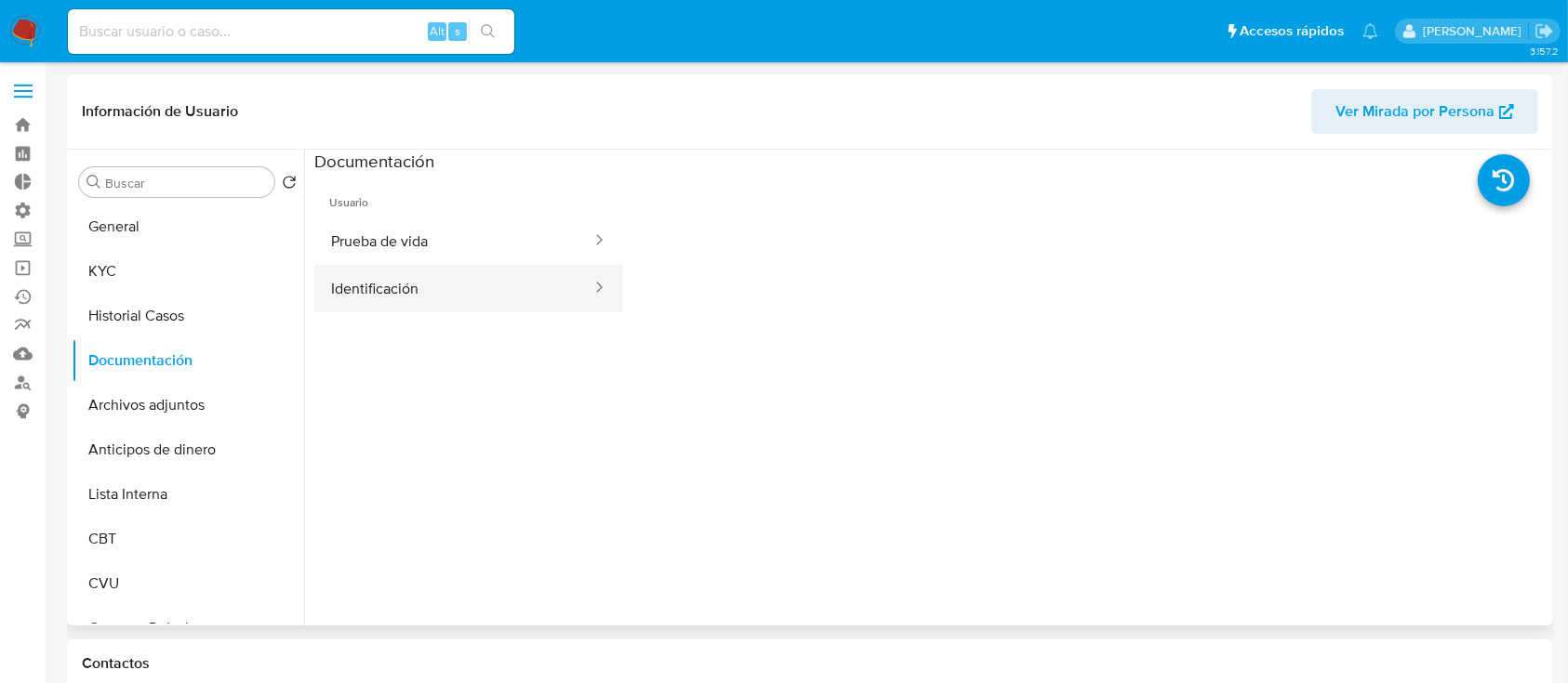
click at [378, 300] on button "Identificación" at bounding box center [454, 288] width 279 height 47
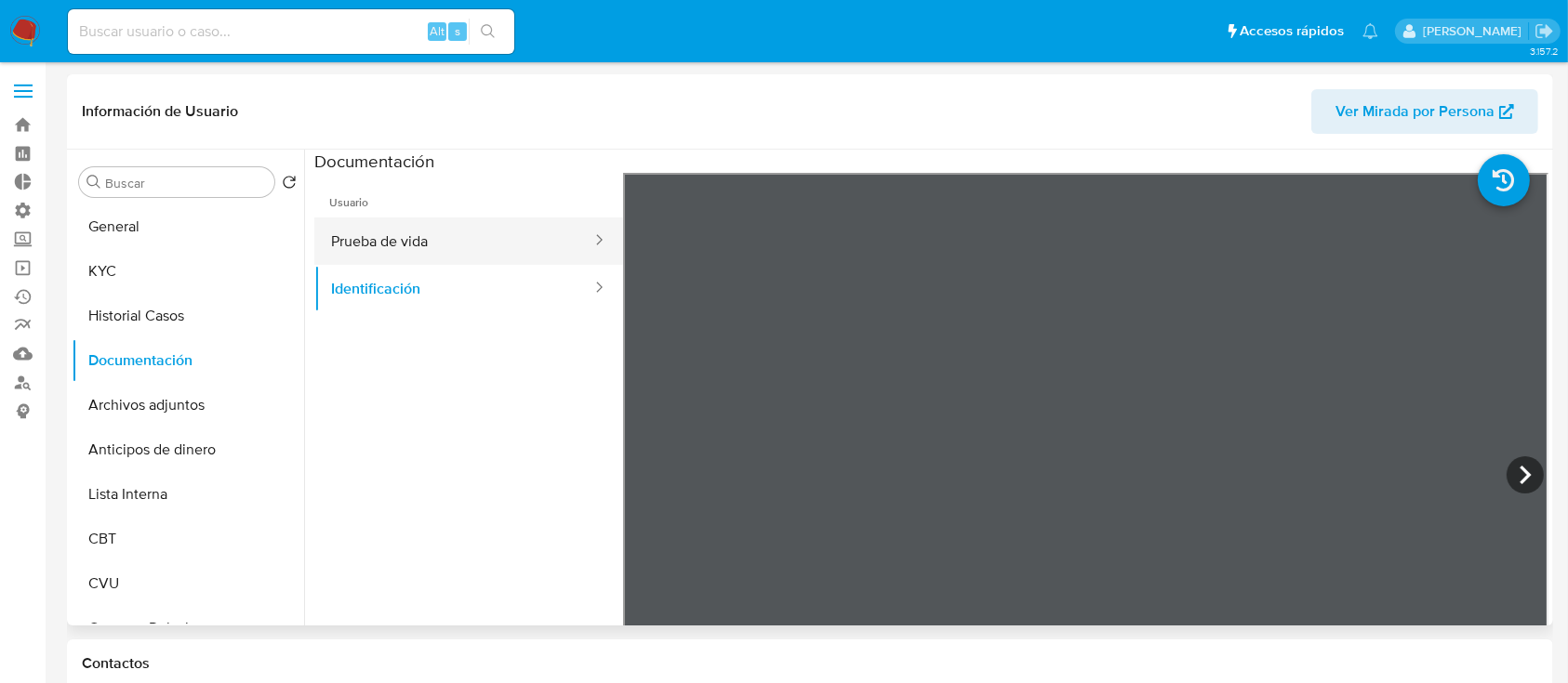
click at [401, 239] on button "Prueba de vida" at bounding box center [454, 240] width 279 height 47
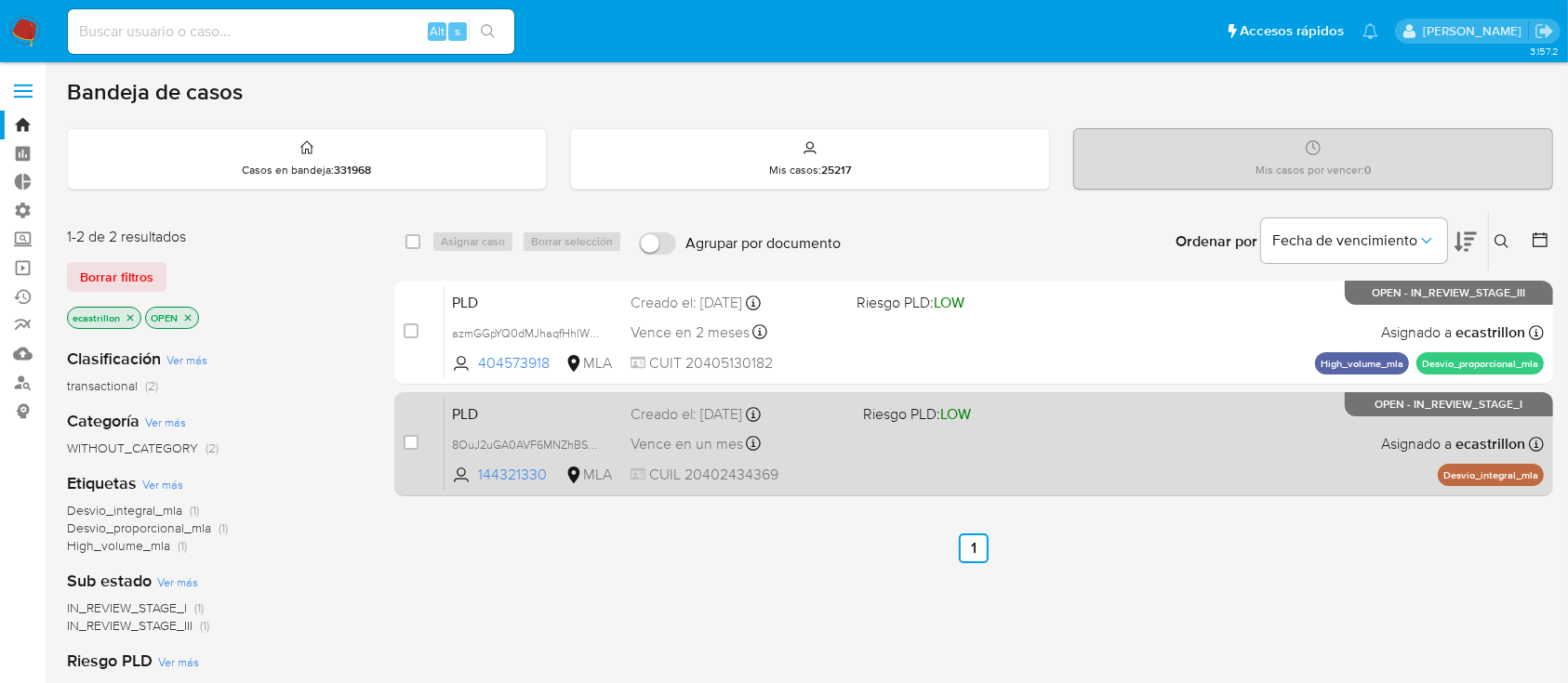
click at [1192, 464] on div "PLD 8OuJ2uGA0AVF6MNZhBS5zwpI 144321330 MLA Riesgo PLD: LOW Creado el: [DATE] Cr…" at bounding box center [994, 444] width 1099 height 94
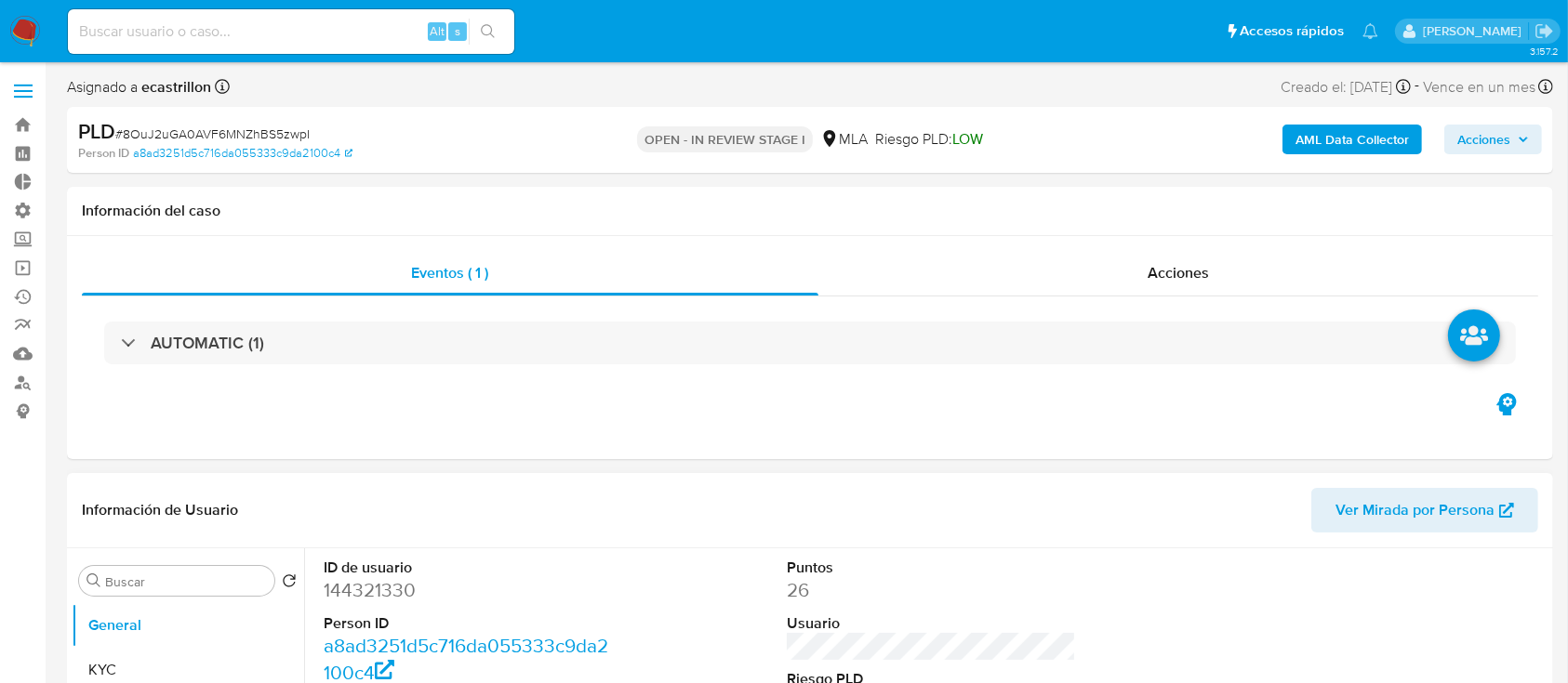
select select "10"
click at [384, 585] on dd "144321330" at bounding box center [469, 590] width 291 height 26
copy dd "144321330"
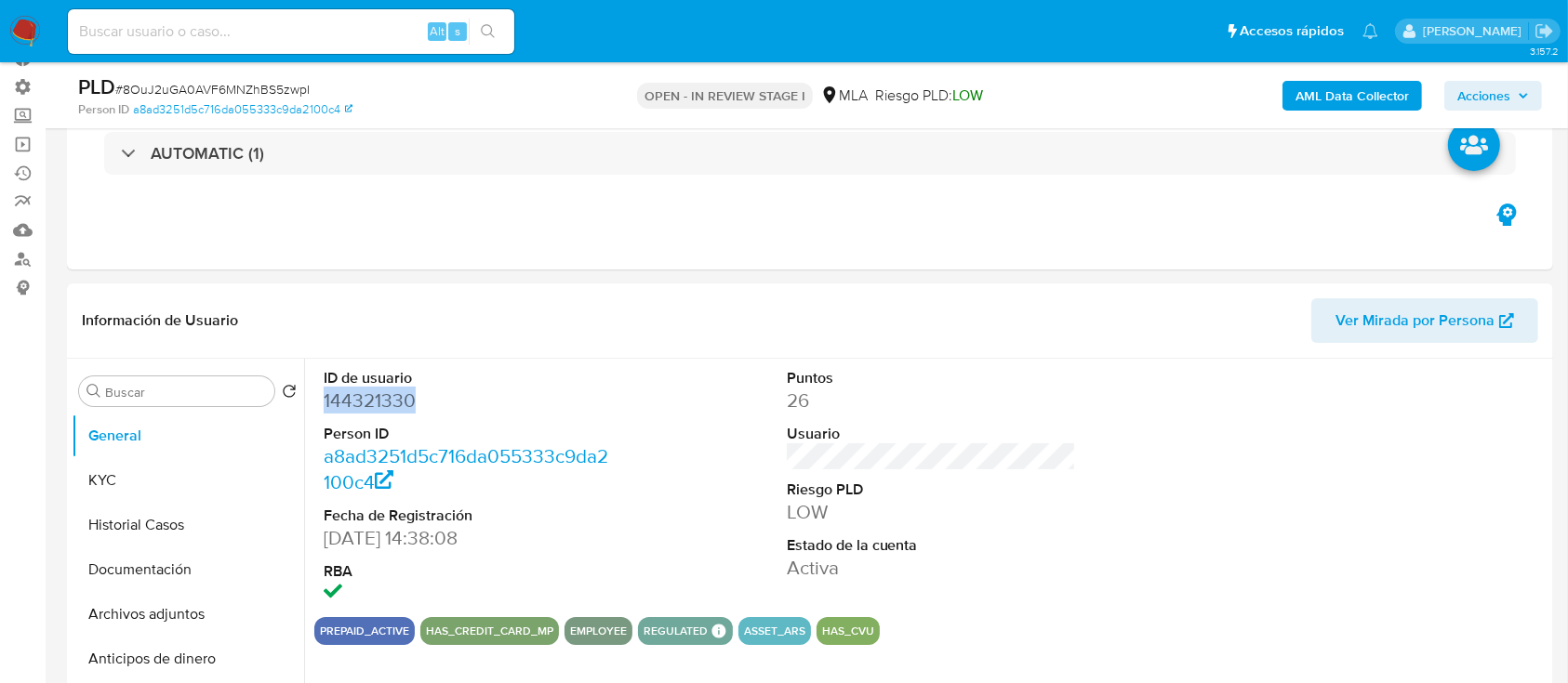
copy dd "144321330"
click at [213, 470] on button "KYC" at bounding box center [180, 480] width 218 height 44
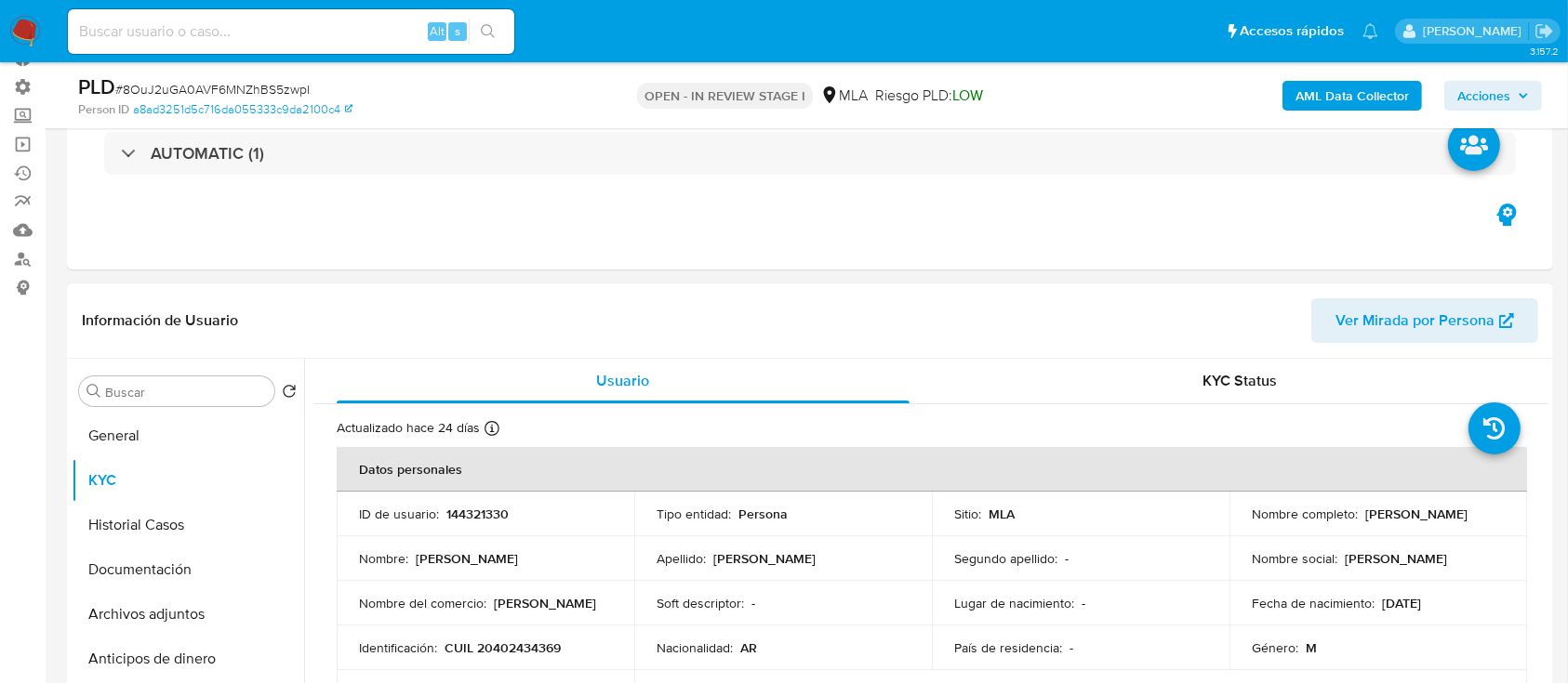
click at [744, 553] on p "[PERSON_NAME]" at bounding box center [764, 558] width 102 height 16
copy p "[PERSON_NAME]"
